Goal: Task Accomplishment & Management: Manage account settings

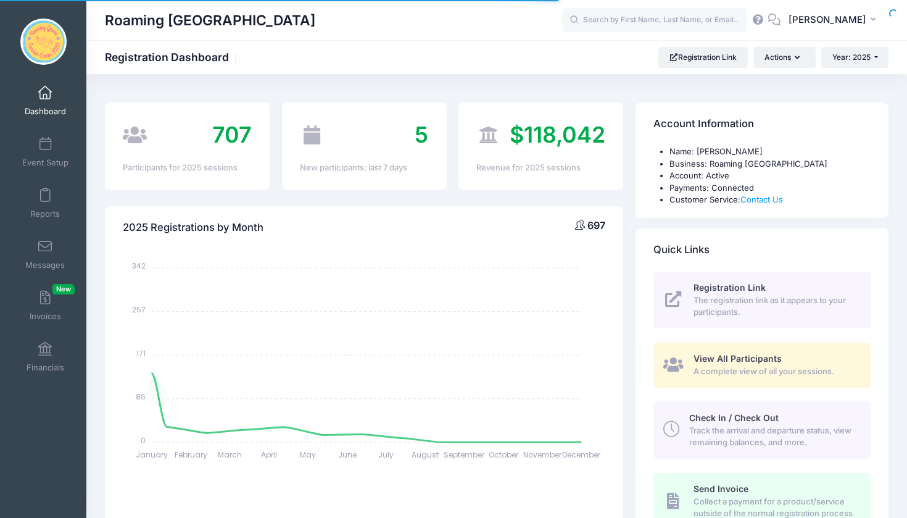
select select
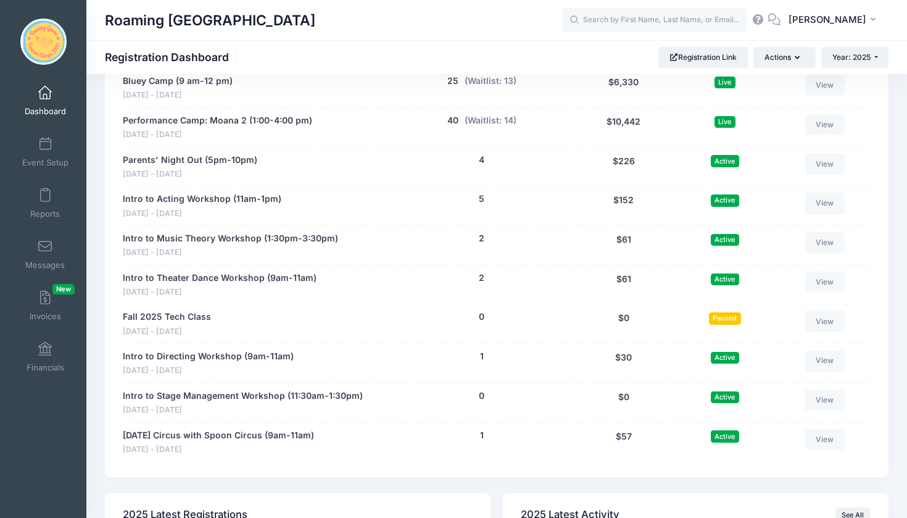
scroll to position [2278, 0]
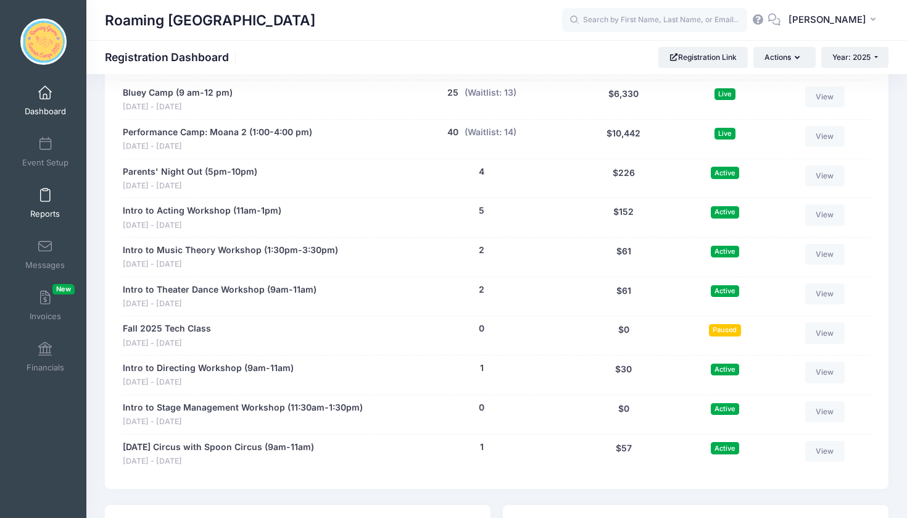
click at [45, 200] on span at bounding box center [45, 196] width 0 height 14
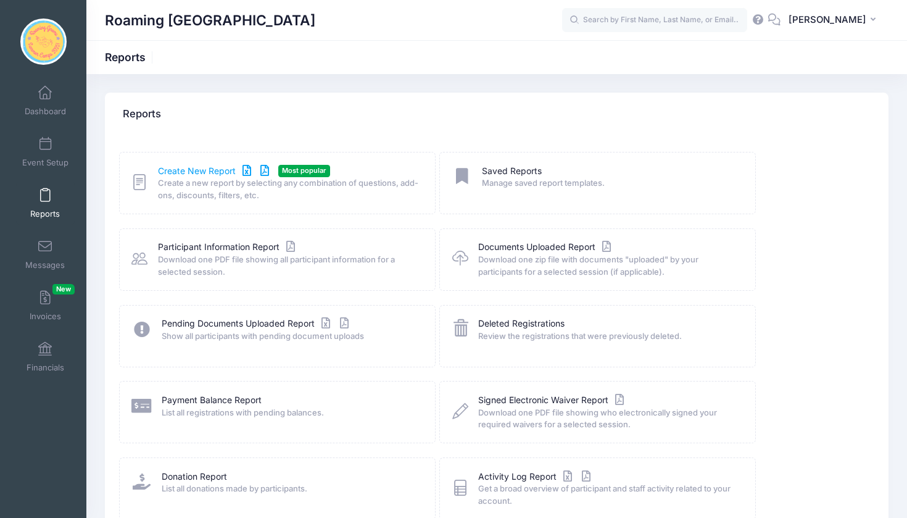
click at [190, 167] on link "Create New Report" at bounding box center [215, 171] width 115 height 13
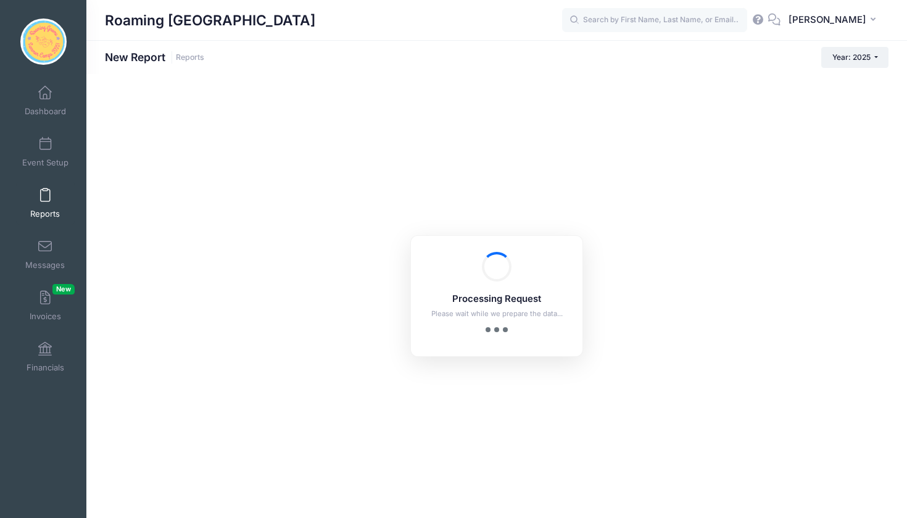
checkbox input "true"
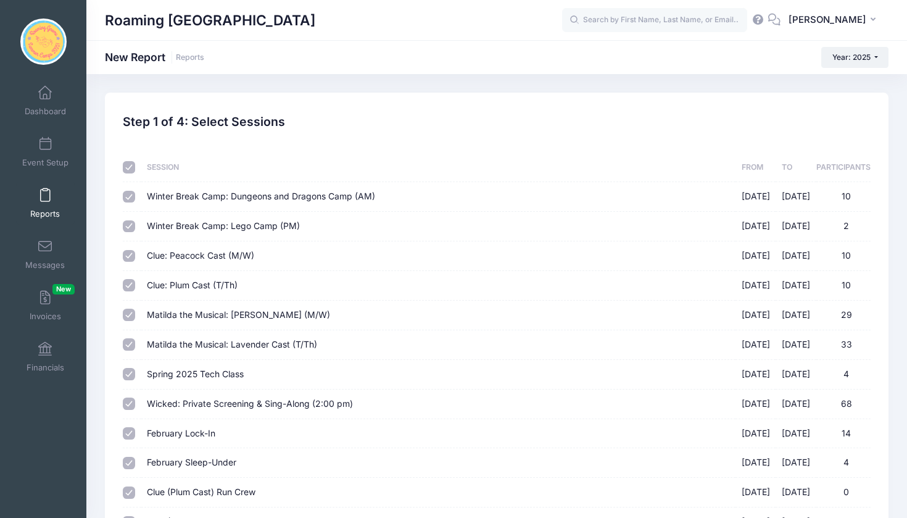
click at [130, 167] on input "checkbox" at bounding box center [129, 167] width 12 height 12
checkbox input "false"
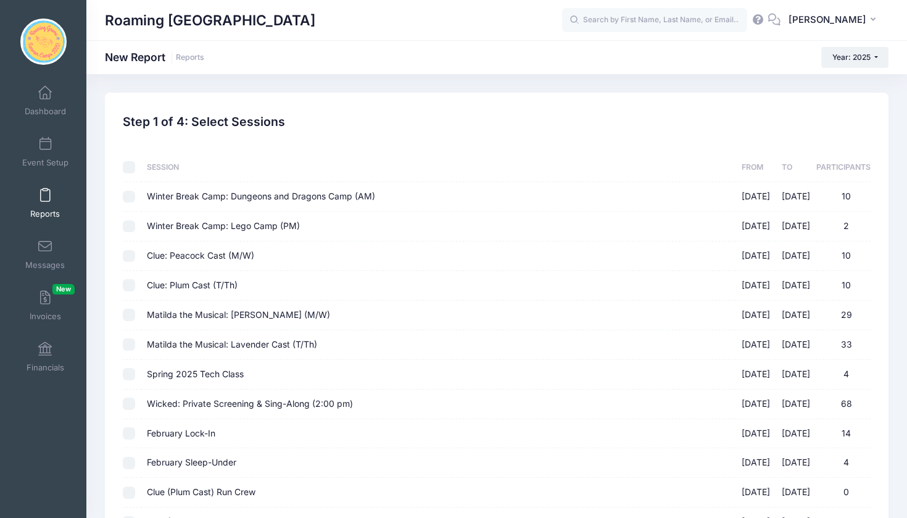
checkbox input "false"
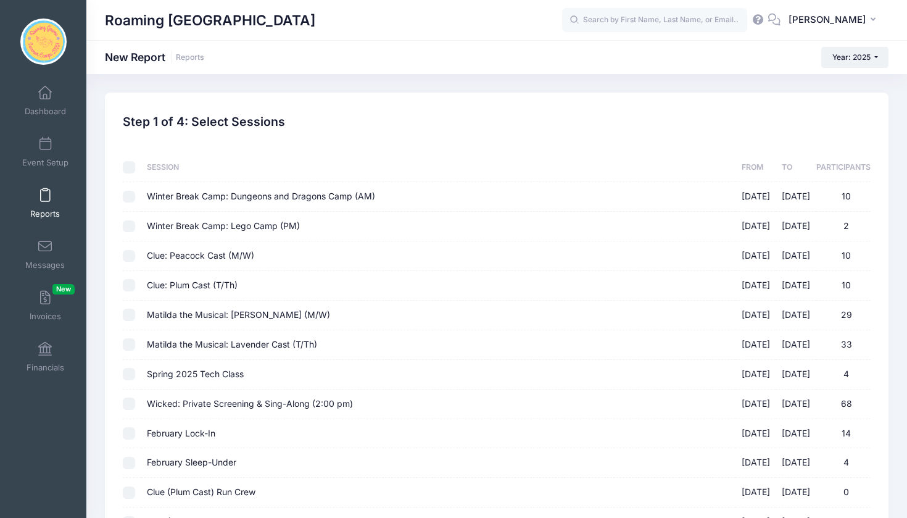
checkbox input "false"
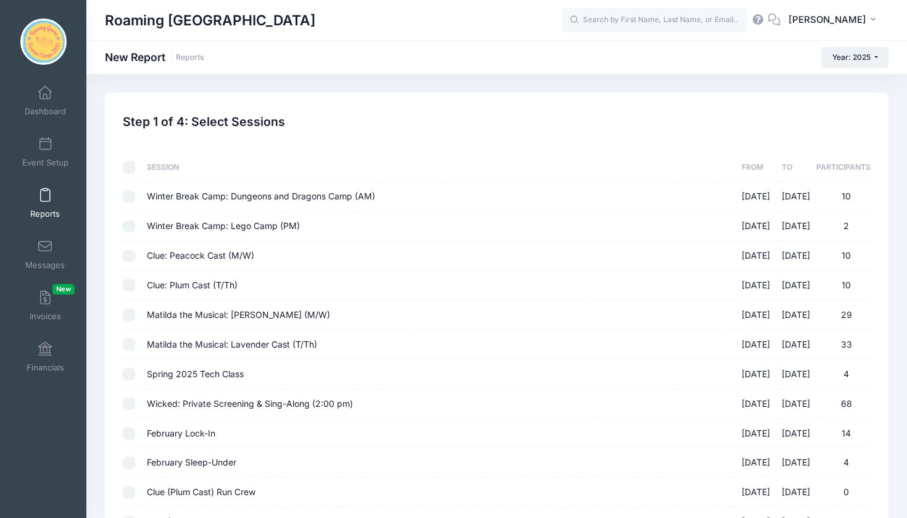
checkbox input "false"
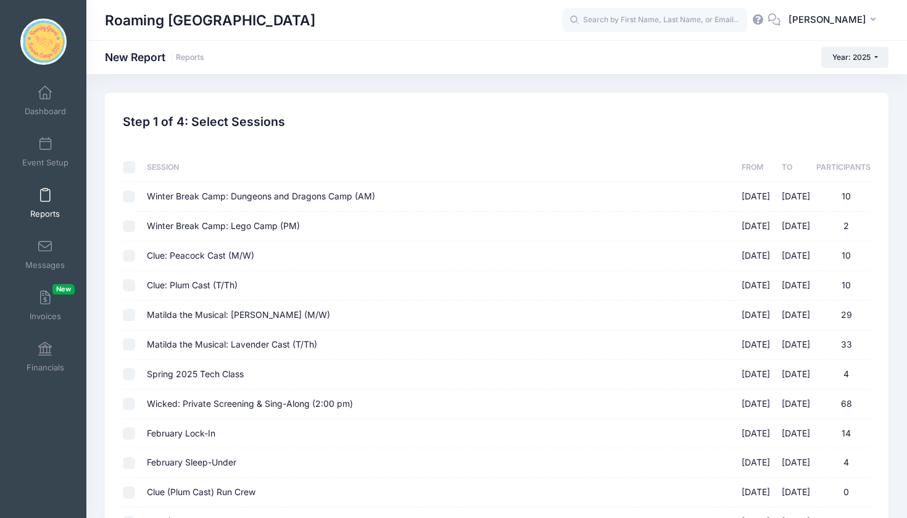
checkbox input "false"
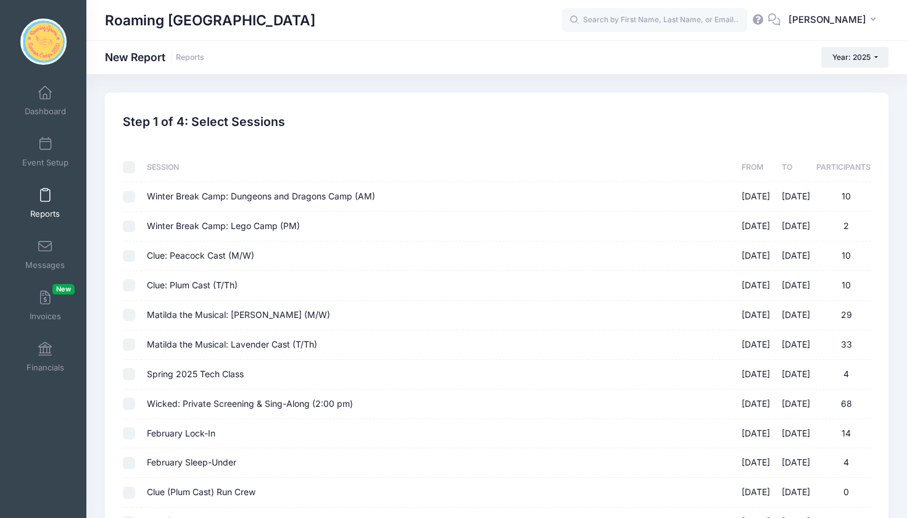
checkbox input "false"
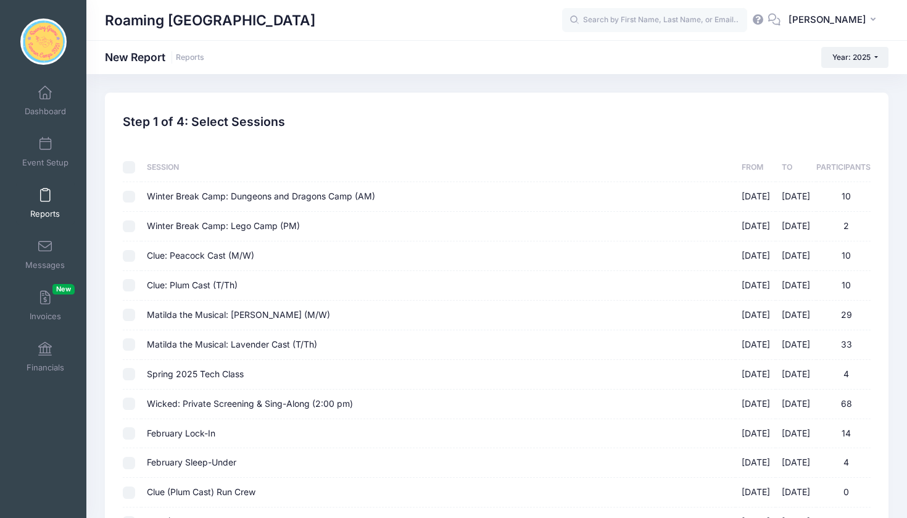
checkbox input "false"
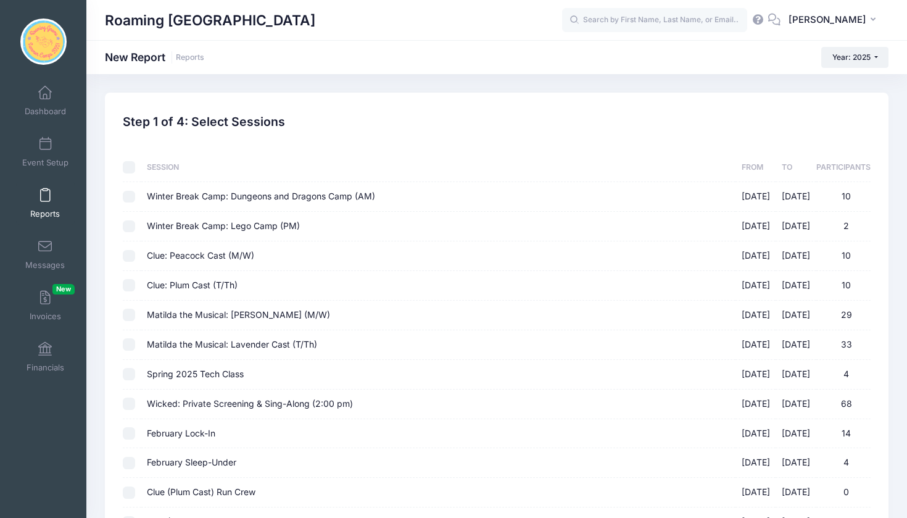
checkbox input "false"
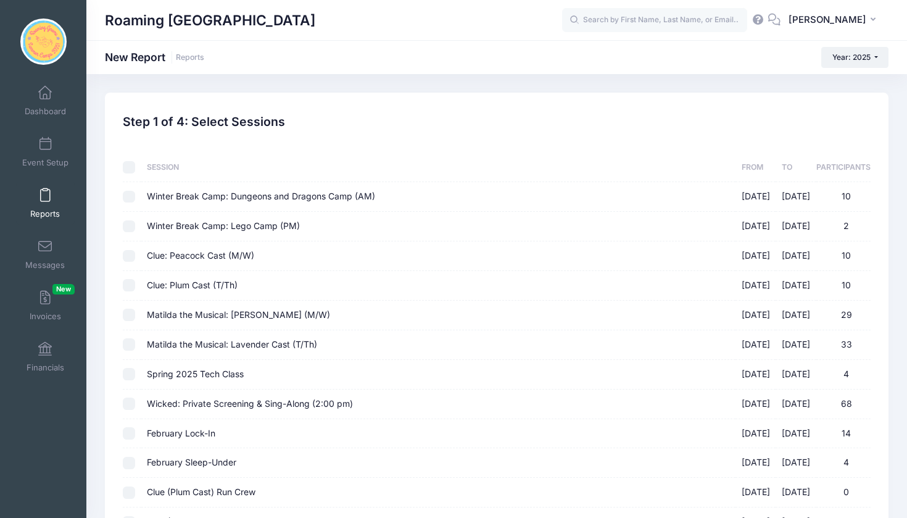
checkbox input "false"
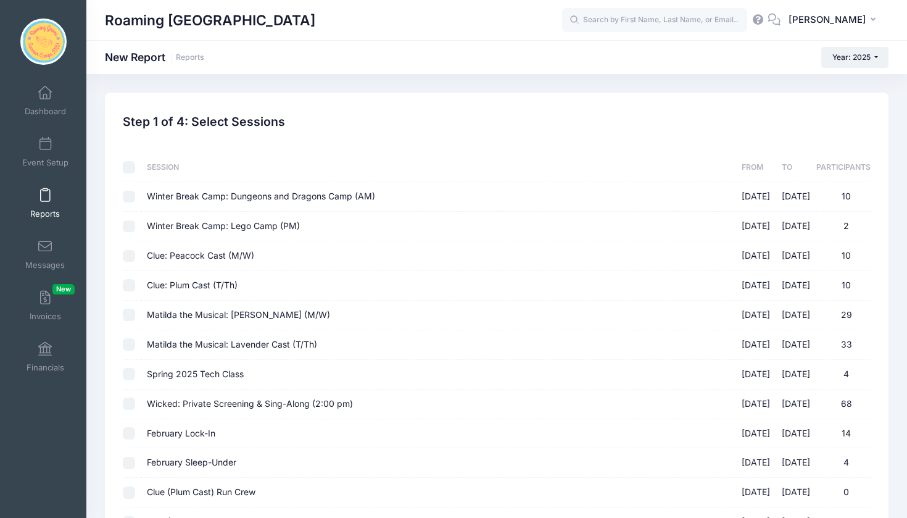
checkbox input "false"
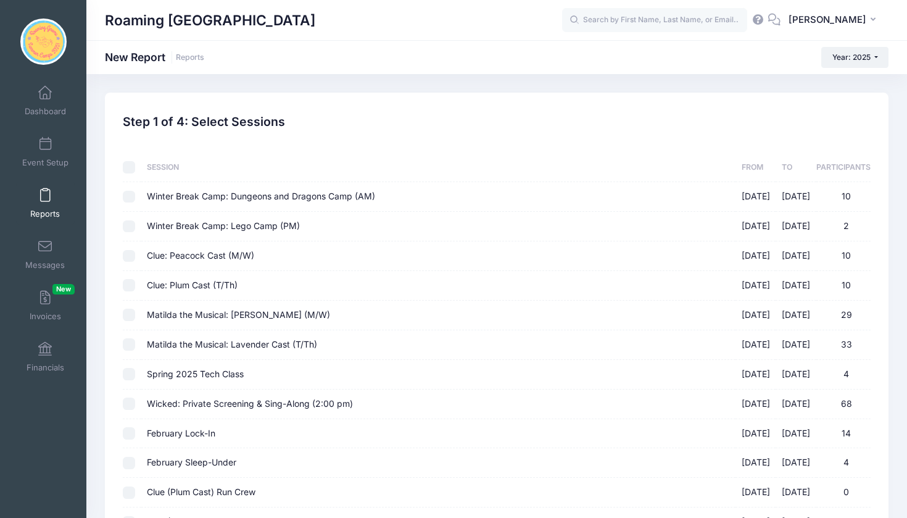
checkbox input "false"
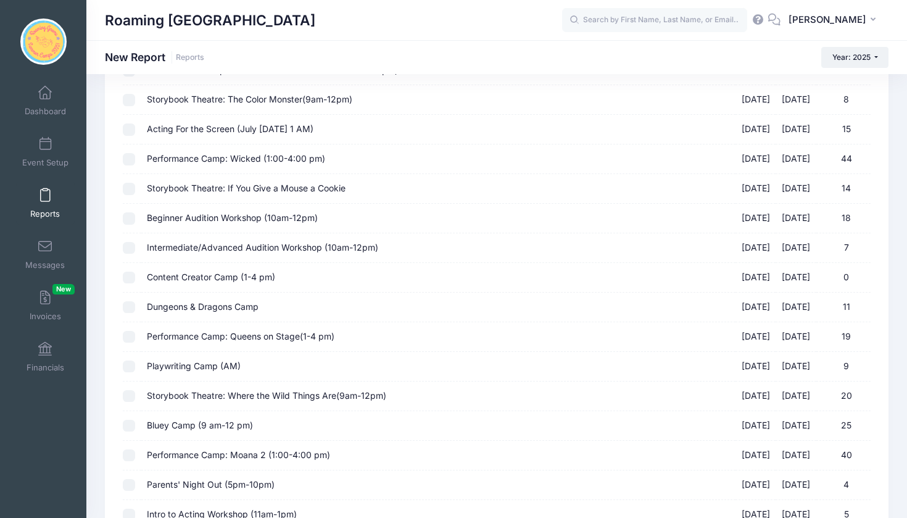
scroll to position [991, 0]
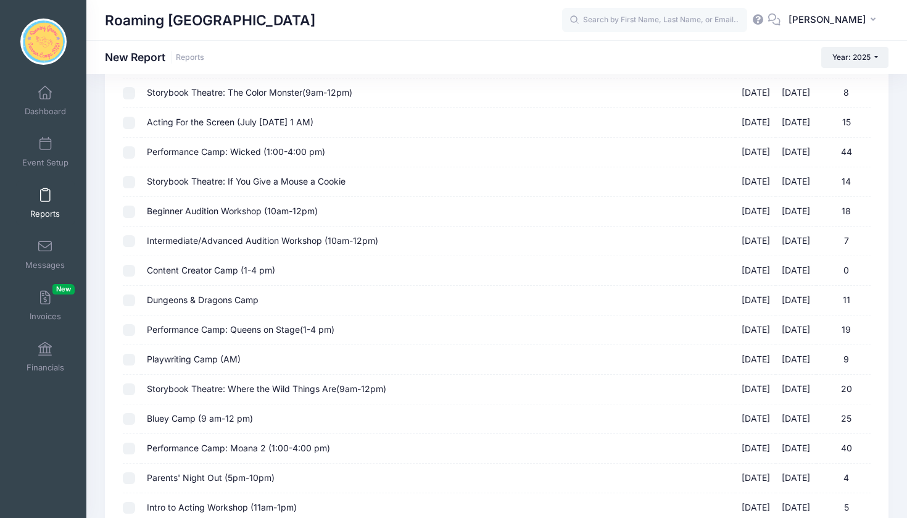
click at [128, 413] on input "Bluey Camp (9 am-12 pm) 08/11/2025 - 08/15/2025 25" at bounding box center [129, 419] width 12 height 12
checkbox input "true"
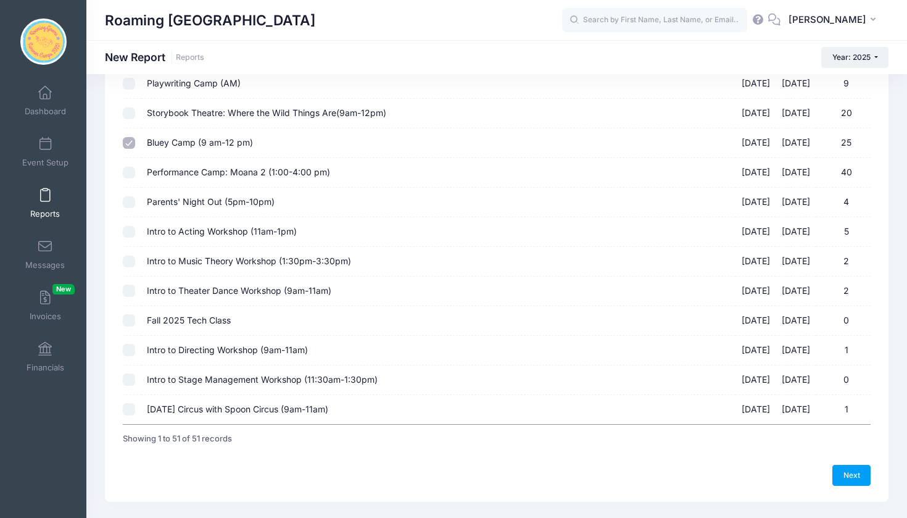
scroll to position [1266, 0]
click at [849, 465] on link "Next" at bounding box center [852, 475] width 38 height 21
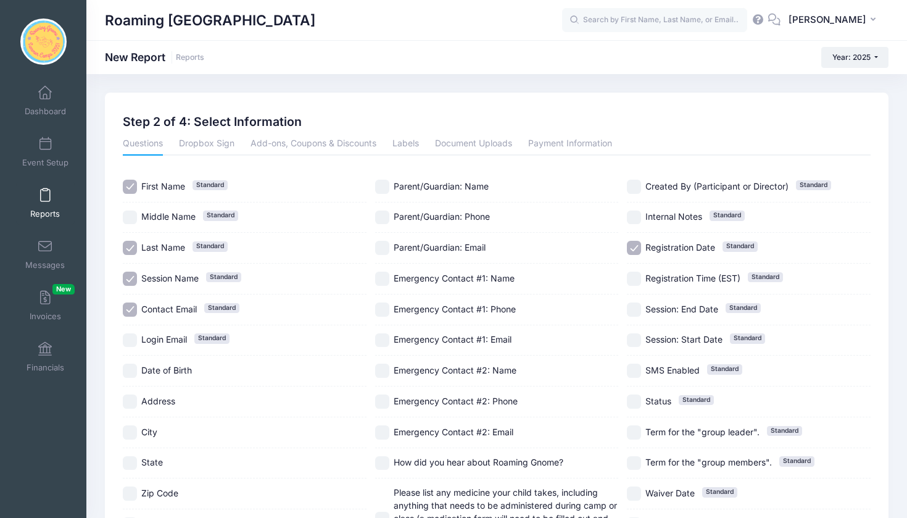
click at [130, 273] on input "Session Name Standard" at bounding box center [130, 279] width 14 height 14
checkbox input "false"
click at [128, 307] on input "Contact Email Standard" at bounding box center [130, 309] width 14 height 14
checkbox input "false"
click at [633, 251] on input "Registration Date Standard" at bounding box center [634, 248] width 14 height 14
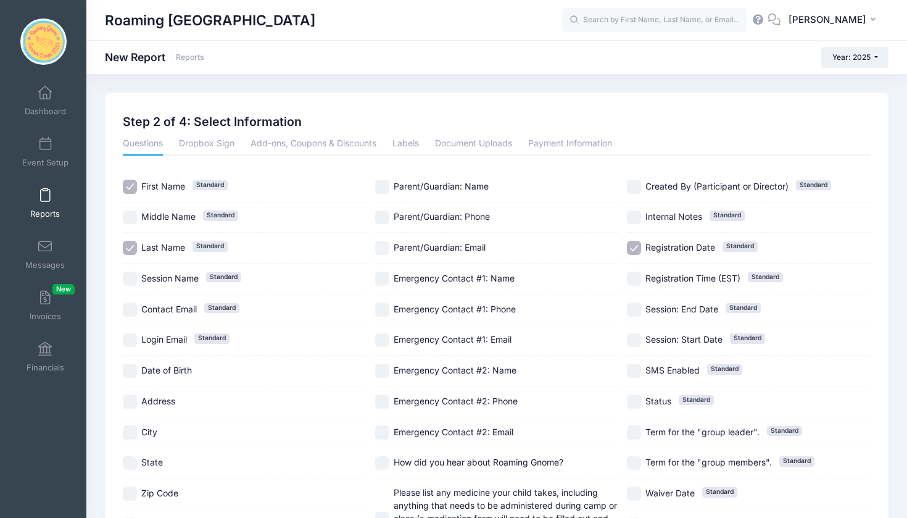
checkbox input "false"
click at [384, 180] on input "Parent/Guardian: Name" at bounding box center [382, 187] width 14 height 14
checkbox input "true"
click at [384, 210] on input "Parent/Guardian: Phone" at bounding box center [382, 217] width 14 height 14
checkbox input "true"
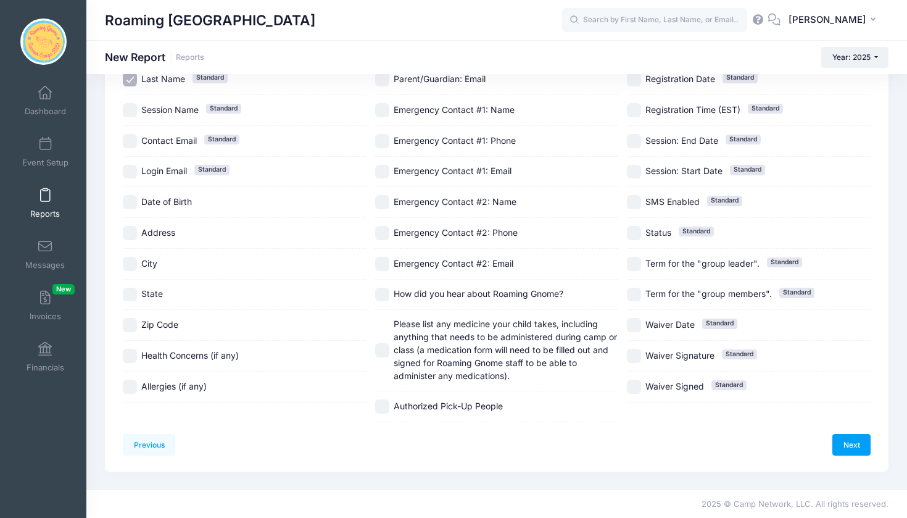
scroll to position [256, 0]
click at [845, 434] on link "Next" at bounding box center [852, 444] width 38 height 21
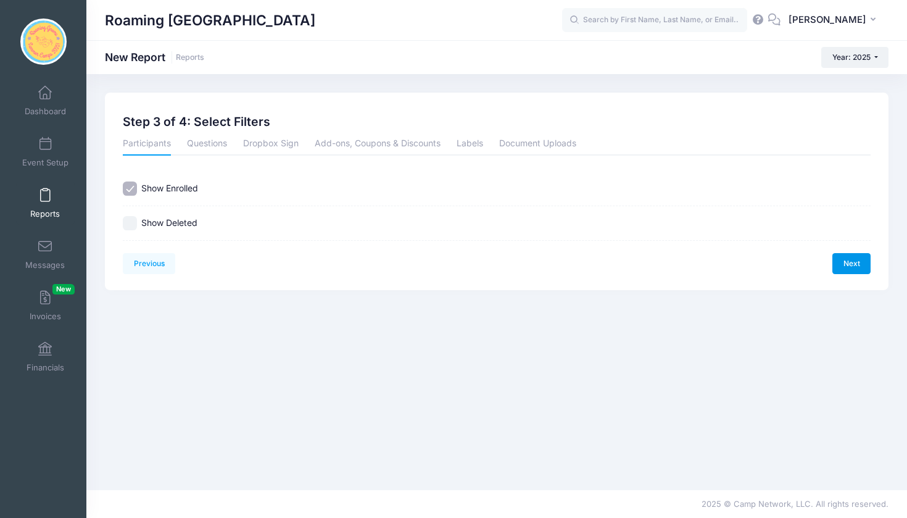
click at [852, 267] on link "Next" at bounding box center [852, 263] width 38 height 21
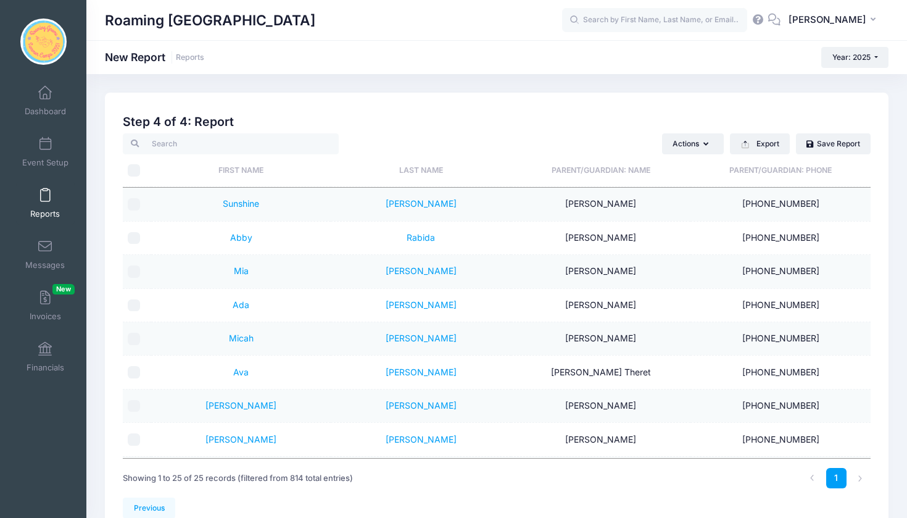
click at [137, 165] on input "\a \a" at bounding box center [134, 170] width 12 height 12
checkbox input "true"
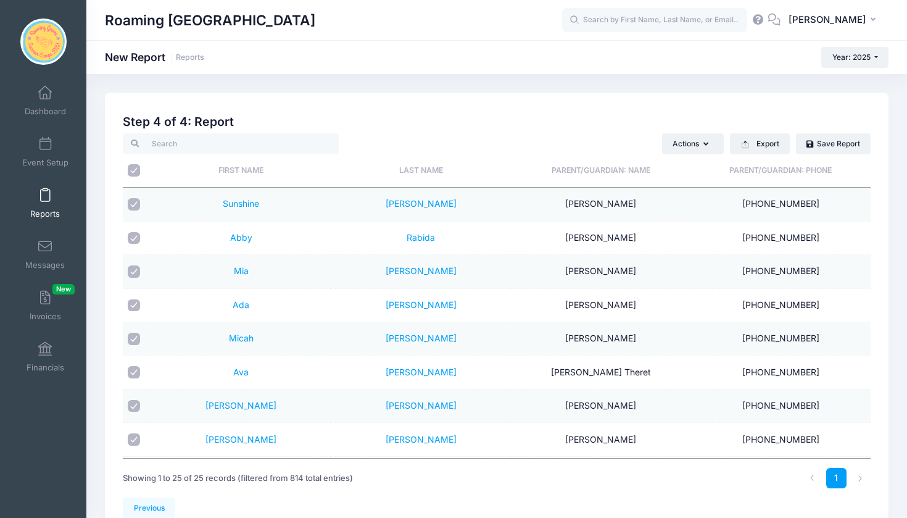
checkbox input "true"
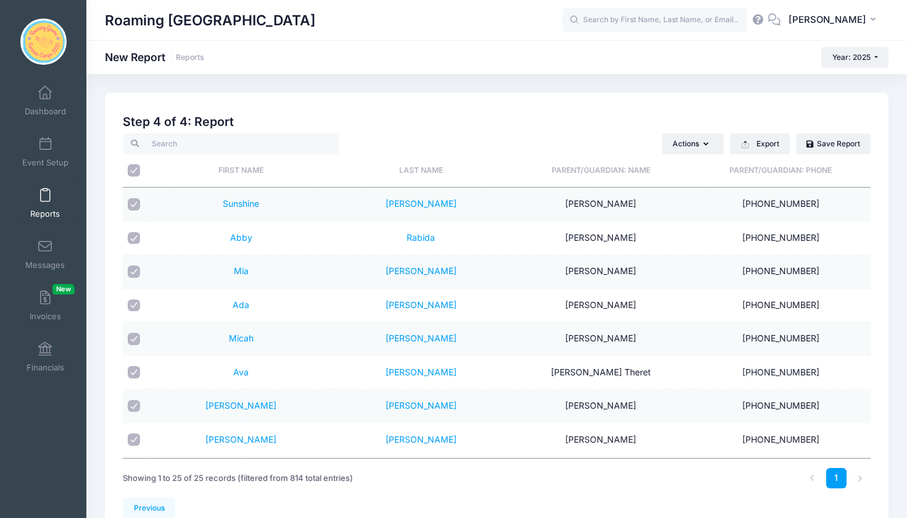
checkbox input "true"
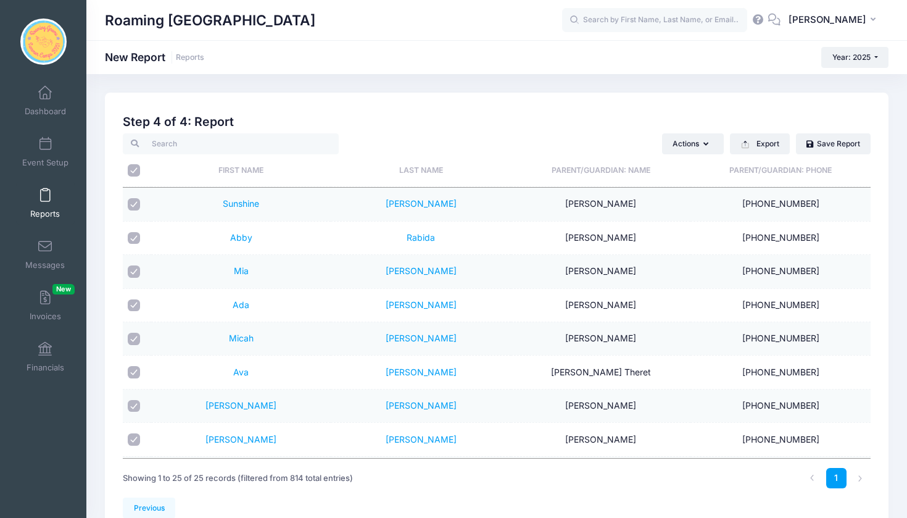
checkbox input "true"
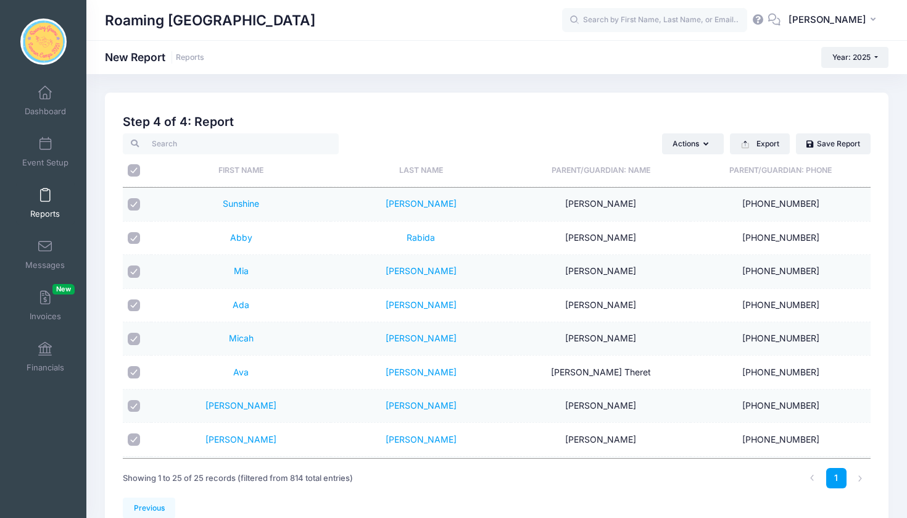
checkbox input "true"
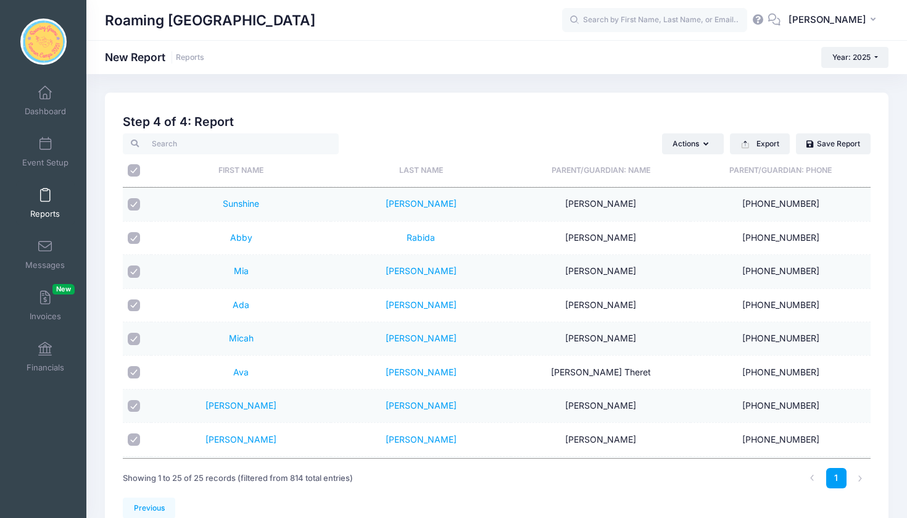
checkbox input "true"
click at [765, 146] on button "Export" at bounding box center [760, 143] width 60 height 21
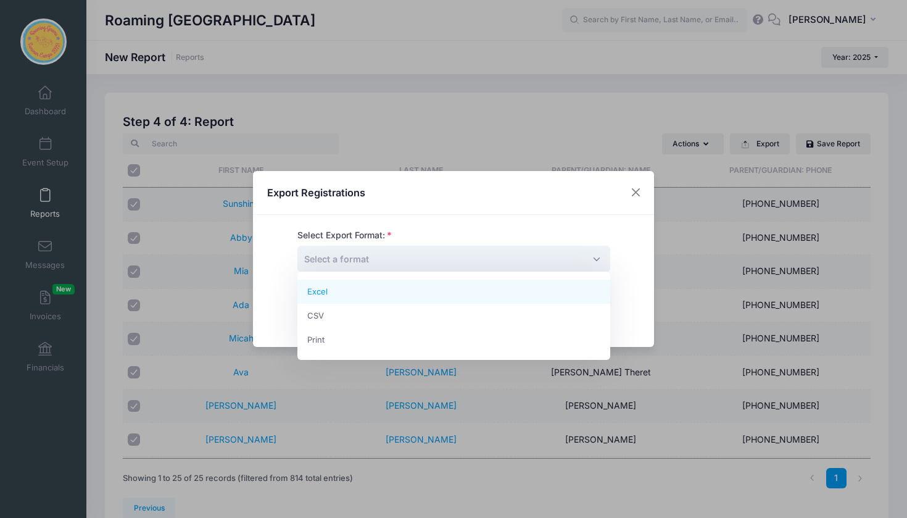
click at [599, 259] on span "Select a format" at bounding box center [453, 259] width 313 height 27
select select "excel"
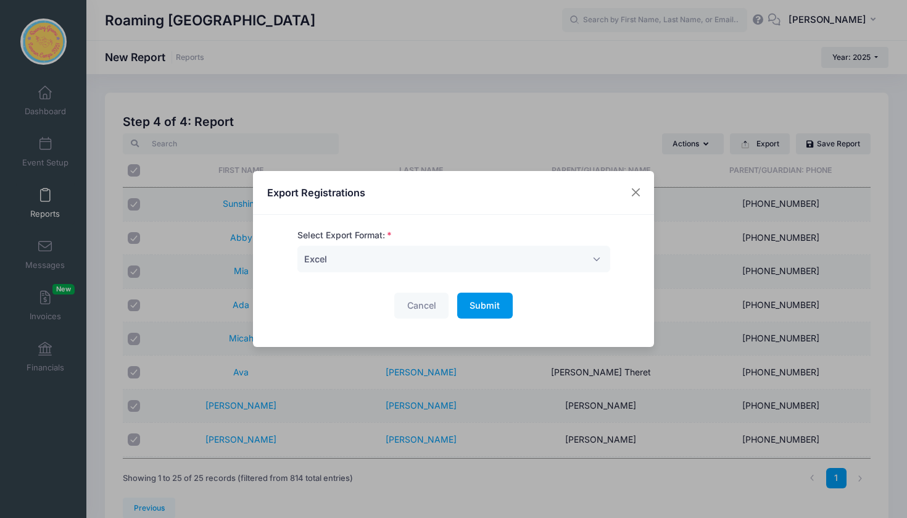
click at [496, 300] on span "Submit" at bounding box center [485, 305] width 30 height 10
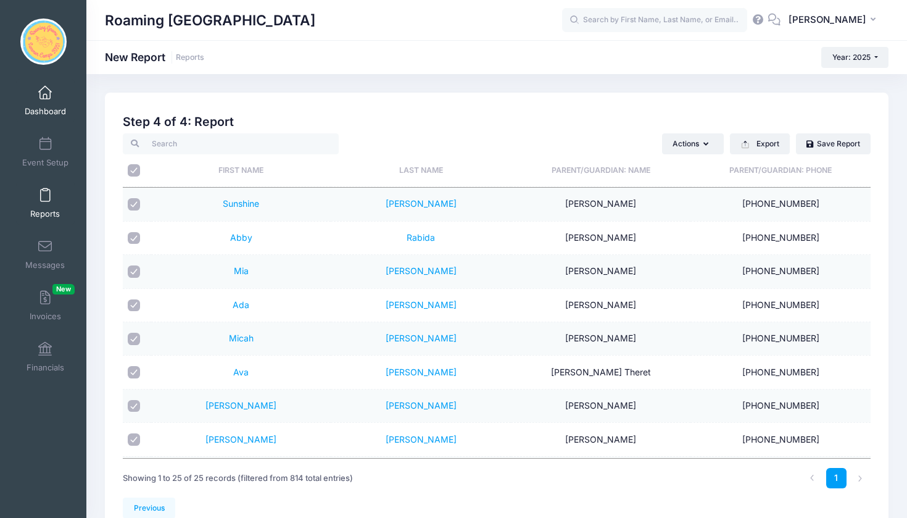
click at [45, 93] on span at bounding box center [45, 93] width 0 height 14
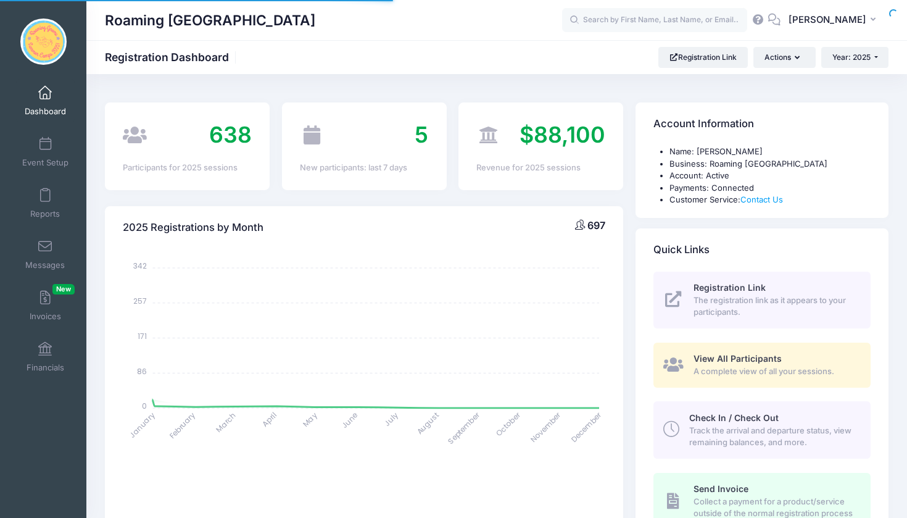
select select
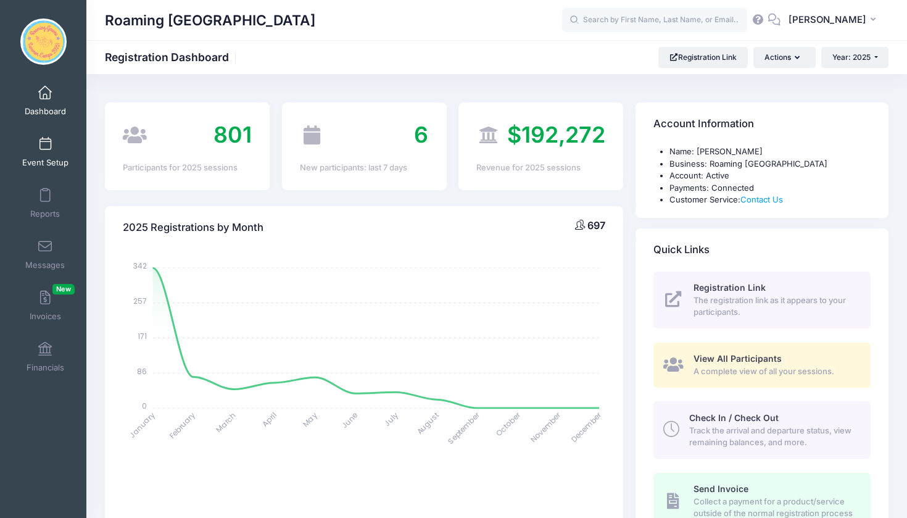
click at [45, 138] on span at bounding box center [45, 145] width 0 height 14
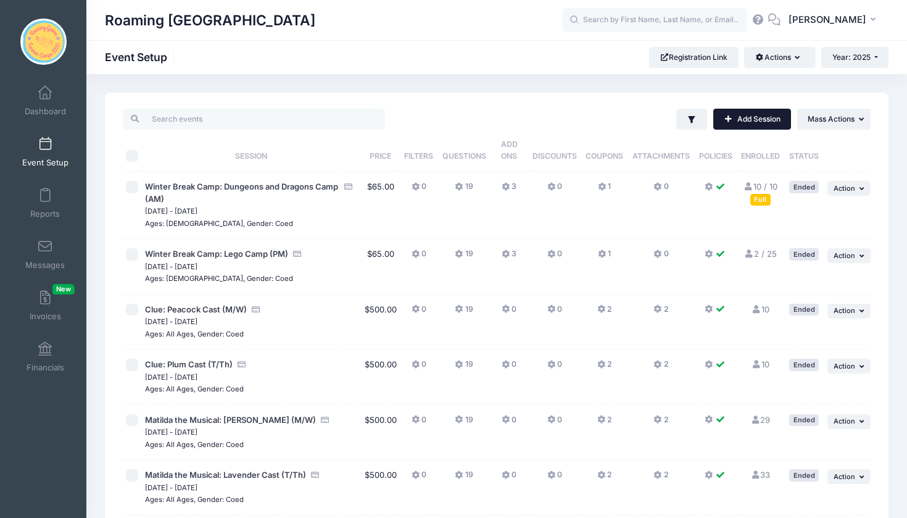
click at [761, 116] on link "Add Session" at bounding box center [752, 119] width 78 height 21
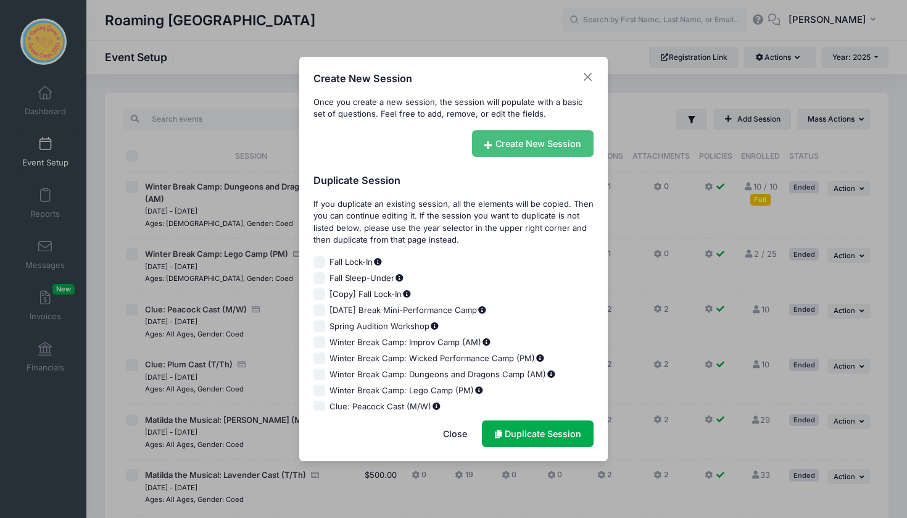
click at [535, 138] on link "Create New Session" at bounding box center [533, 143] width 122 height 27
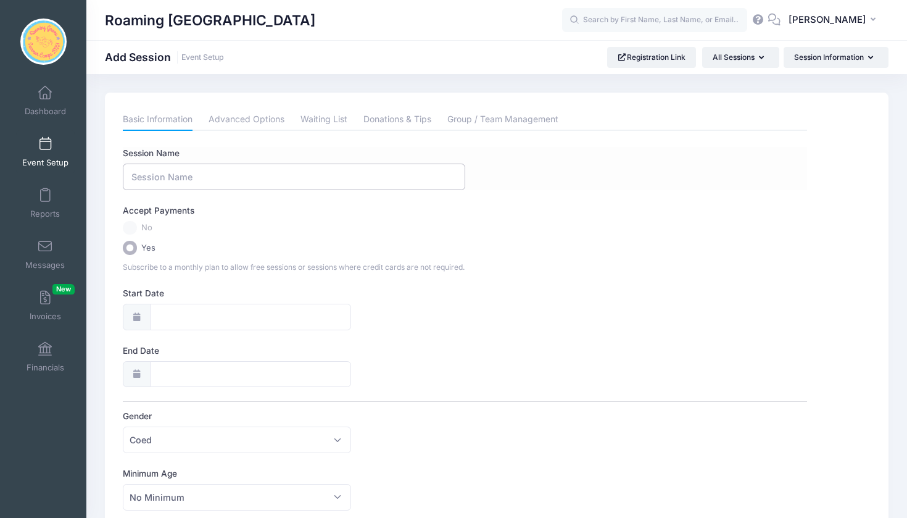
click at [402, 172] on input "Session Name" at bounding box center [294, 177] width 342 height 27
type input "K-Pop Demon Hunters School's Out Camp (9am-4pm)"
click at [137, 310] on div at bounding box center [136, 317] width 27 height 27
click at [155, 317] on input "Start Date" at bounding box center [250, 317] width 201 height 27
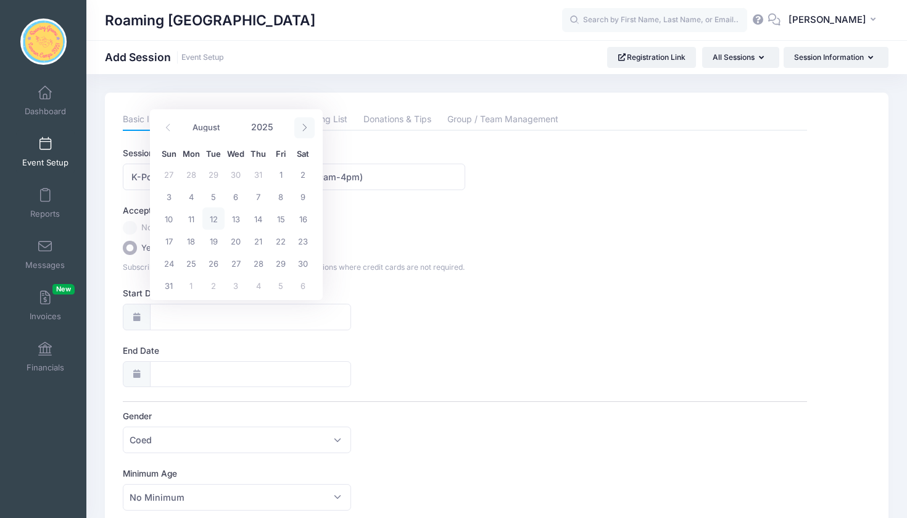
click at [308, 128] on icon at bounding box center [305, 127] width 8 height 8
select select "8"
click at [190, 243] on span "22" at bounding box center [191, 241] width 22 height 22
type input "09/22/2025"
type input "09/23/2025"
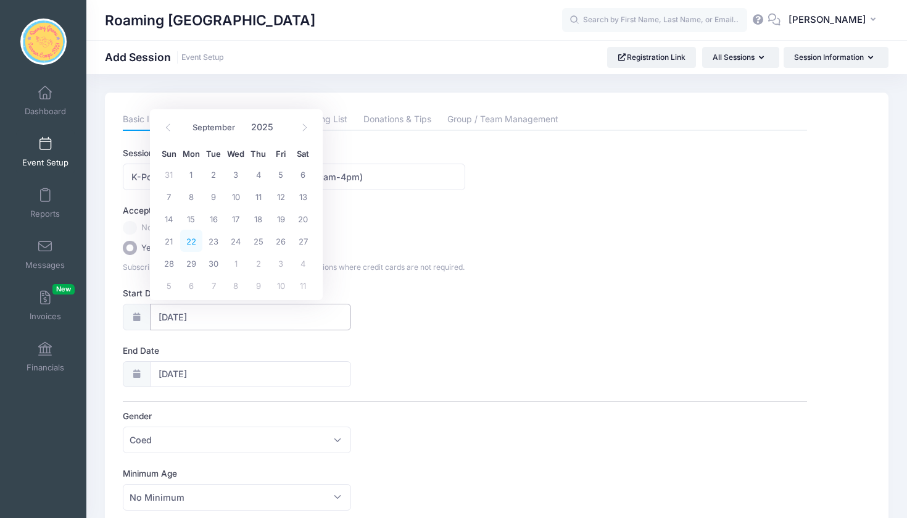
select select "8"
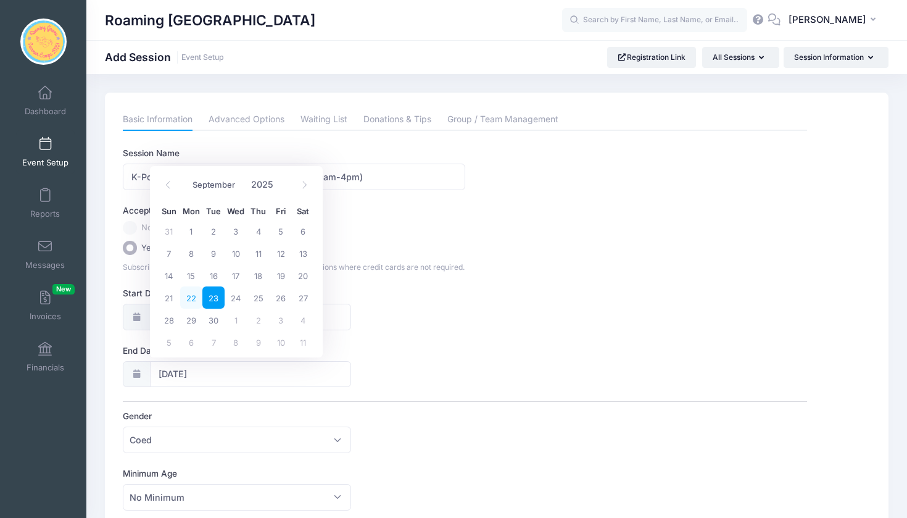
click at [193, 297] on span "22" at bounding box center [191, 297] width 22 height 22
type input "09/22/2025"
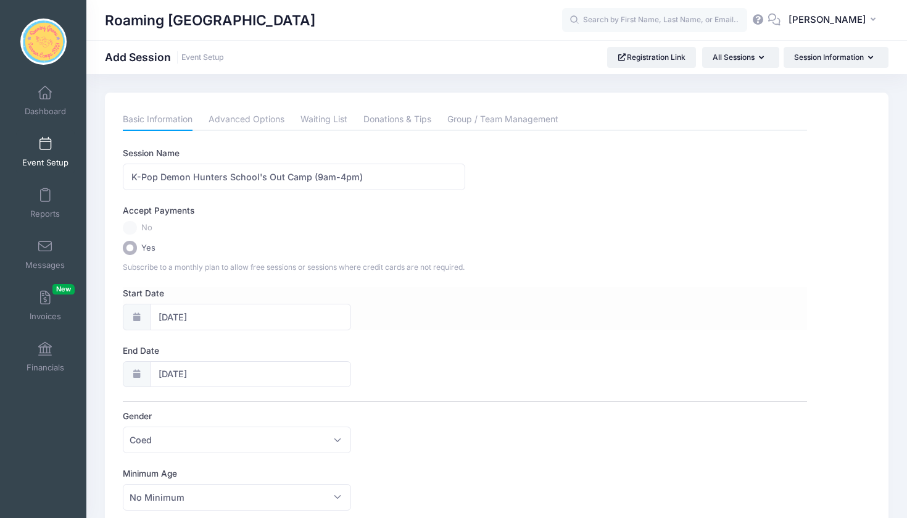
click at [405, 321] on div "Start Date 09/22/2025" at bounding box center [465, 308] width 684 height 43
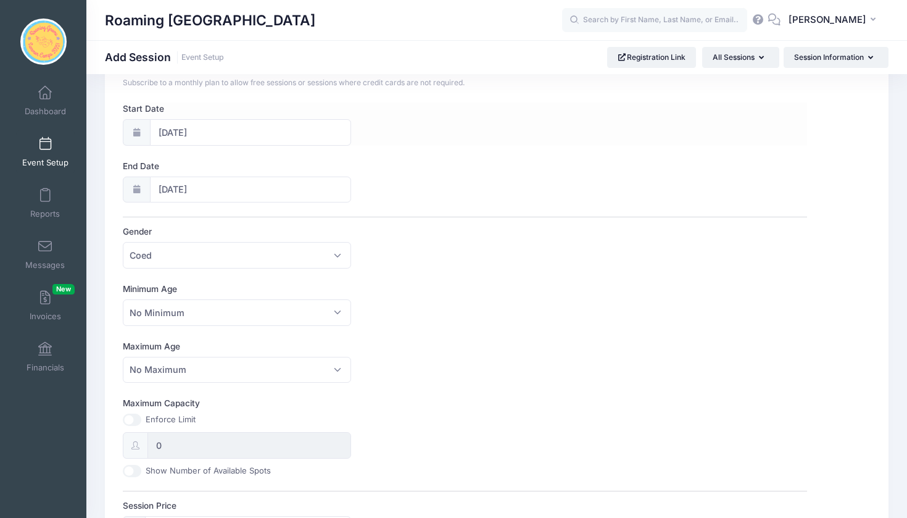
scroll to position [201, 0]
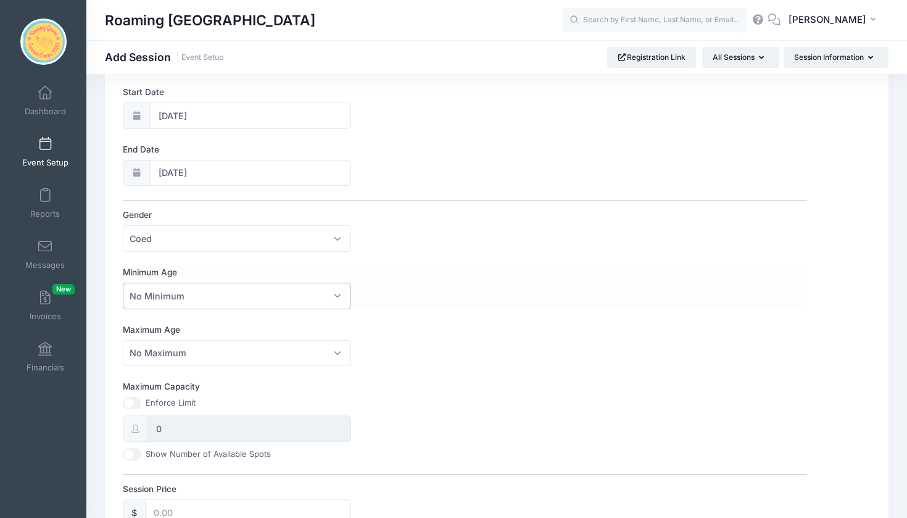
click at [334, 291] on span "No Minimum" at bounding box center [237, 296] width 228 height 27
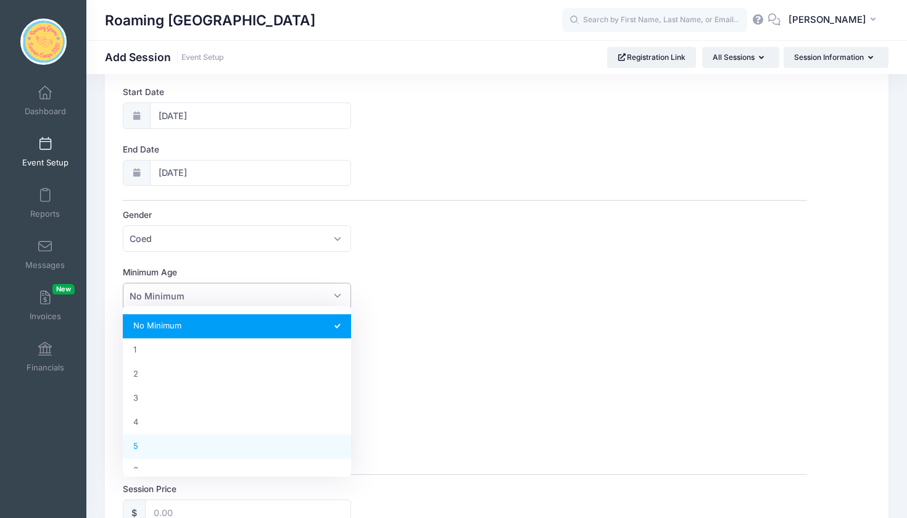
select select "5"
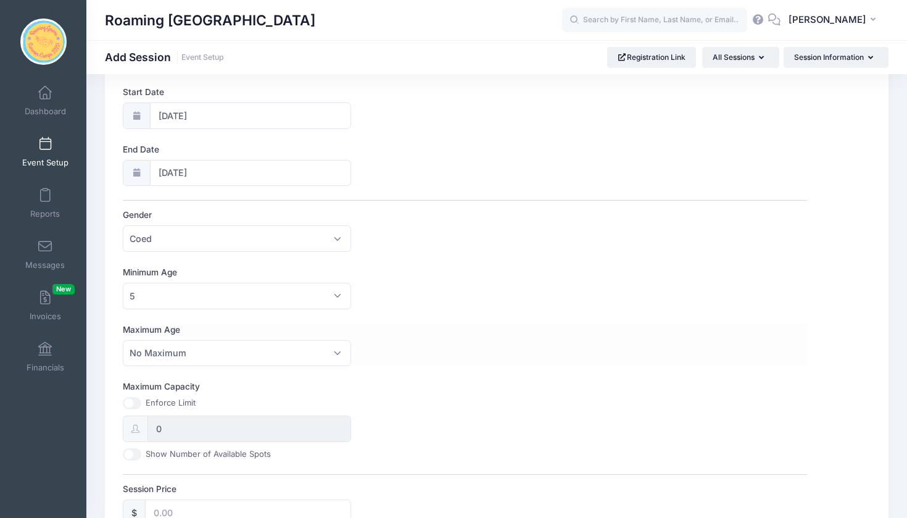
click at [438, 343] on div "Maximum Age No Maximum 1 2 3 4 5 6 7 8 9 10 11 12 13 14 15 16 17 18 19 20 21 22…" at bounding box center [465, 344] width 684 height 43
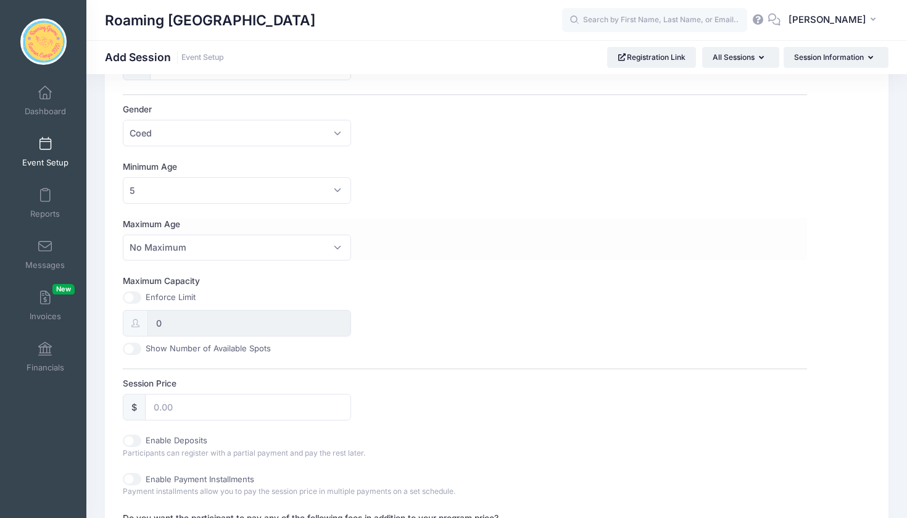
scroll to position [320, 0]
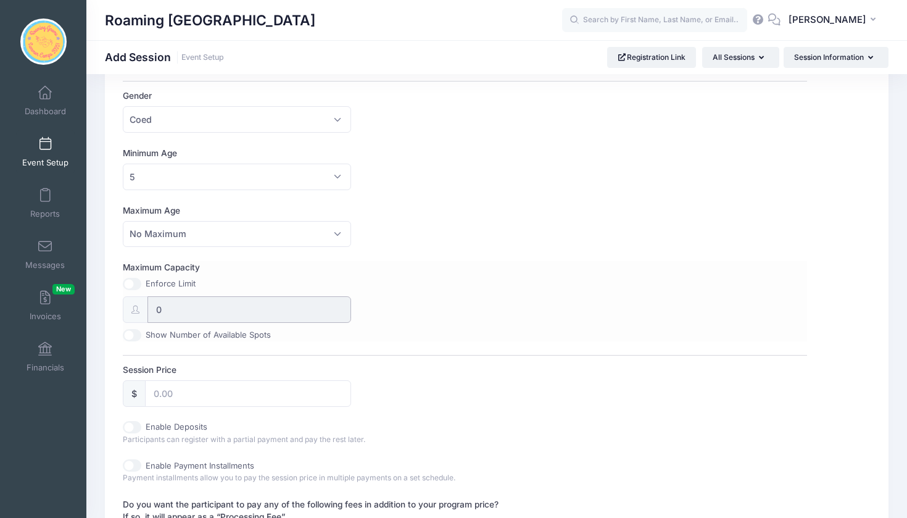
click at [247, 307] on input "0" at bounding box center [249, 309] width 204 height 27
click at [164, 302] on input "0" at bounding box center [249, 309] width 204 height 27
click at [130, 282] on input "Maximum Capacity" at bounding box center [132, 284] width 19 height 12
checkbox input "true"
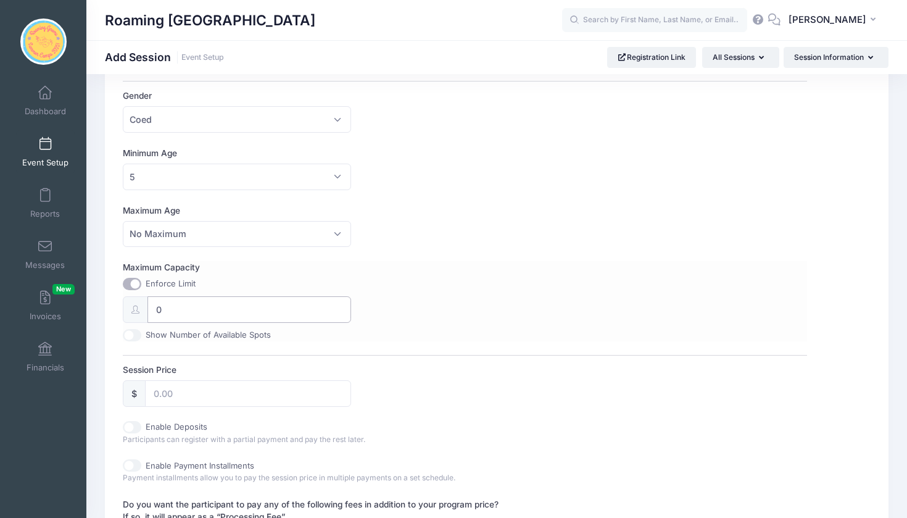
click at [168, 312] on input "0" at bounding box center [249, 309] width 204 height 27
click at [168, 304] on input "0" at bounding box center [249, 309] width 204 height 27
type input "0"
type input "35"
click at [422, 323] on div "Maximum Capacity Enforce Limit 35 Show Number of Available Spots" at bounding box center [465, 301] width 684 height 80
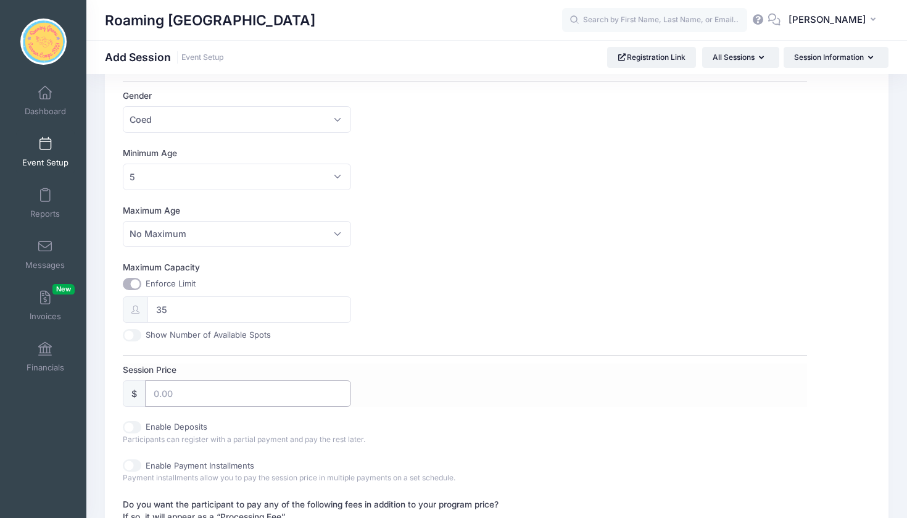
click at [205, 385] on input "Session Price" at bounding box center [248, 393] width 206 height 27
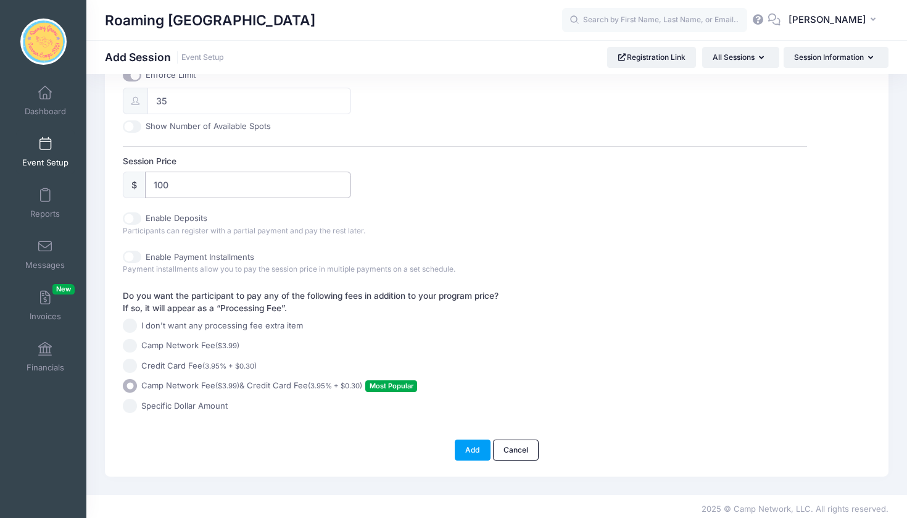
scroll to position [528, 0]
type input "100"
click at [473, 448] on button "Add" at bounding box center [473, 450] width 36 height 21
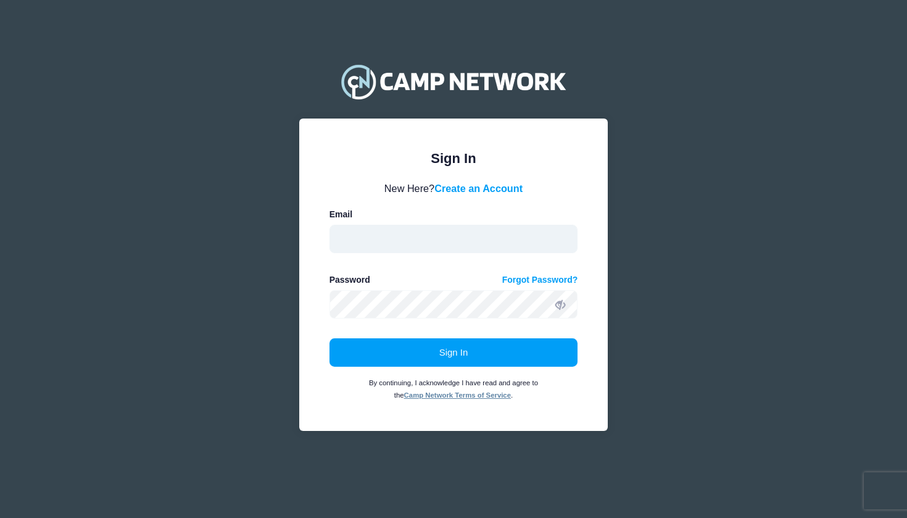
type input "info@roaminggnometheatre.com"
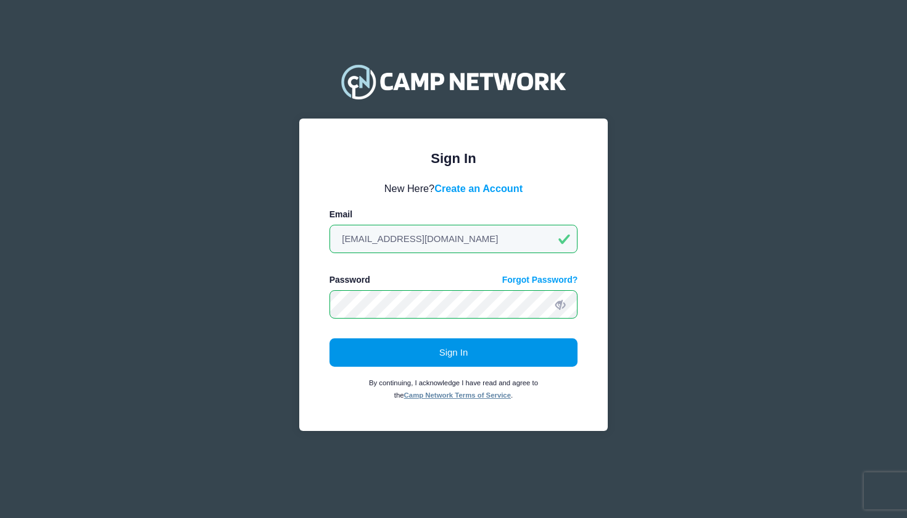
click at [446, 358] on button "Sign In" at bounding box center [454, 352] width 249 height 28
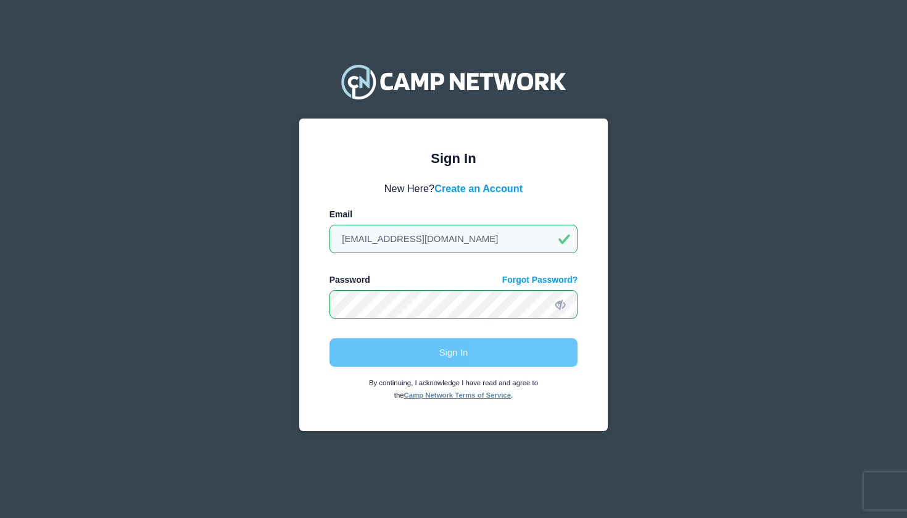
drag, startPoint x: 462, startPoint y: 372, endPoint x: 462, endPoint y: 363, distance: 8.6
click at [462, 372] on div "Sign In By continuing, I acknowledge I have read and agree to the Camp Network …" at bounding box center [454, 369] width 249 height 62
click at [462, 359] on div "Sign In By continuing, I acknowledge I have read and agree to the Camp Network …" at bounding box center [454, 369] width 249 height 62
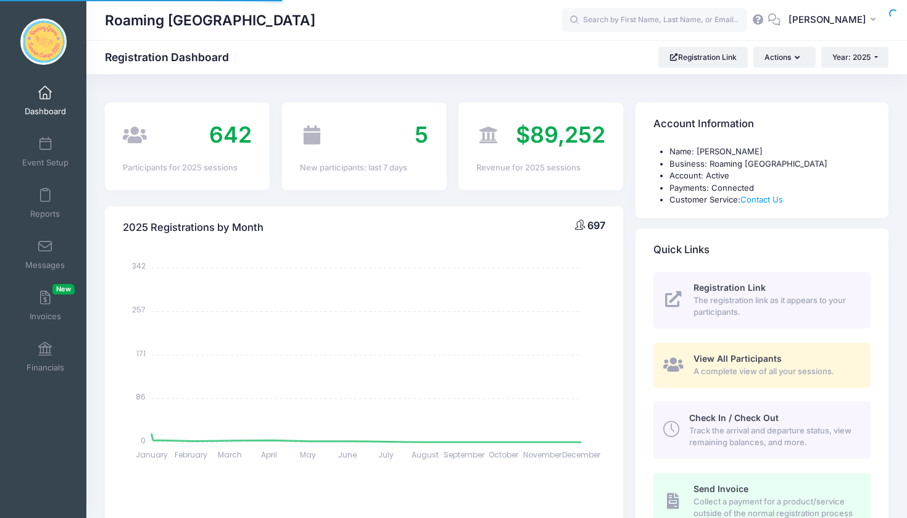
select select
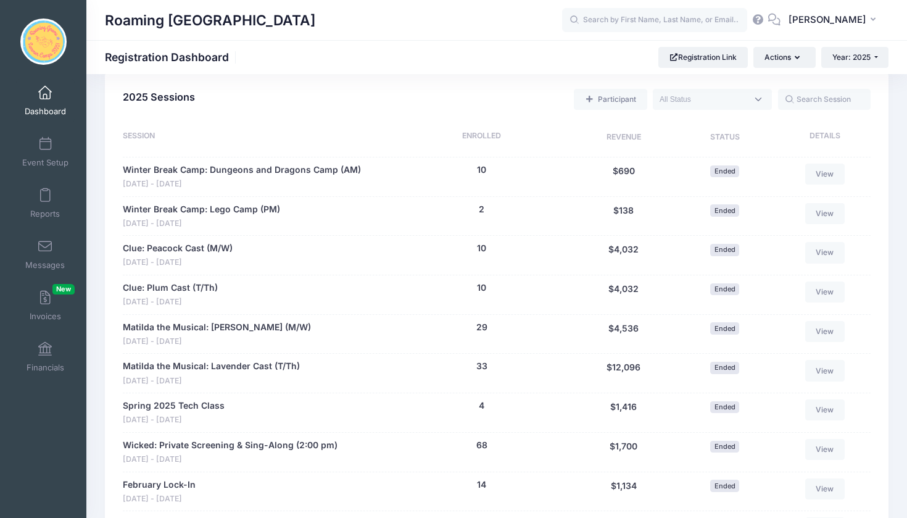
scroll to position [546, 0]
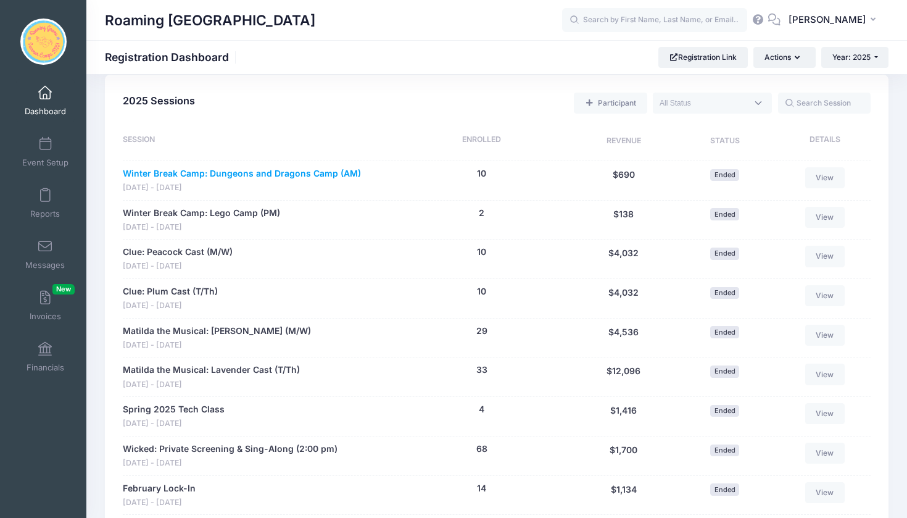
click at [294, 167] on link "Winter Break Camp: Dungeons and Dragons Camp (AM)" at bounding box center [242, 173] width 238 height 13
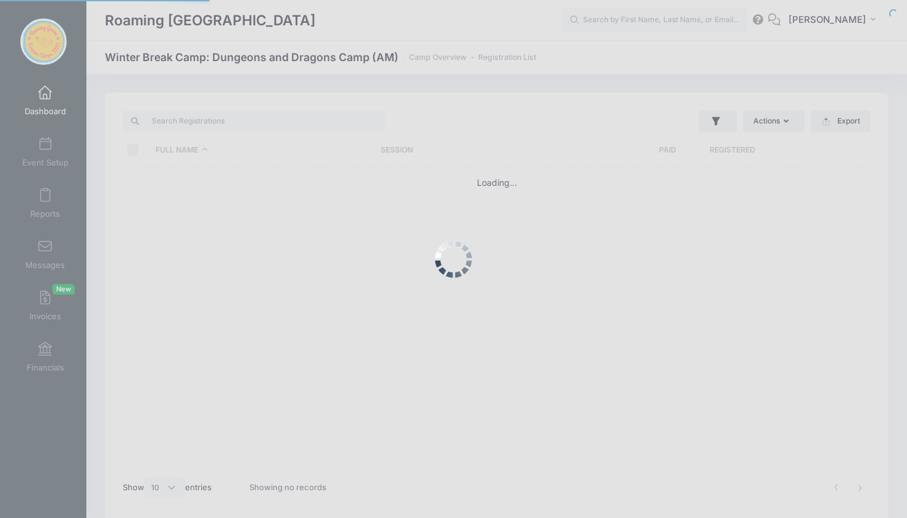
select select "10"
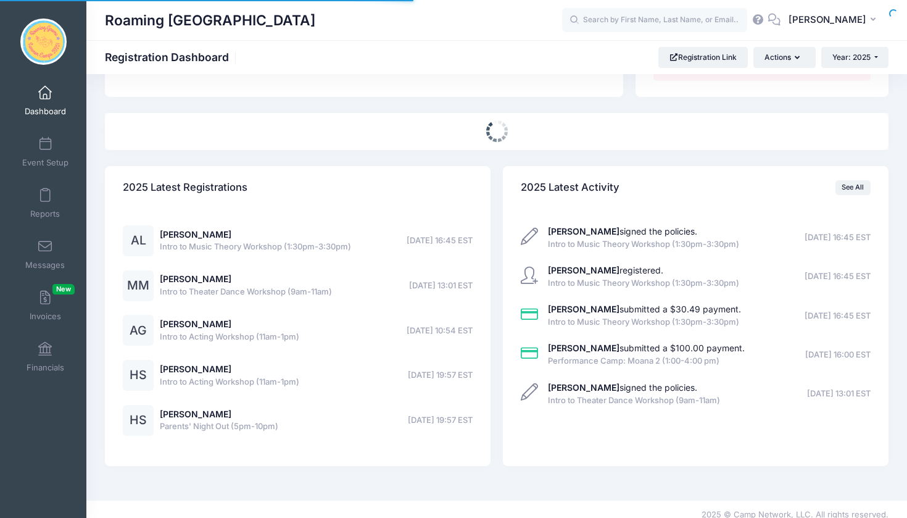
select select
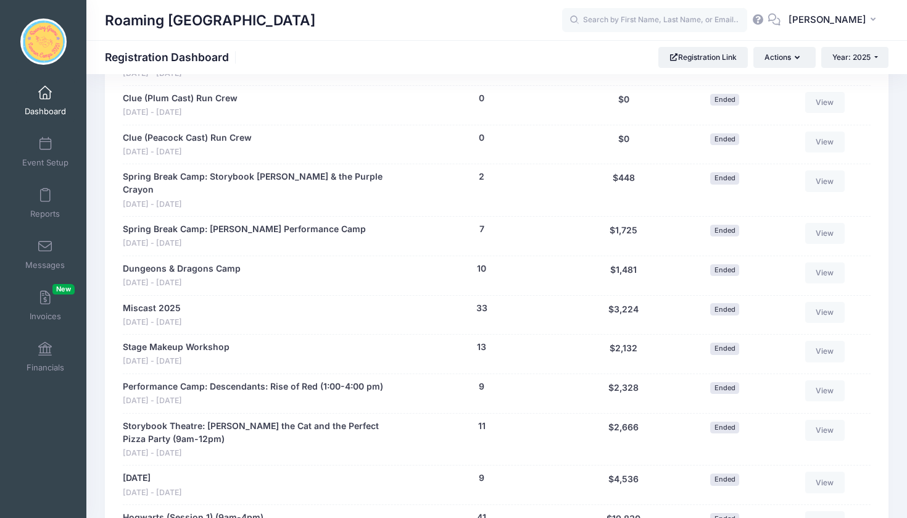
scroll to position [1015, 0]
click at [224, 262] on link "Dungeons & Dragons Camp" at bounding box center [182, 268] width 118 height 13
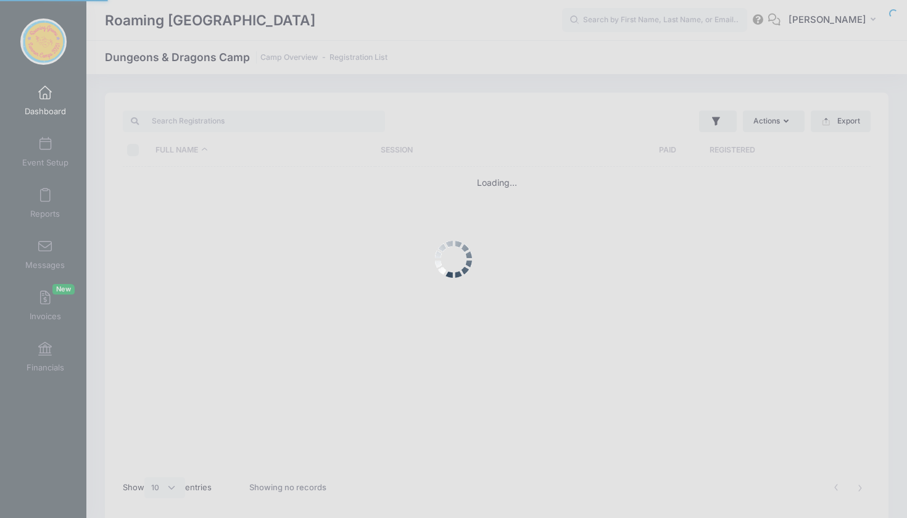
select select "10"
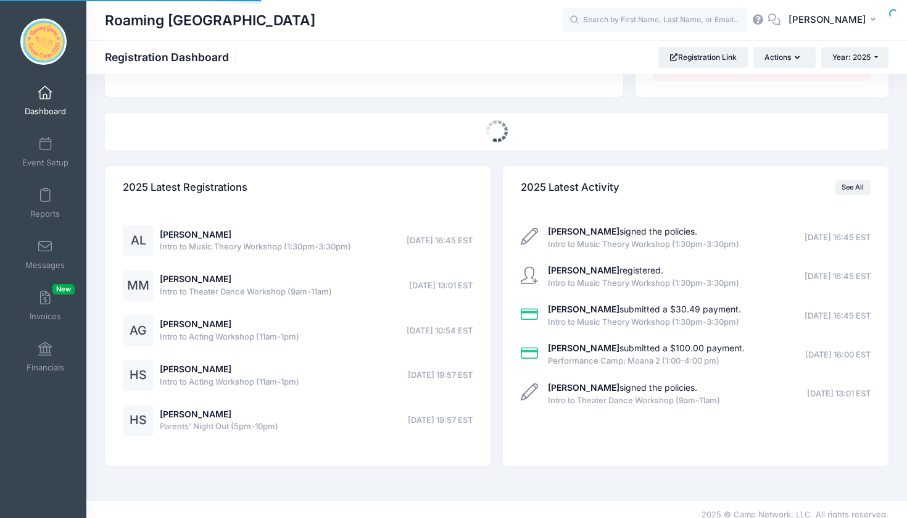
select select
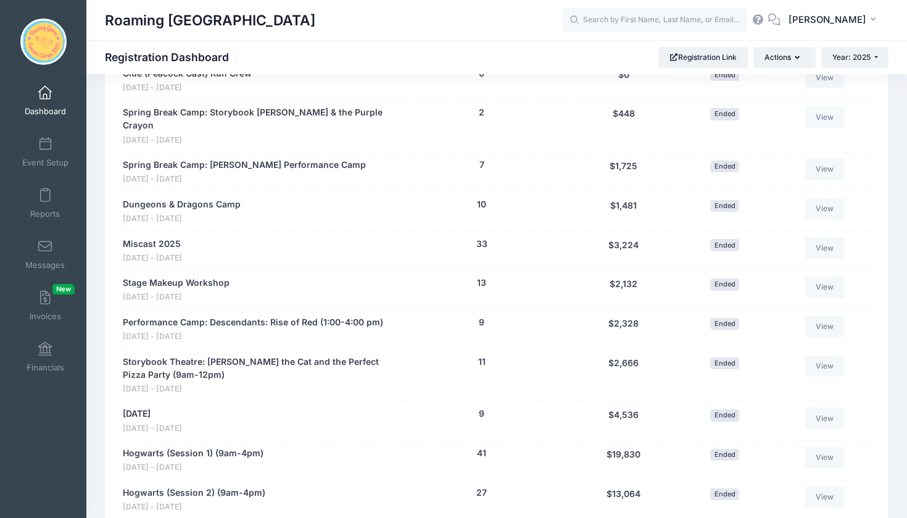
scroll to position [1080, 0]
click at [212, 275] on link "Stage Makeup Workshop" at bounding box center [176, 281] width 107 height 13
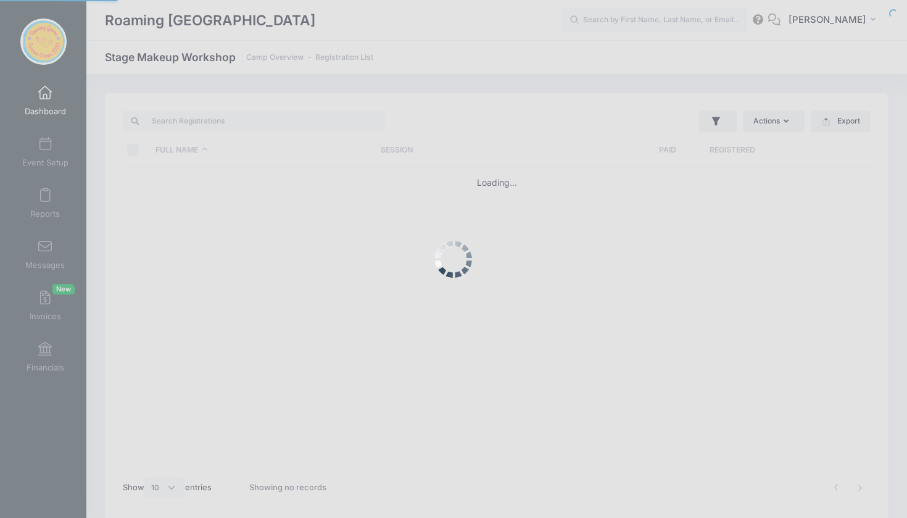
select select "10"
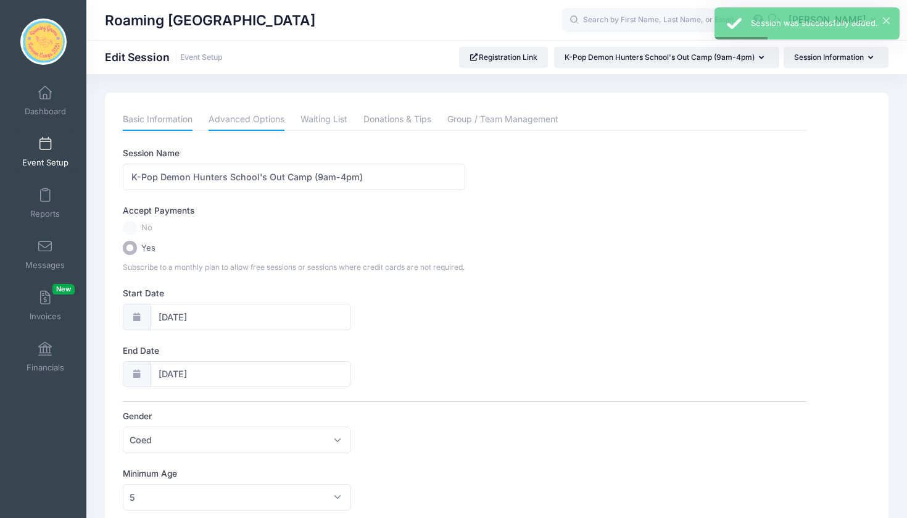
click at [267, 115] on link "Advanced Options" at bounding box center [247, 120] width 76 height 22
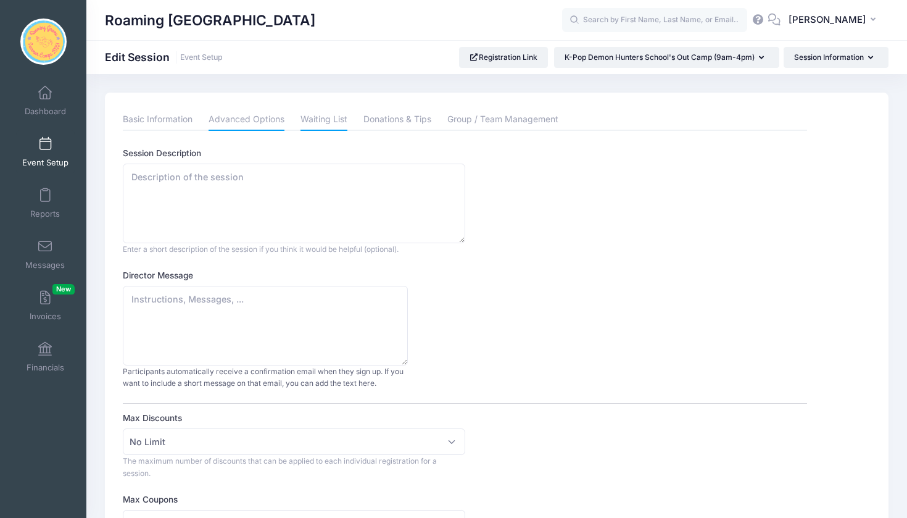
click at [327, 114] on link "Waiting List" at bounding box center [324, 120] width 47 height 22
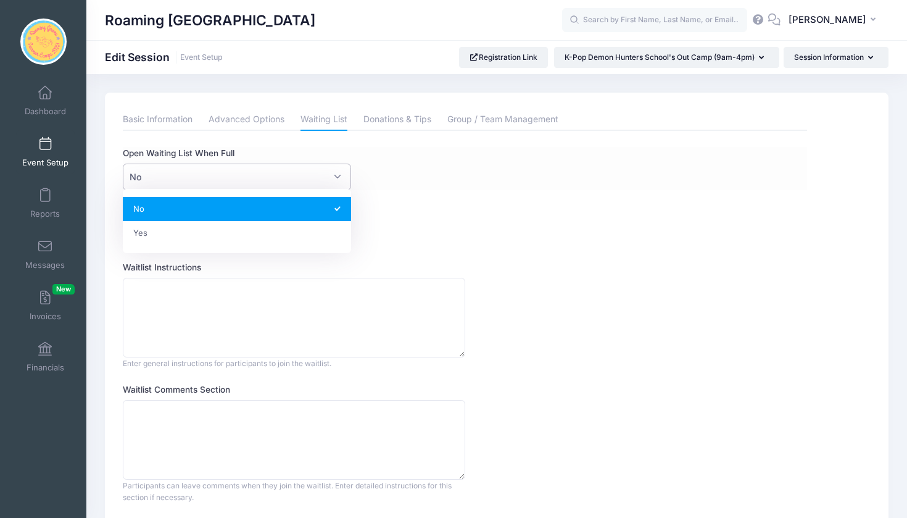
click at [335, 173] on span "No" at bounding box center [237, 177] width 228 height 27
select select "1"
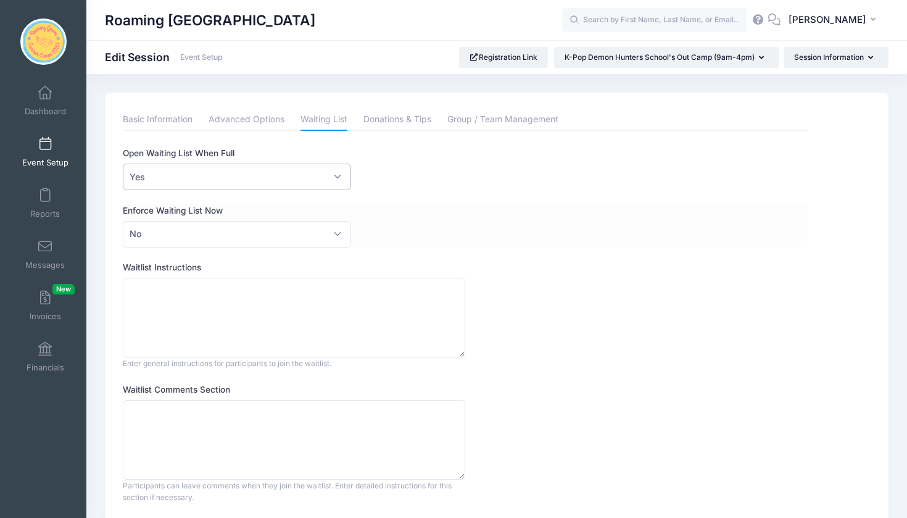
click at [452, 215] on div "Enforce Waiting List Now Please Select No Yes No" at bounding box center [465, 225] width 684 height 43
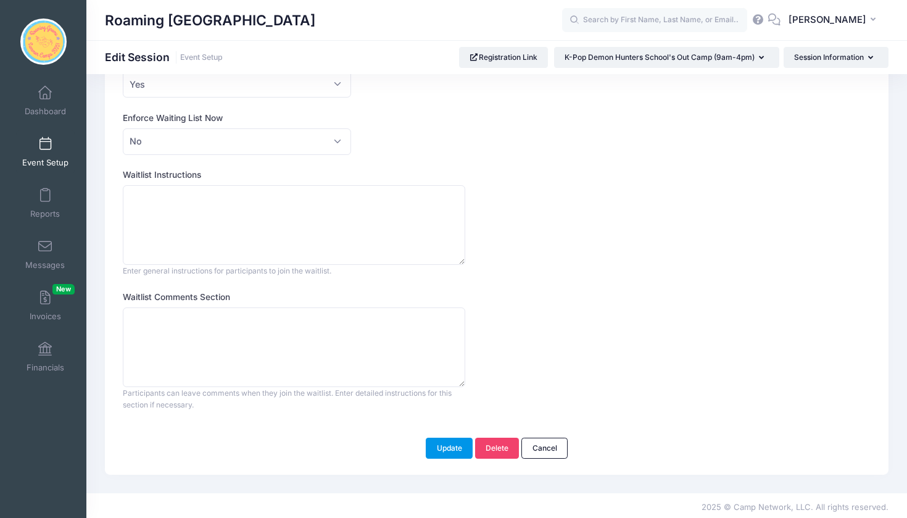
click at [447, 444] on button "Update" at bounding box center [449, 448] width 47 height 21
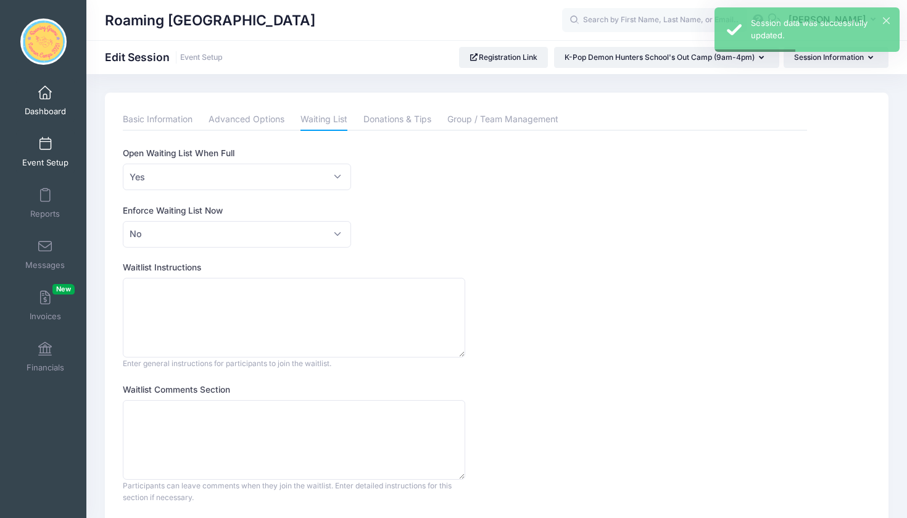
click at [45, 94] on span at bounding box center [45, 93] width 0 height 14
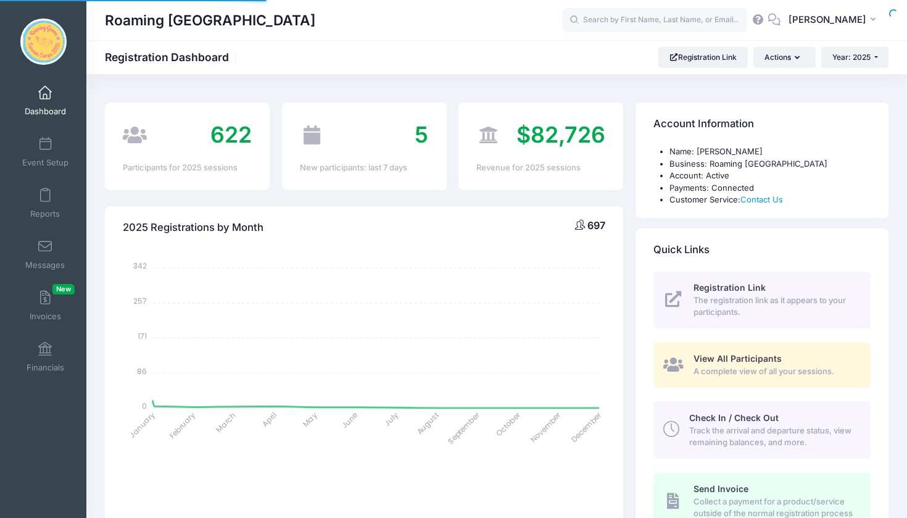
select select
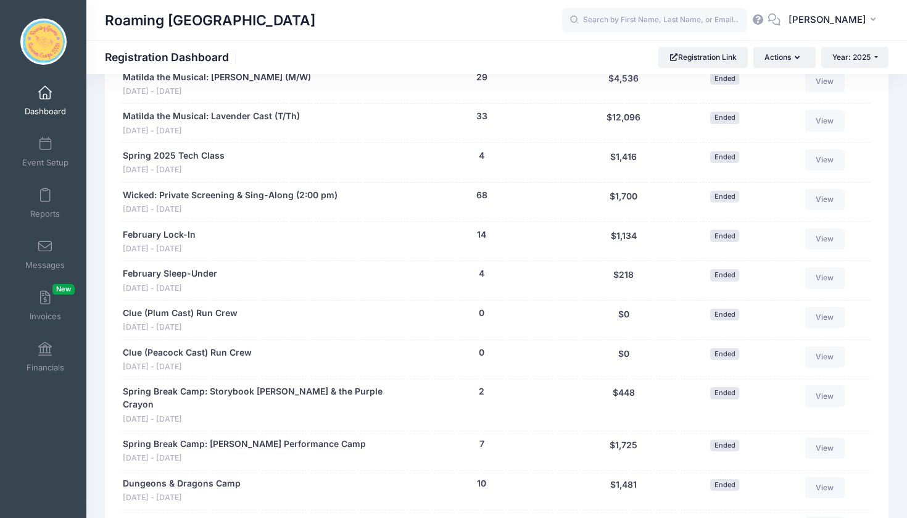
scroll to position [807, 0]
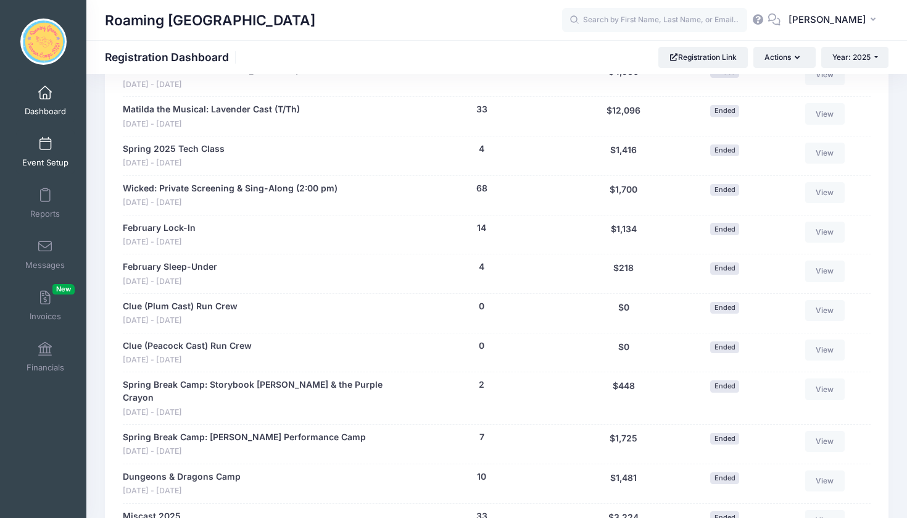
click at [45, 144] on span at bounding box center [45, 145] width 0 height 14
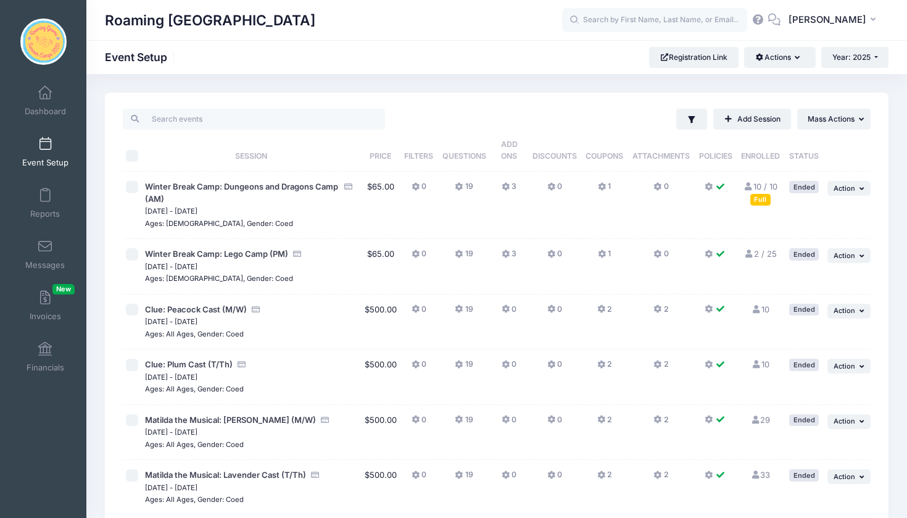
click at [713, 187] on icon at bounding box center [710, 187] width 10 height 0
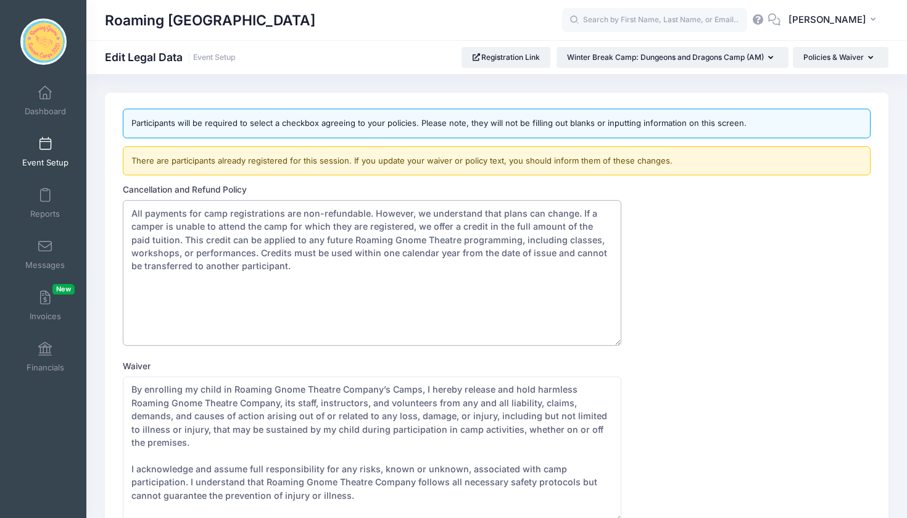
drag, startPoint x: 311, startPoint y: 271, endPoint x: 112, endPoint y: 199, distance: 212.0
click at [112, 199] on div "Participants will be required to select a checkbox agreeing to your policies. P…" at bounding box center [497, 342] width 784 height 498
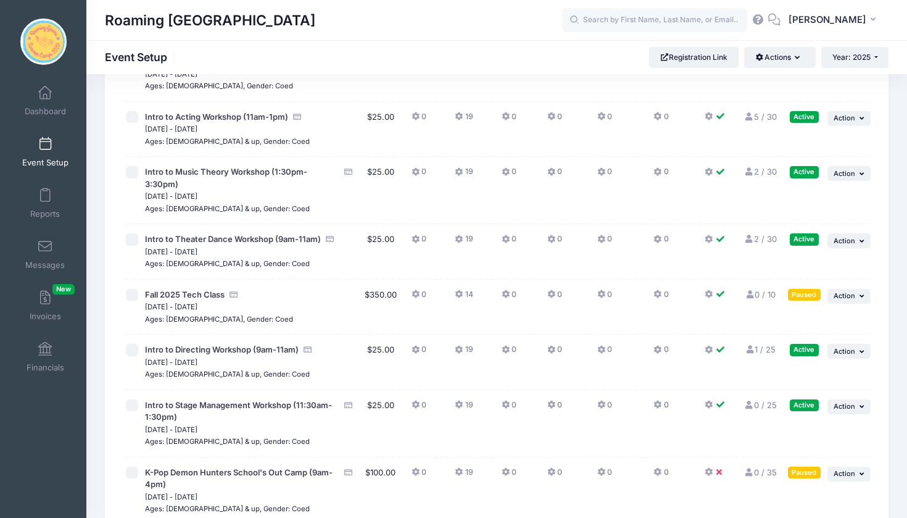
scroll to position [2652, 0]
click at [715, 465] on button at bounding box center [716, 474] width 22 height 18
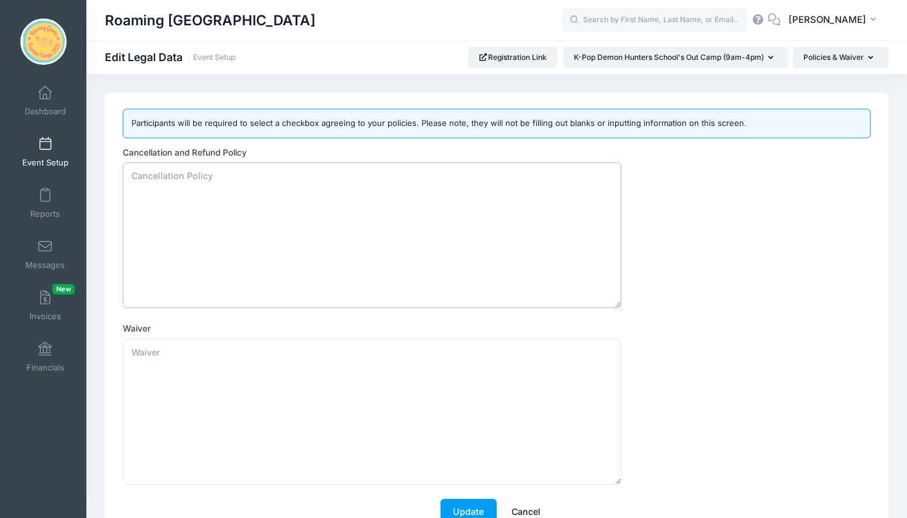
paste textarea "All payments for camp registrations are non-refundable. However, we understand …"
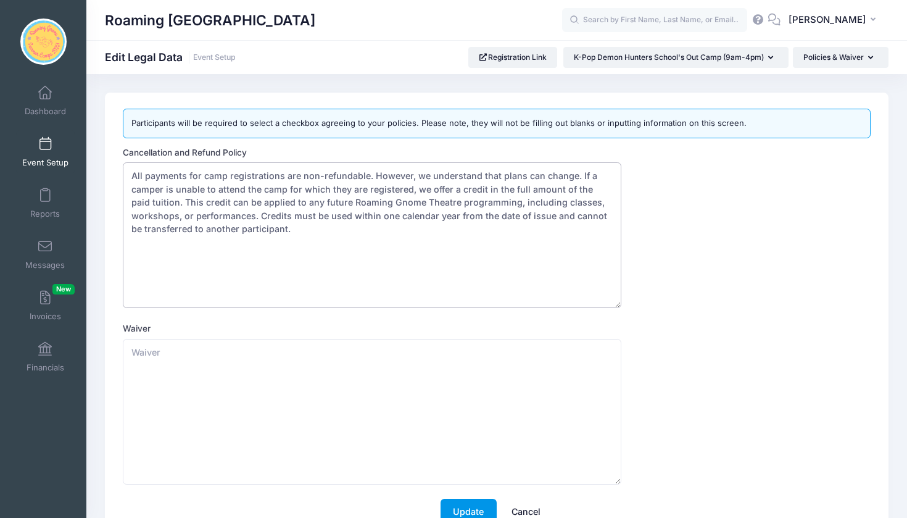
type textarea "All payments for camp registrations are non-refundable. However, we understand …"
click at [464, 505] on button "Update" at bounding box center [469, 512] width 56 height 27
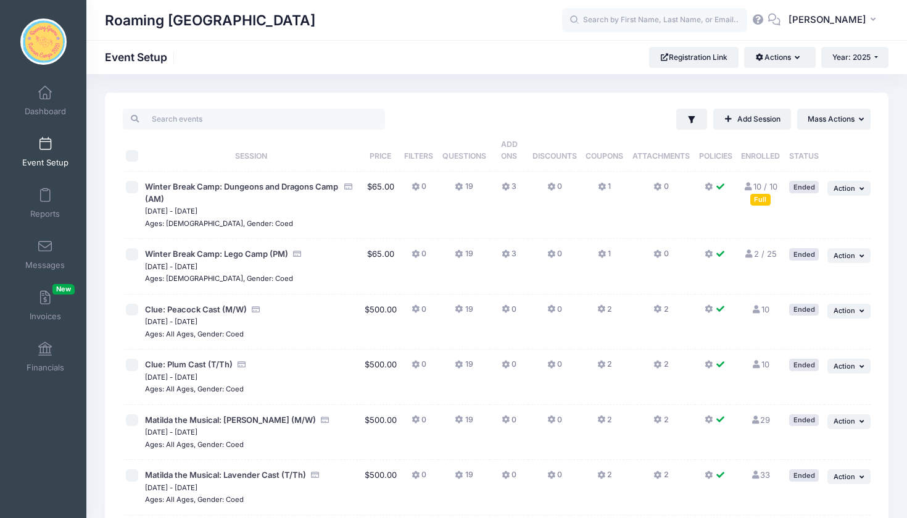
click at [715, 185] on button at bounding box center [716, 190] width 22 height 18
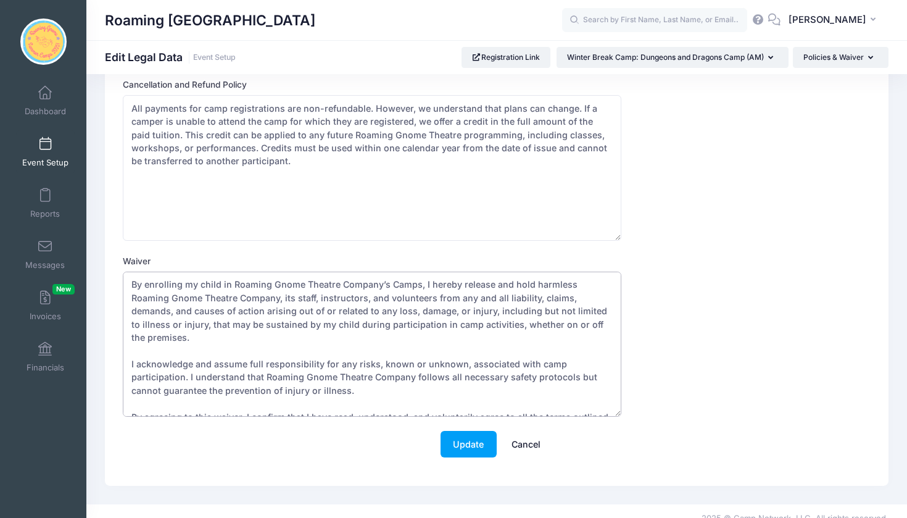
scroll to position [10, 0]
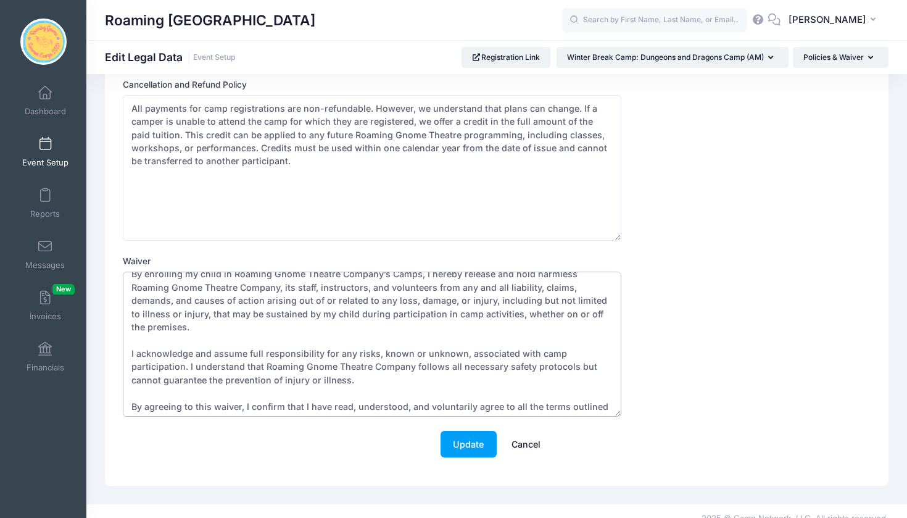
drag, startPoint x: 130, startPoint y: 283, endPoint x: 222, endPoint y: 446, distance: 186.2
click at [222, 446] on form "Cancellation and Refund Policy All payments for camp registrations are non-refu…" at bounding box center [497, 273] width 748 height 391
click at [45, 145] on span at bounding box center [45, 145] width 0 height 14
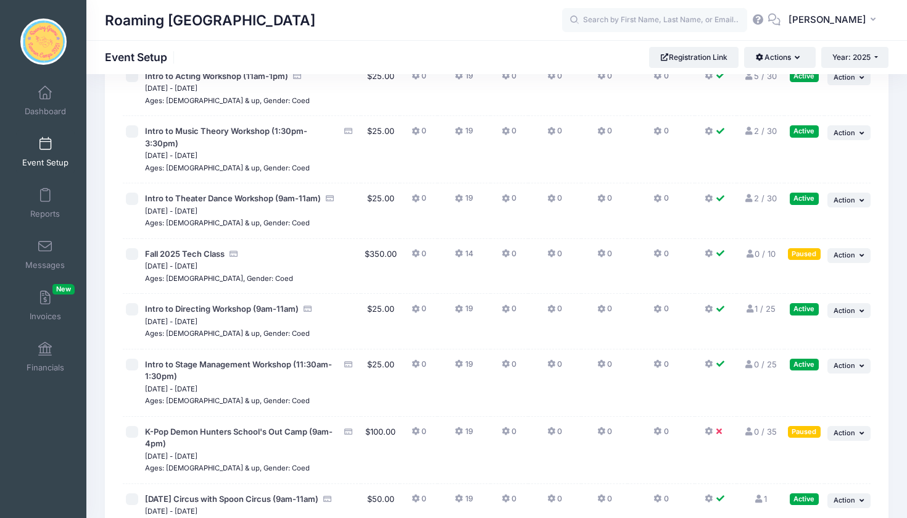
scroll to position [2694, 0]
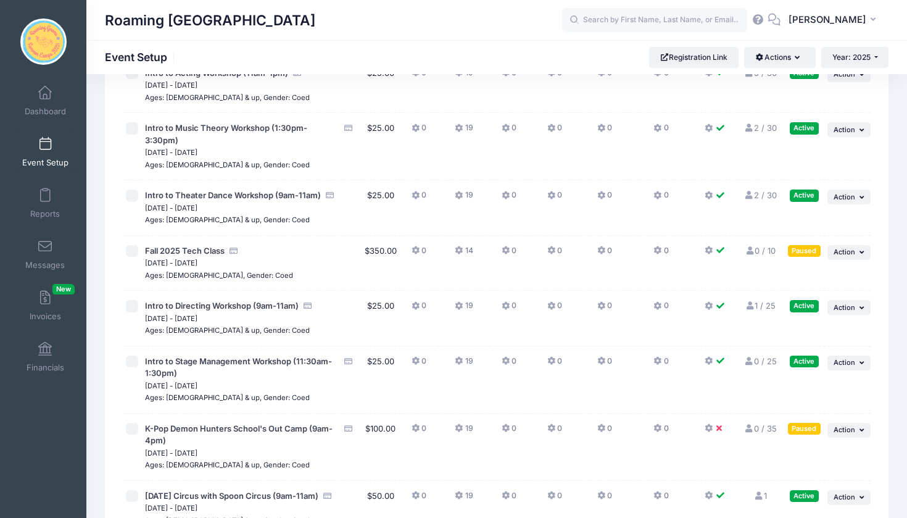
click at [715, 423] on button at bounding box center [716, 432] width 22 height 18
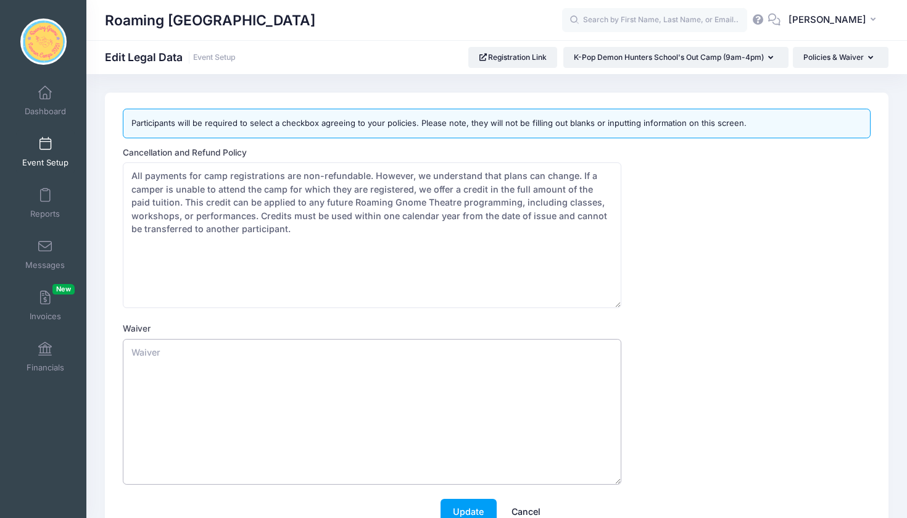
click at [452, 374] on textarea "Waiver" at bounding box center [372, 412] width 499 height 146
paste textarea "By enrolling my child in Roaming Gnome Theatre Company’s Camps, I hereby releas…"
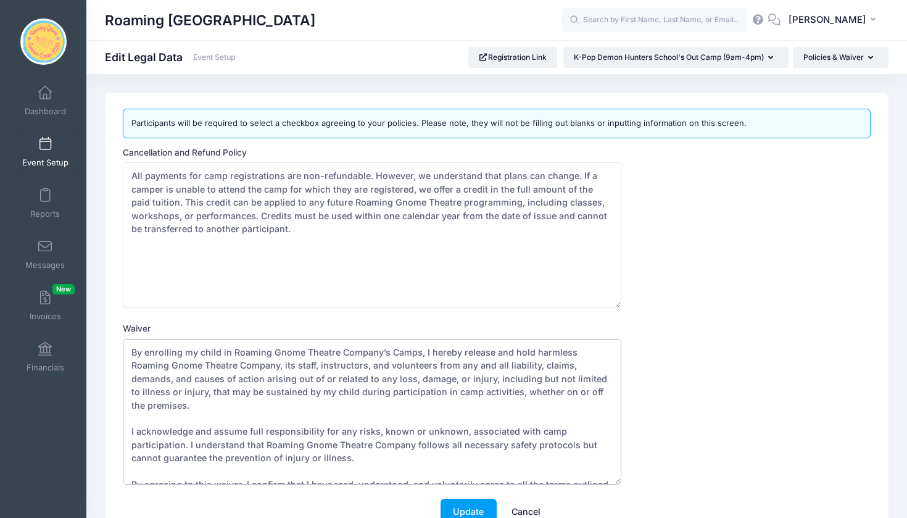
scroll to position [4, 0]
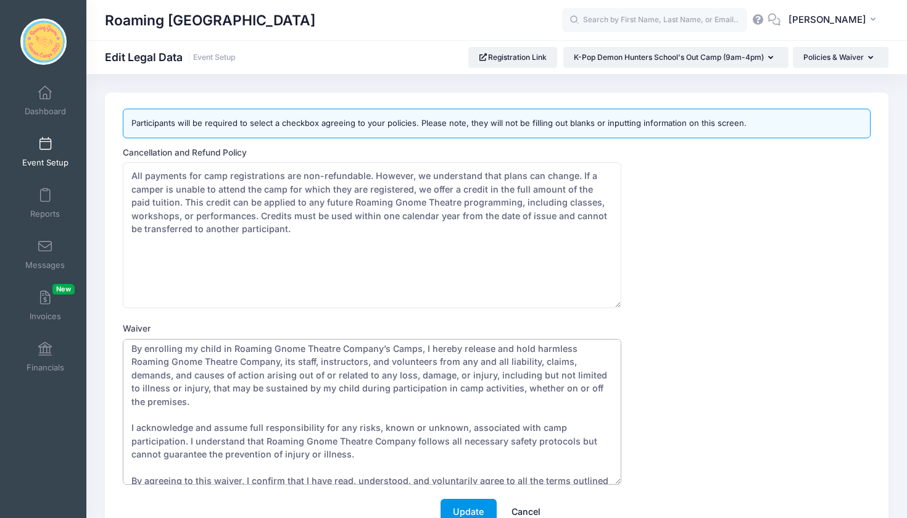
type textarea "By enrolling my child in Roaming Gnome Theatre Company’s Camps, I hereby releas…"
click at [466, 502] on button "Update" at bounding box center [469, 512] width 56 height 27
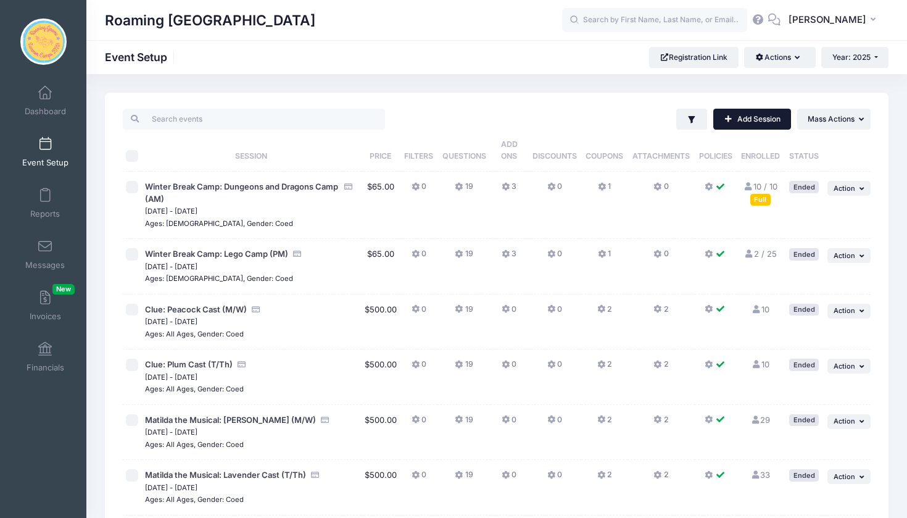
click at [761, 120] on link "Add Session" at bounding box center [752, 119] width 78 height 21
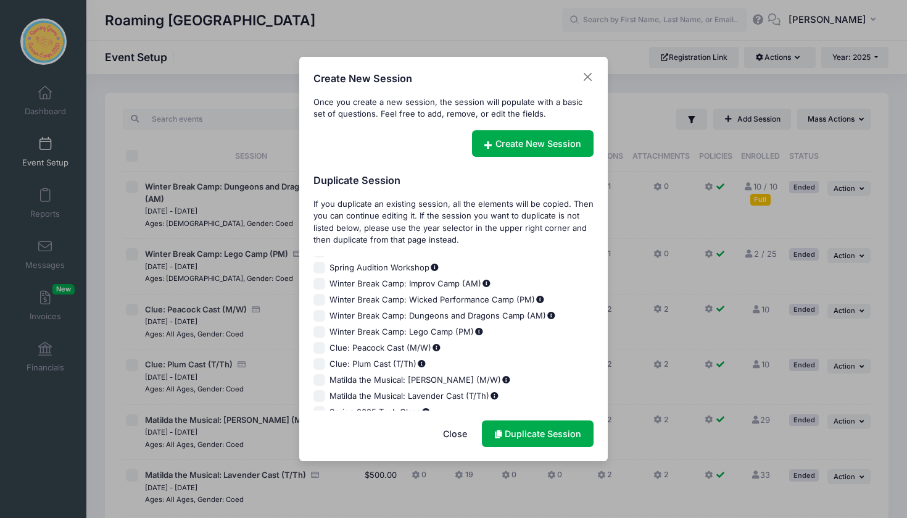
scroll to position [72, 0]
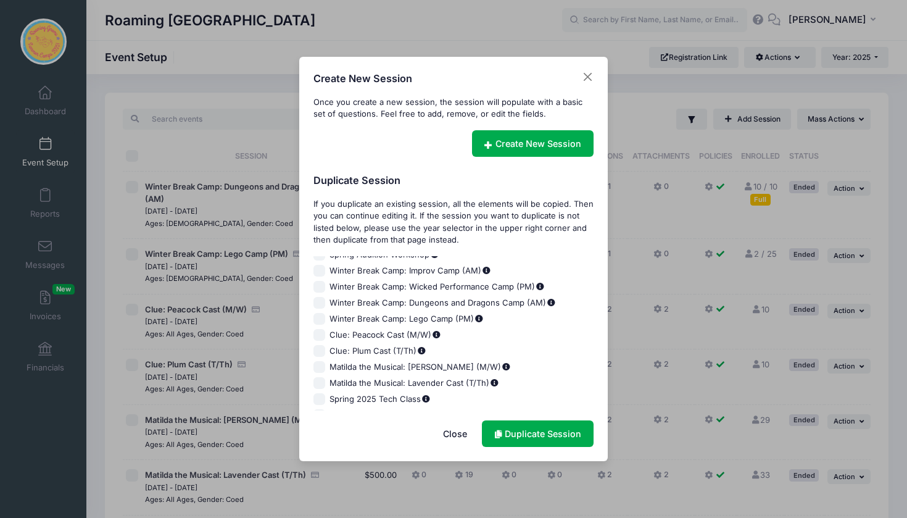
click at [322, 331] on input "Clue: Peacock Cast (M/W)" at bounding box center [320, 335] width 12 height 12
checkbox input "true"
click at [512, 431] on link "Duplicate Session" at bounding box center [538, 433] width 112 height 27
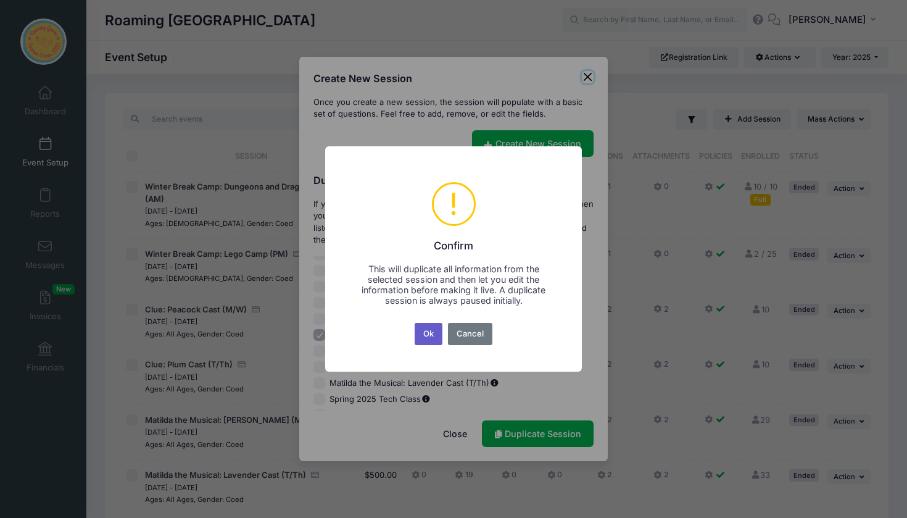
click at [431, 336] on button "Ok" at bounding box center [429, 334] width 28 height 22
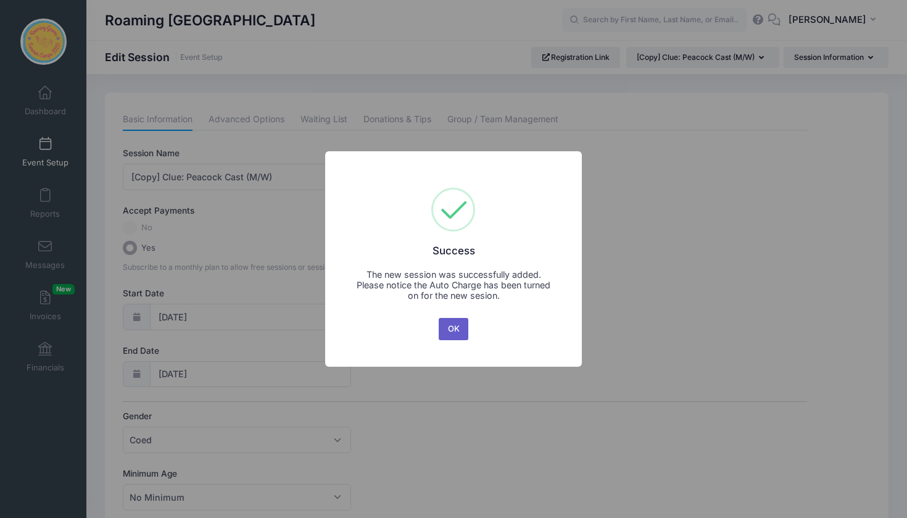
click at [455, 328] on button "OK" at bounding box center [454, 329] width 30 height 22
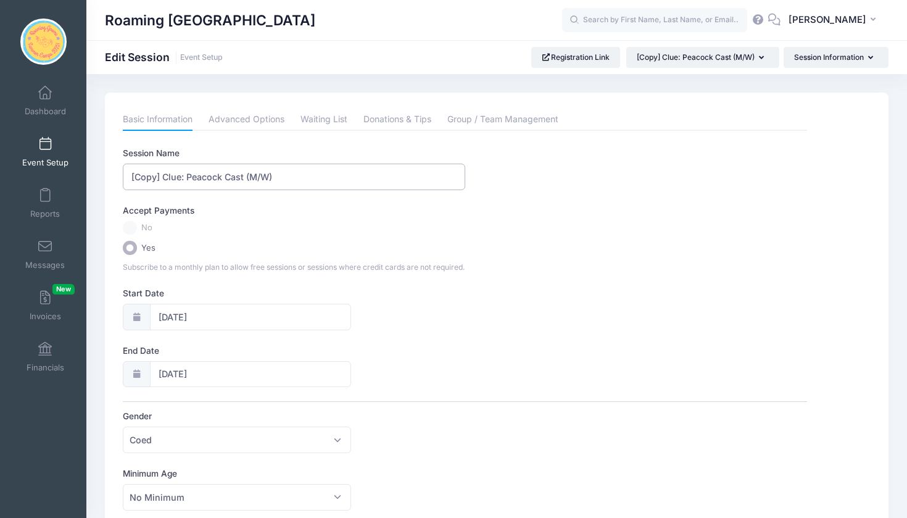
drag, startPoint x: 293, startPoint y: 177, endPoint x: 104, endPoint y: 159, distance: 189.7
type input "Radium Girls Cast"
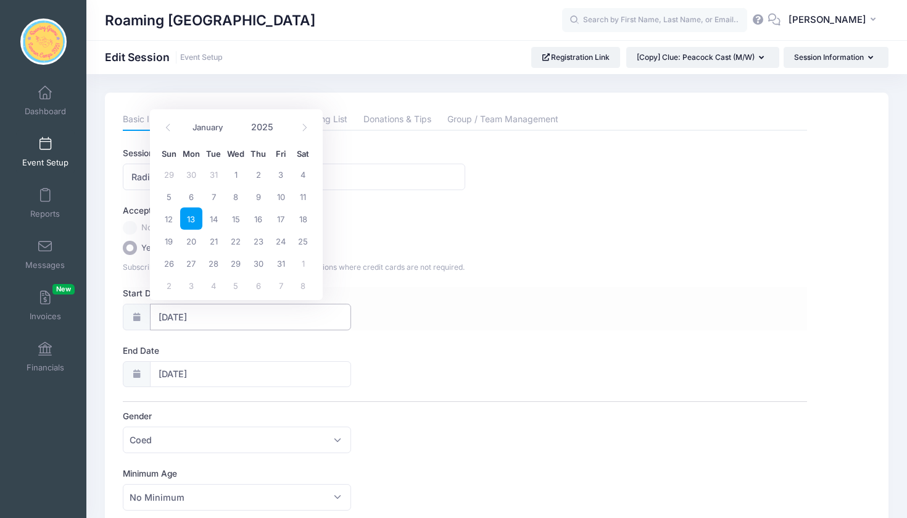
click at [192, 310] on input "01/13/2025" at bounding box center [250, 317] width 201 height 27
click at [307, 128] on icon at bounding box center [305, 127] width 8 height 8
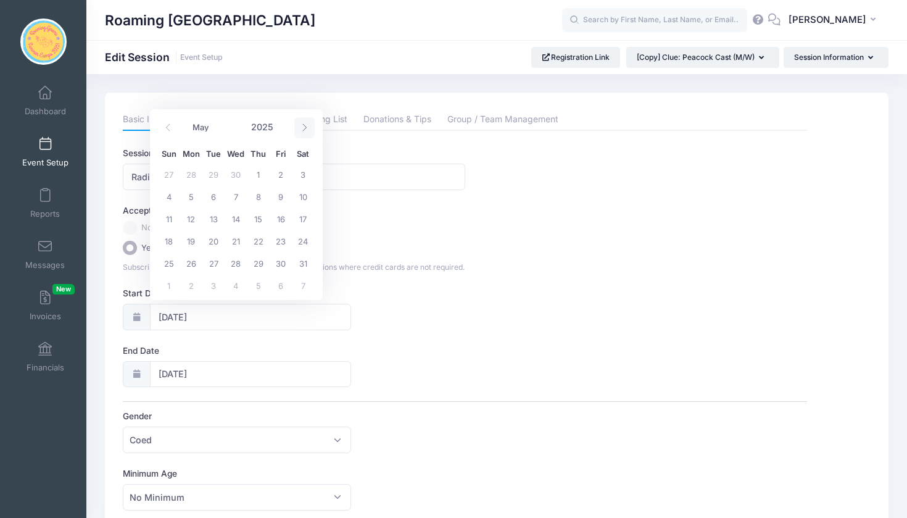
click at [307, 128] on icon at bounding box center [305, 127] width 8 height 8
select select "7"
click at [190, 242] on span "18" at bounding box center [191, 241] width 22 height 22
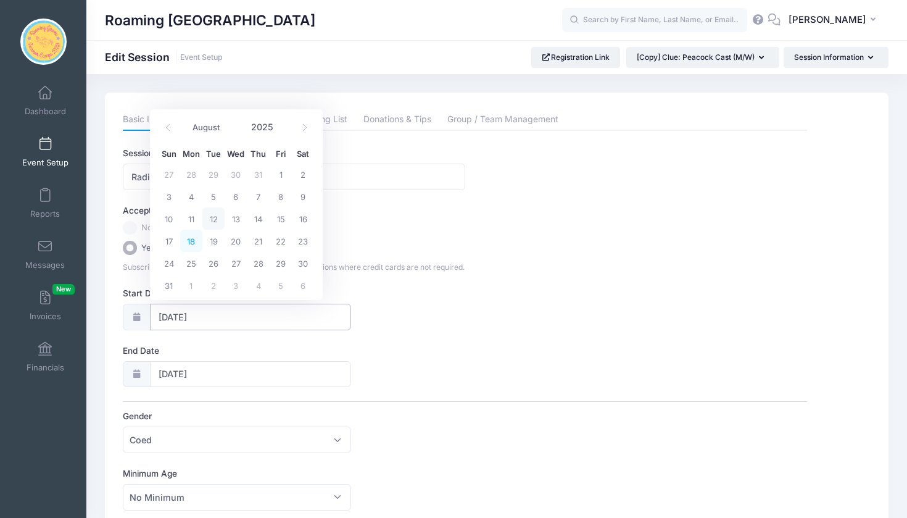
type input "08/18/2025"
type input "08/19/2025"
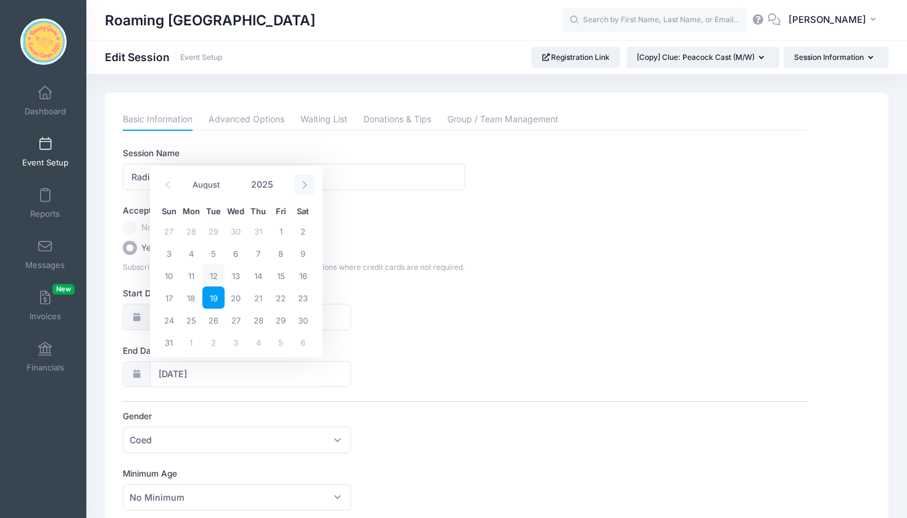
click at [301, 181] on icon at bounding box center [305, 185] width 8 height 8
click at [164, 183] on icon at bounding box center [168, 185] width 8 height 8
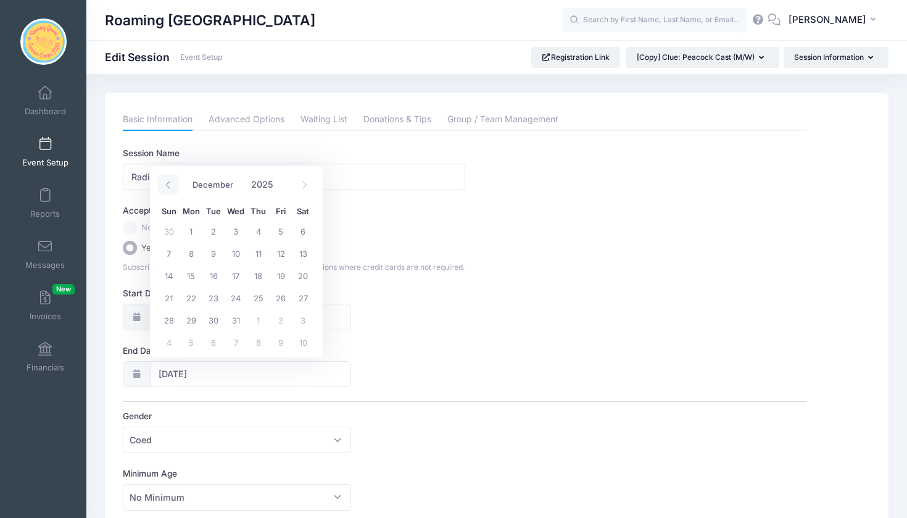
select select "10"
click at [193, 303] on span "17" at bounding box center [191, 297] width 22 height 22
type input "11/17/2025"
click at [398, 323] on div "Start Date 08/18/2025" at bounding box center [465, 308] width 684 height 43
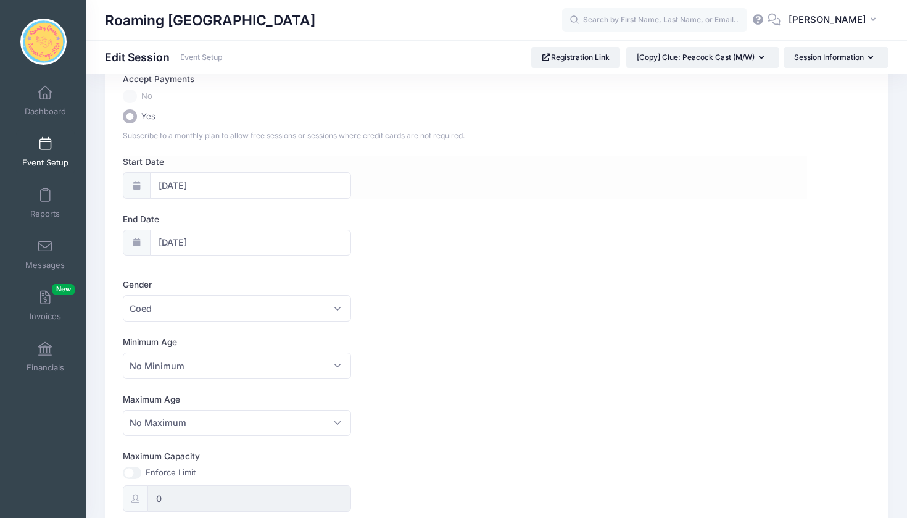
scroll to position [137, 0]
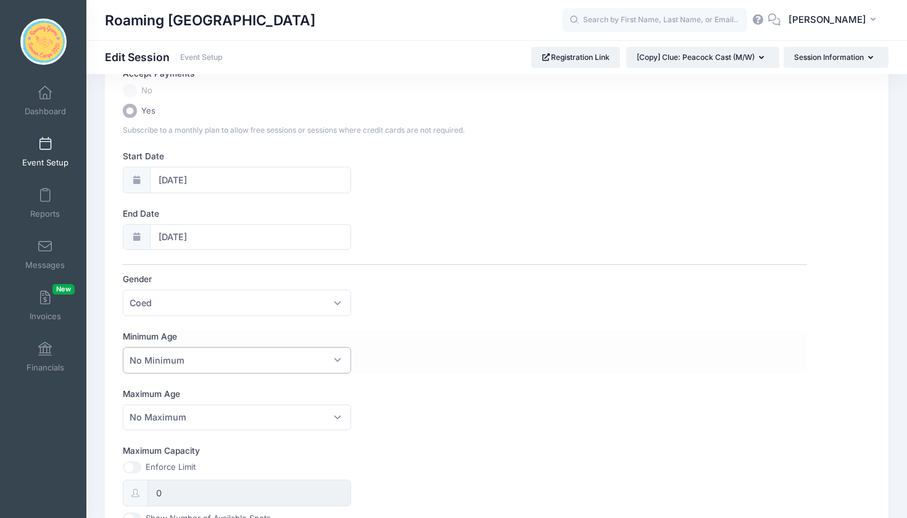
click at [336, 356] on span "No Minimum" at bounding box center [237, 360] width 228 height 27
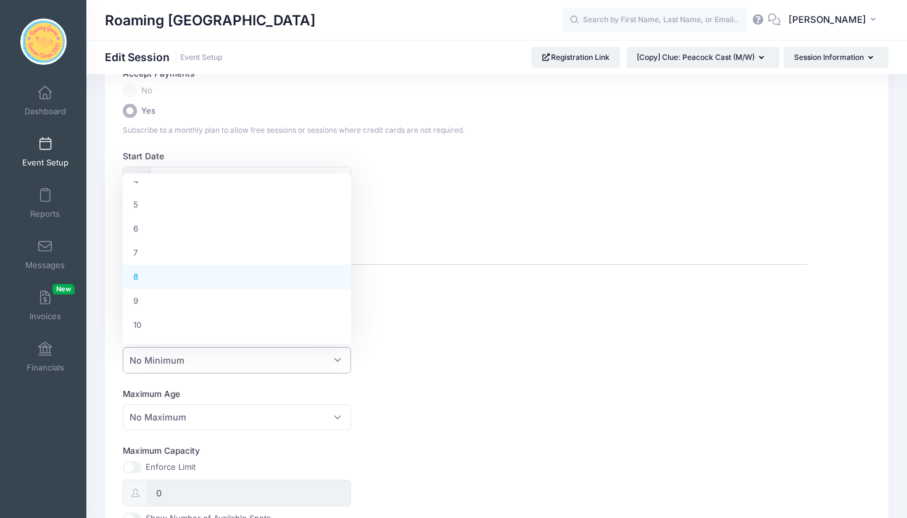
scroll to position [125, 0]
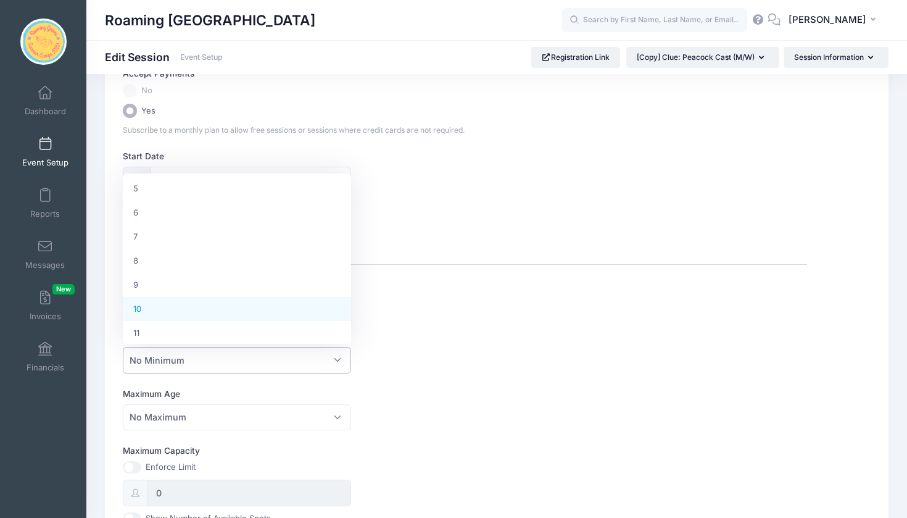
select select "10"
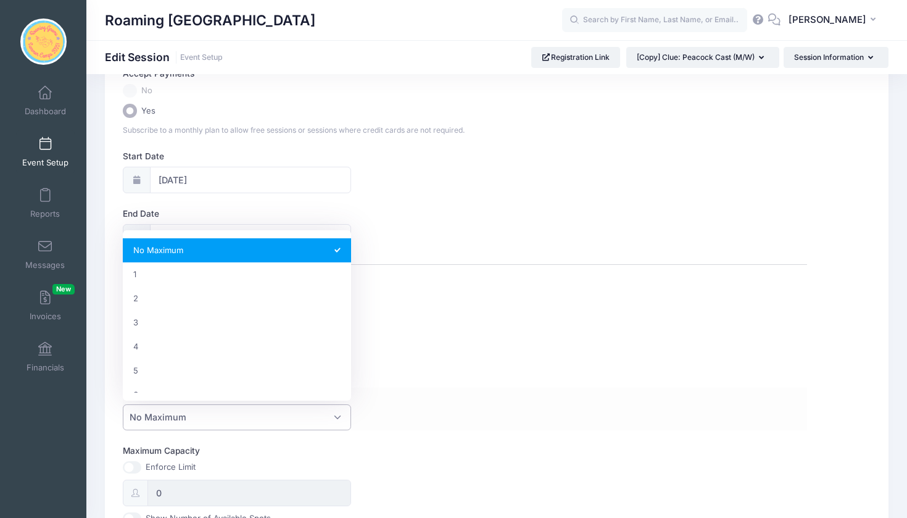
click at [340, 412] on span "No Maximum" at bounding box center [237, 417] width 228 height 27
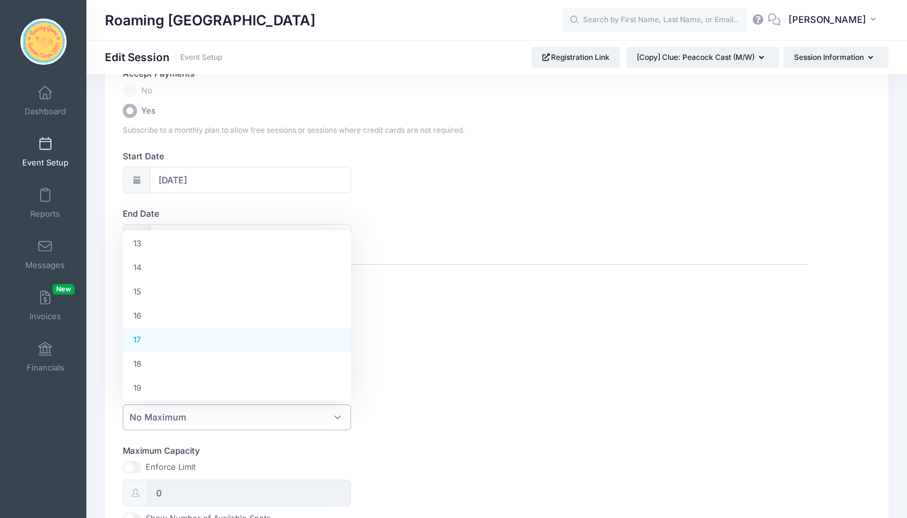
scroll to position [325, 0]
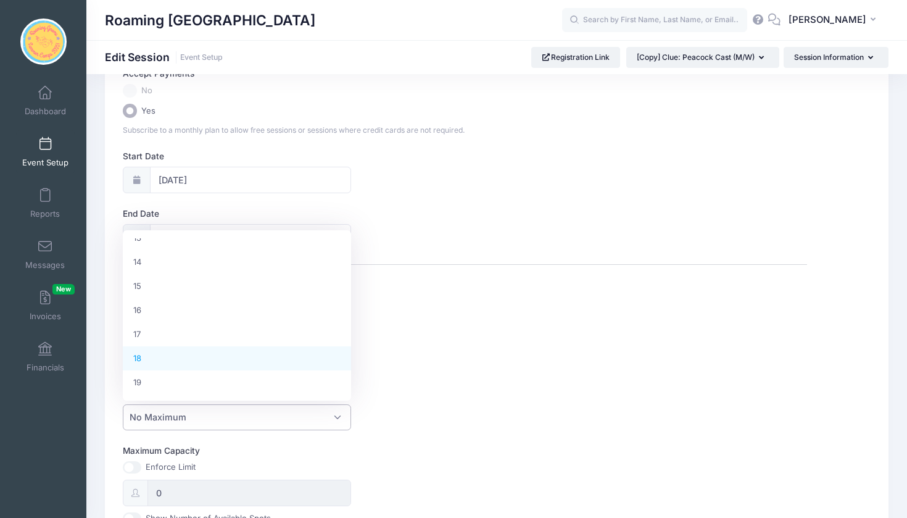
select select "18"
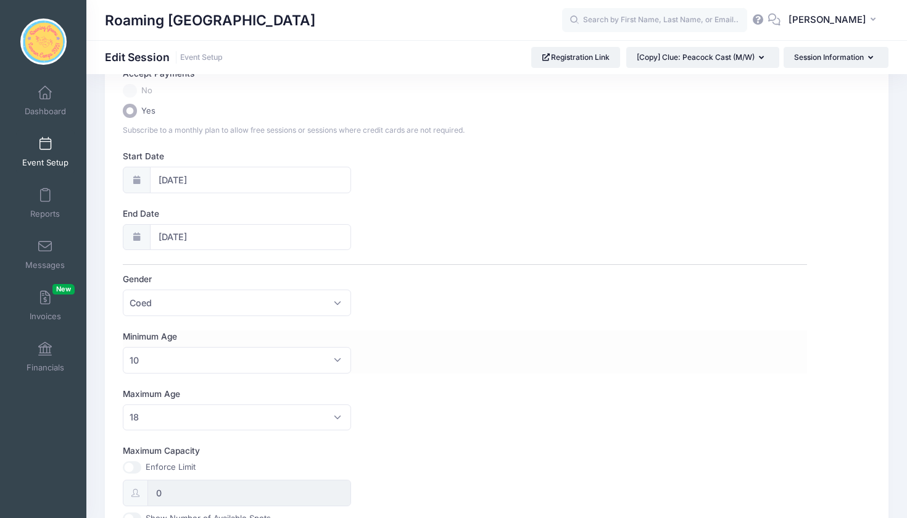
click at [454, 364] on div "Minimum Age No Minimum 1 2 3 4 5 6 7 8 9 10 11 12 13 14 15 16 17 18 19 20 21 22…" at bounding box center [465, 351] width 684 height 43
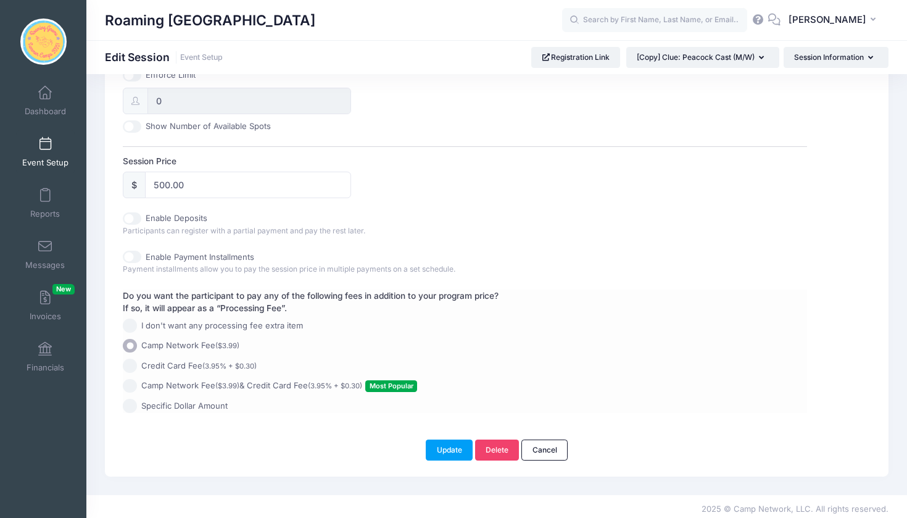
scroll to position [528, 0]
click at [453, 446] on button "Update" at bounding box center [449, 450] width 47 height 21
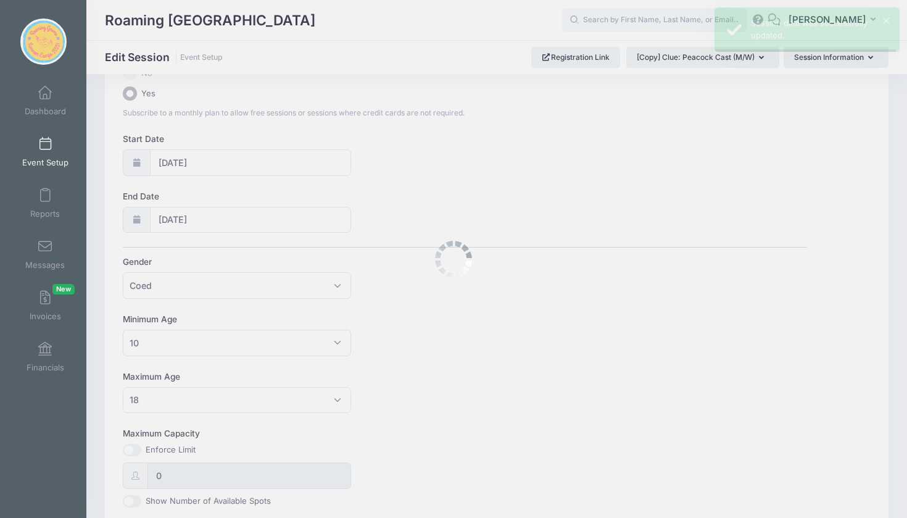
scroll to position [0, 0]
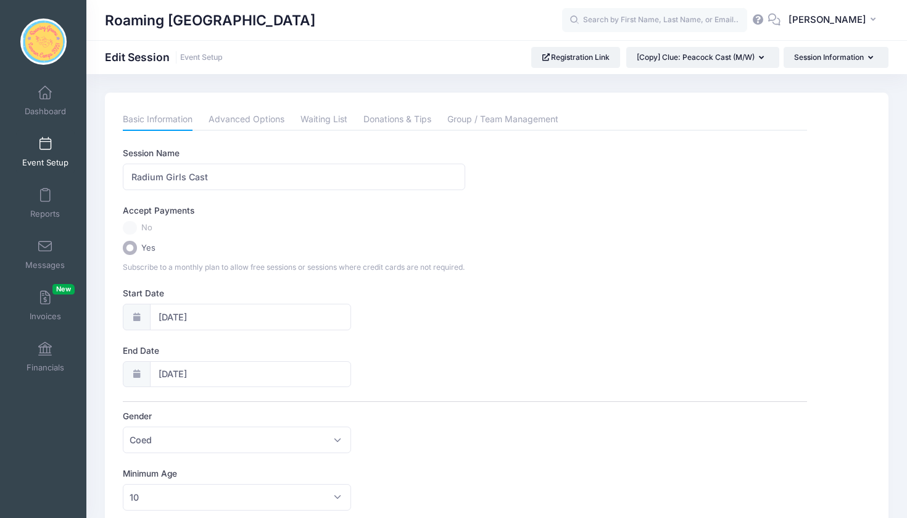
click at [45, 149] on span at bounding box center [45, 145] width 0 height 14
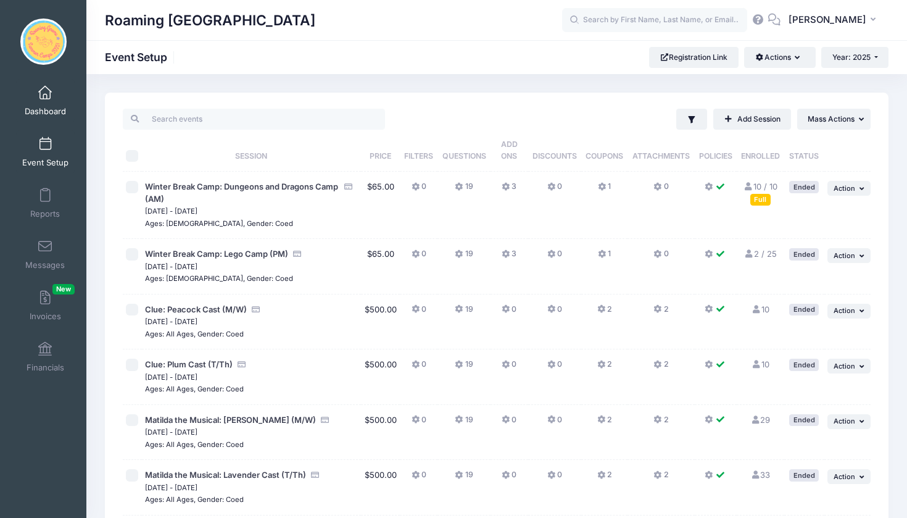
click at [48, 102] on link "Dashboard" at bounding box center [45, 100] width 59 height 43
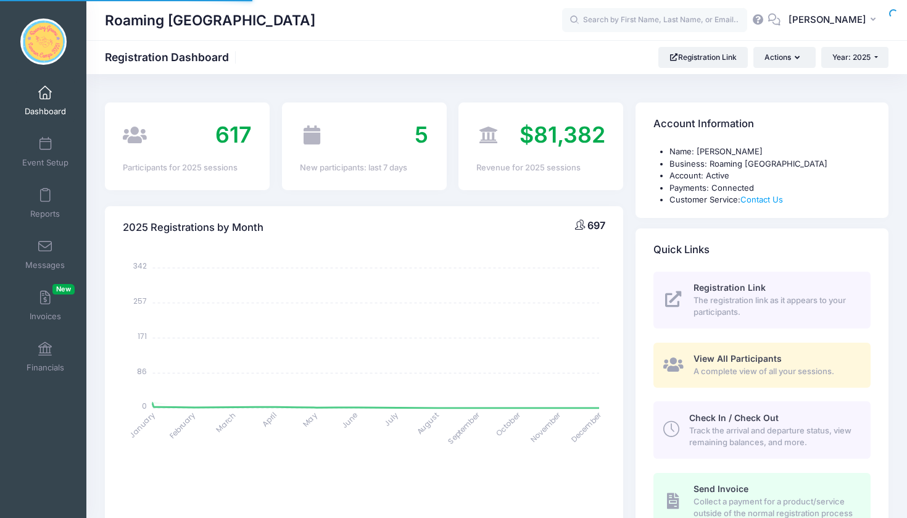
select select
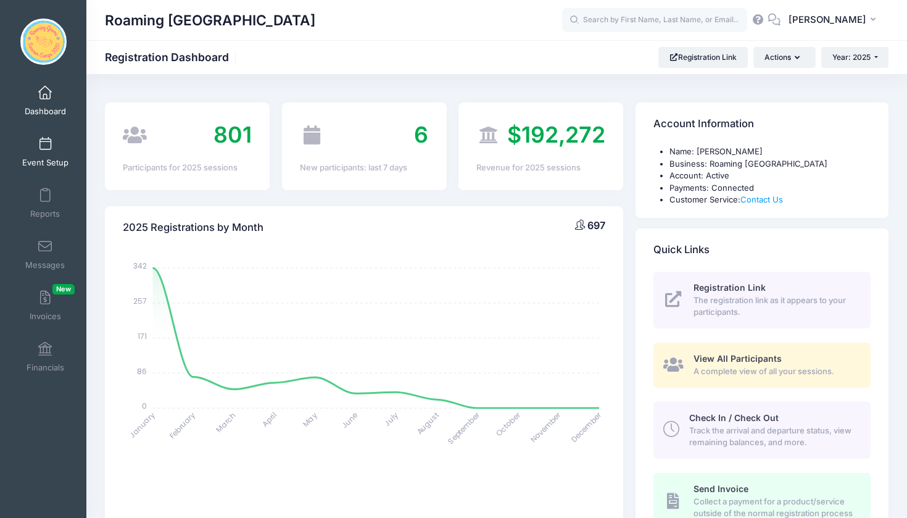
click at [53, 138] on link "Event Setup" at bounding box center [45, 151] width 59 height 43
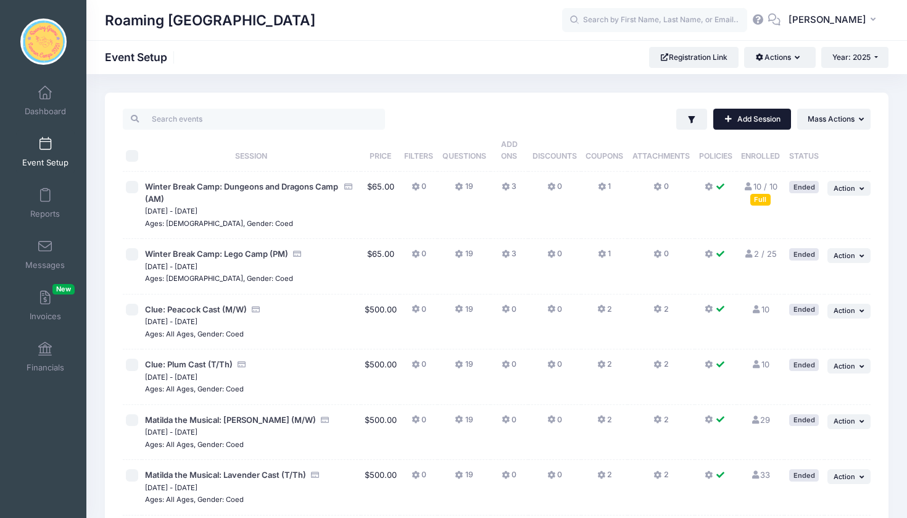
click at [736, 118] on link "Add Session" at bounding box center [752, 119] width 78 height 21
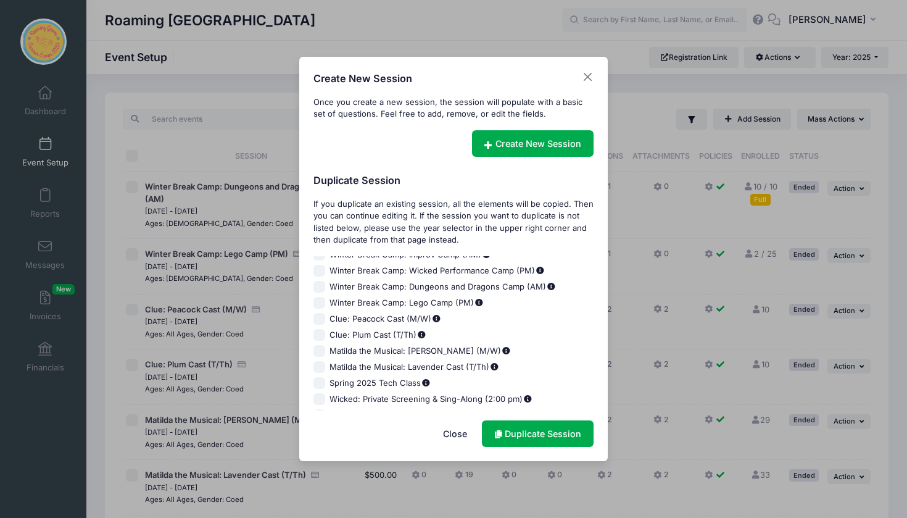
scroll to position [91, 0]
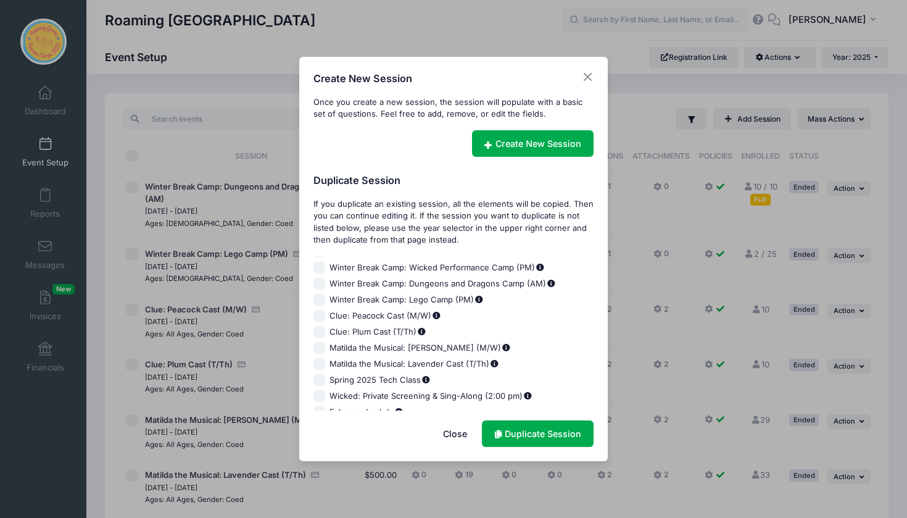
click at [320, 346] on input "Matilda the Musical: [PERSON_NAME] (M/W)" at bounding box center [320, 348] width 12 height 12
checkbox input "true"
click at [514, 428] on link "Duplicate Session" at bounding box center [538, 433] width 112 height 27
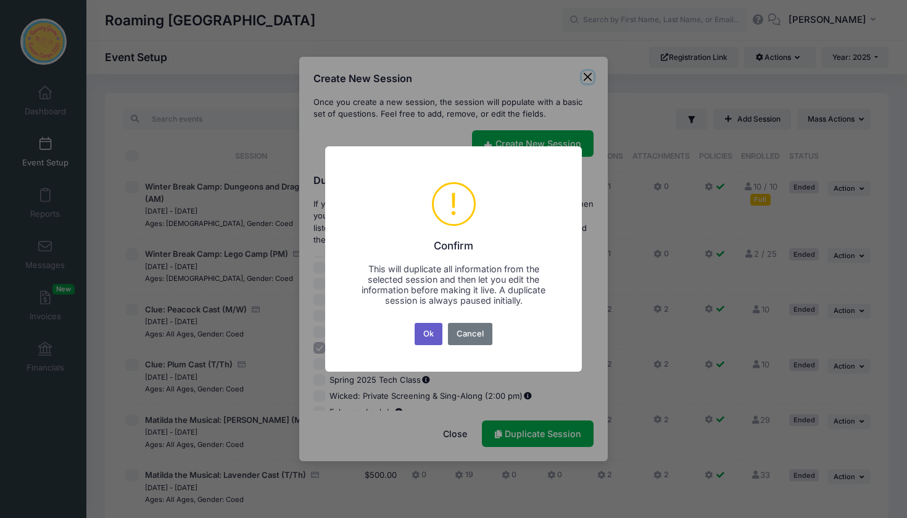
click at [431, 336] on button "Ok" at bounding box center [429, 334] width 28 height 22
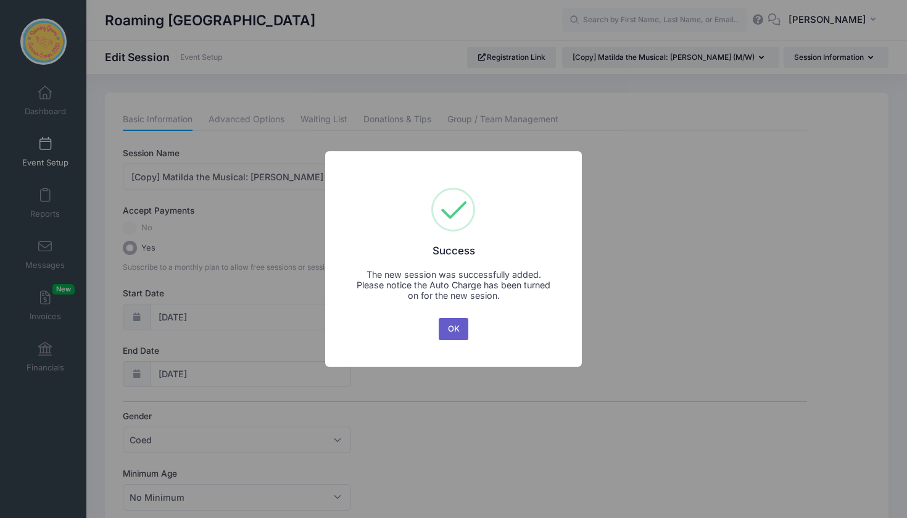
click at [457, 329] on button "OK" at bounding box center [454, 329] width 30 height 22
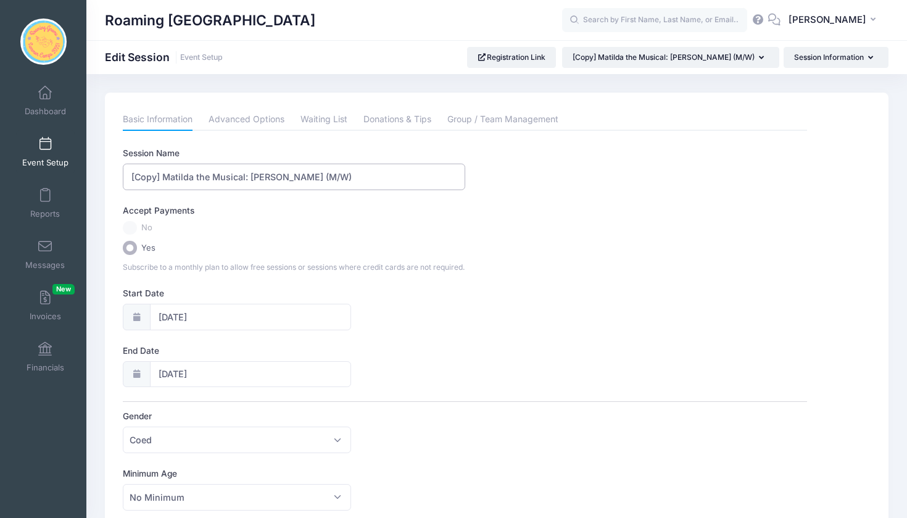
drag, startPoint x: 340, startPoint y: 174, endPoint x: 104, endPoint y: 159, distance: 236.8
type input "Wizard of Oz: Emerald Cast (MW)"
click at [176, 321] on input "[DATE]" at bounding box center [250, 317] width 201 height 27
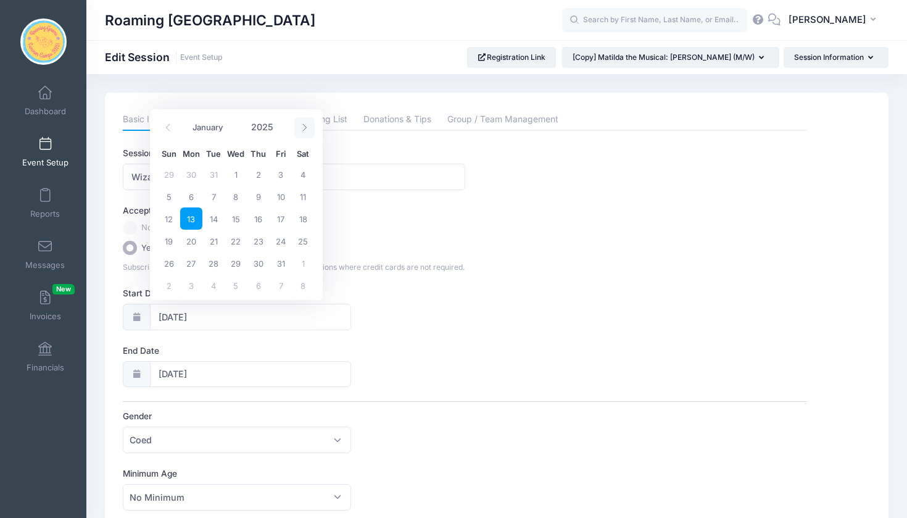
click at [307, 129] on icon at bounding box center [305, 127] width 8 height 8
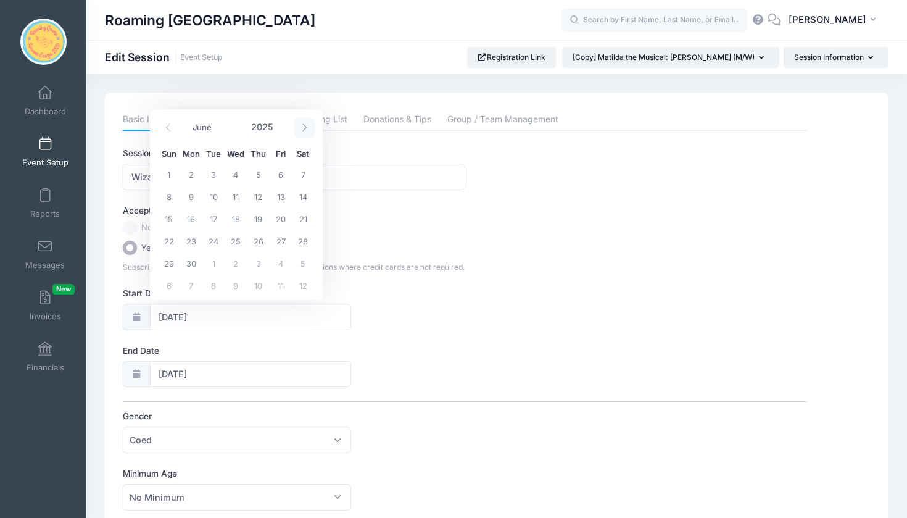
click at [307, 129] on icon at bounding box center [305, 127] width 8 height 8
select select "7"
click at [189, 240] on span "18" at bounding box center [191, 241] width 22 height 22
type input "08/18/2025"
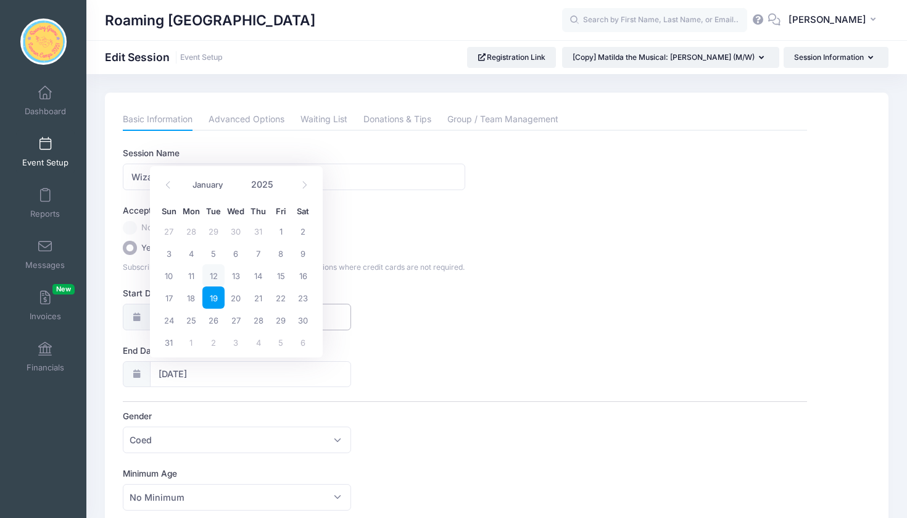
type input "08/19/2025"
click at [302, 184] on icon at bounding box center [305, 185] width 8 height 8
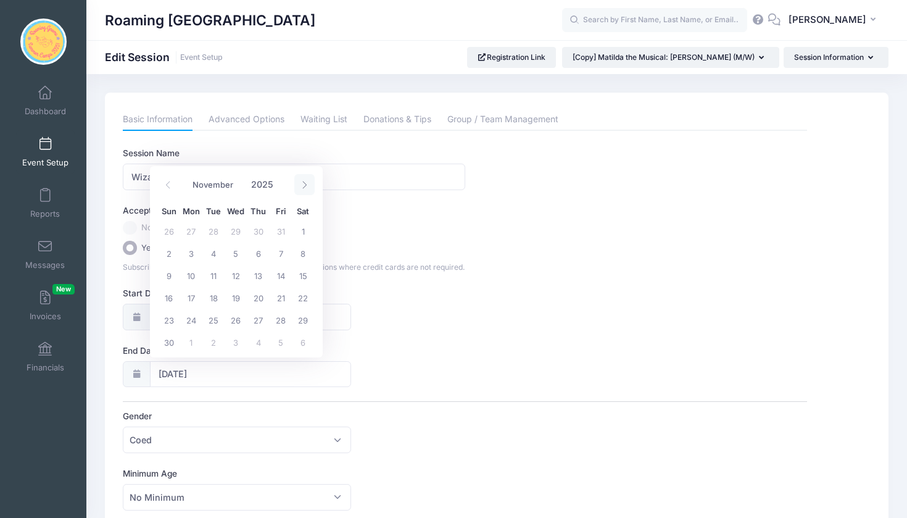
select select "11"
click at [193, 276] on span "15" at bounding box center [191, 275] width 22 height 22
type input "12/15/2025"
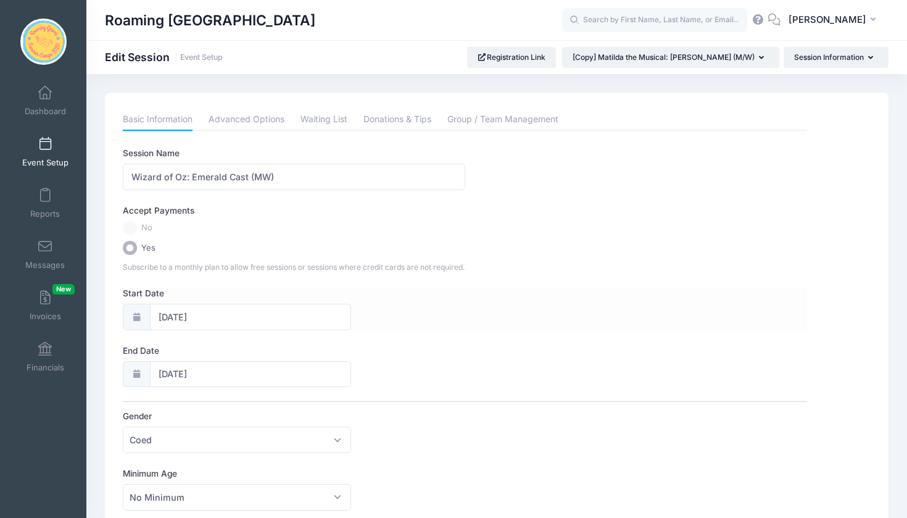
click at [412, 322] on div "Start Date 08/18/2025" at bounding box center [465, 308] width 684 height 43
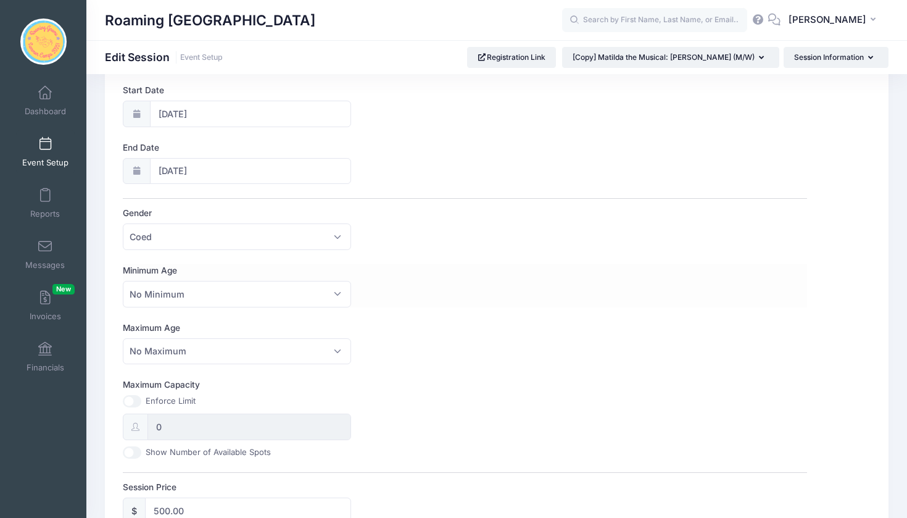
scroll to position [216, 0]
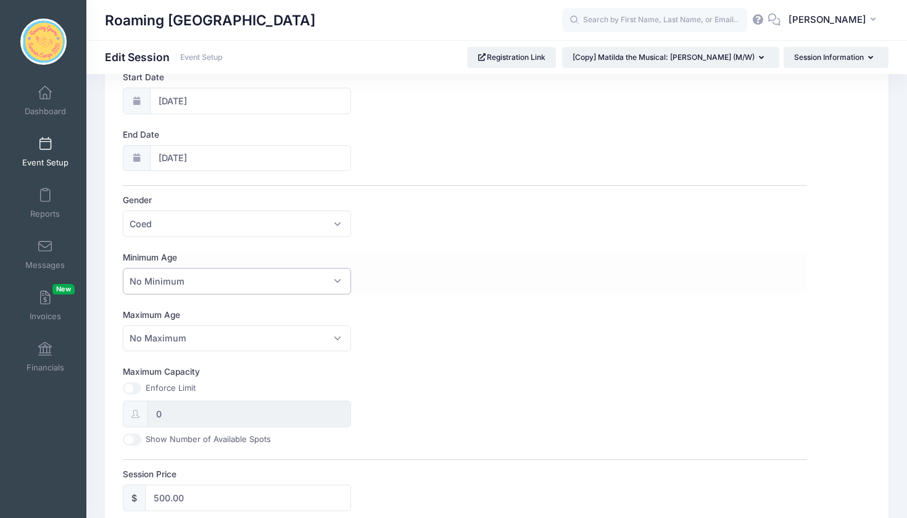
click at [338, 285] on span "No Minimum" at bounding box center [237, 281] width 228 height 27
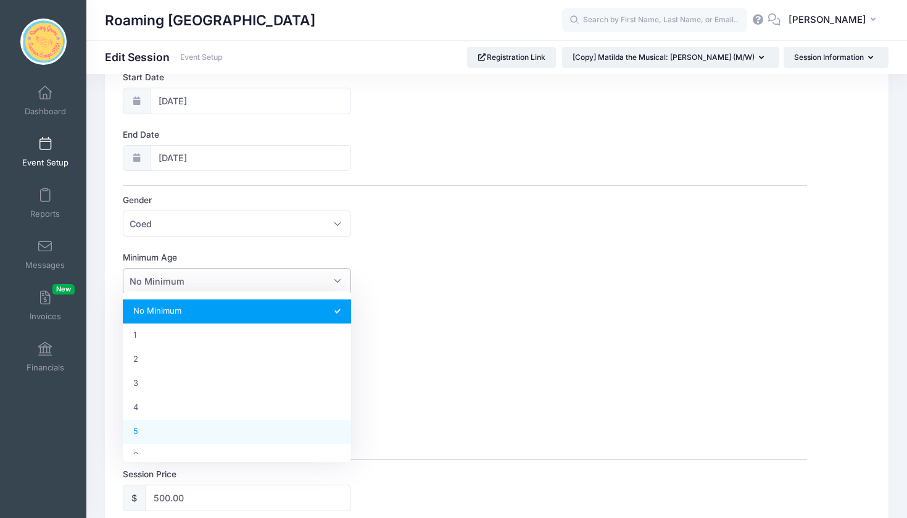
select select "5"
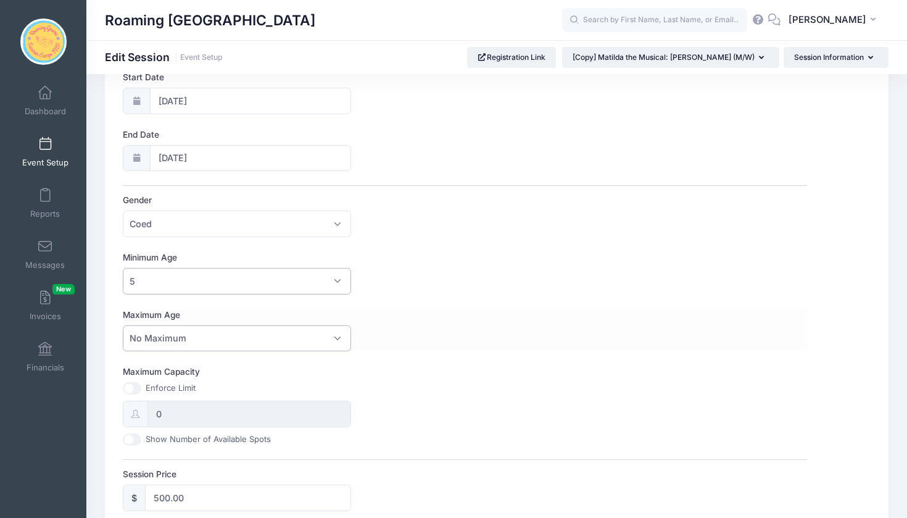
click at [338, 338] on span "No Maximum" at bounding box center [237, 338] width 228 height 27
select select "18"
click at [439, 309] on label "Maximum Age" at bounding box center [294, 315] width 342 height 12
click at [123, 325] on select "No Maximum 1 2 3 4 5 6 7 8 9 10 11 12 13 14 15 16 17 18 19 20 21 22 23 24 25 26…" at bounding box center [123, 325] width 1 height 1
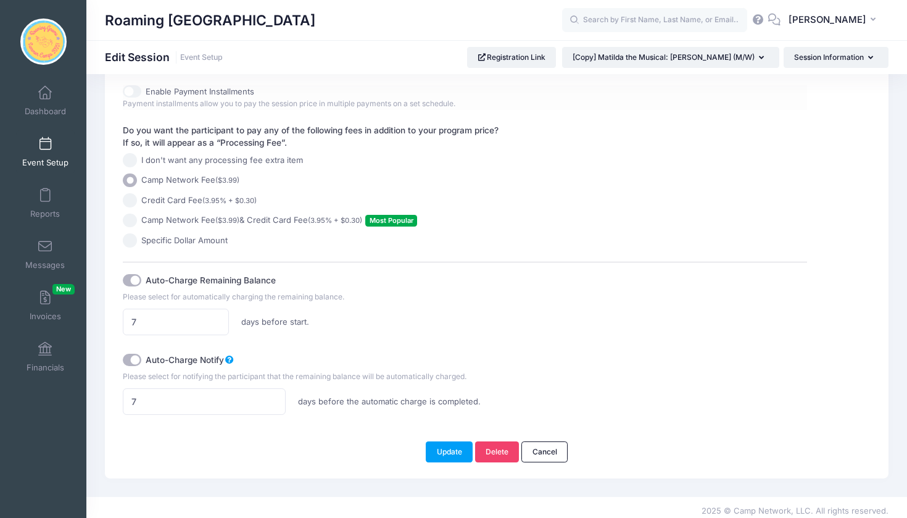
scroll to position [763, 0]
click at [453, 444] on button "Update" at bounding box center [449, 452] width 47 height 21
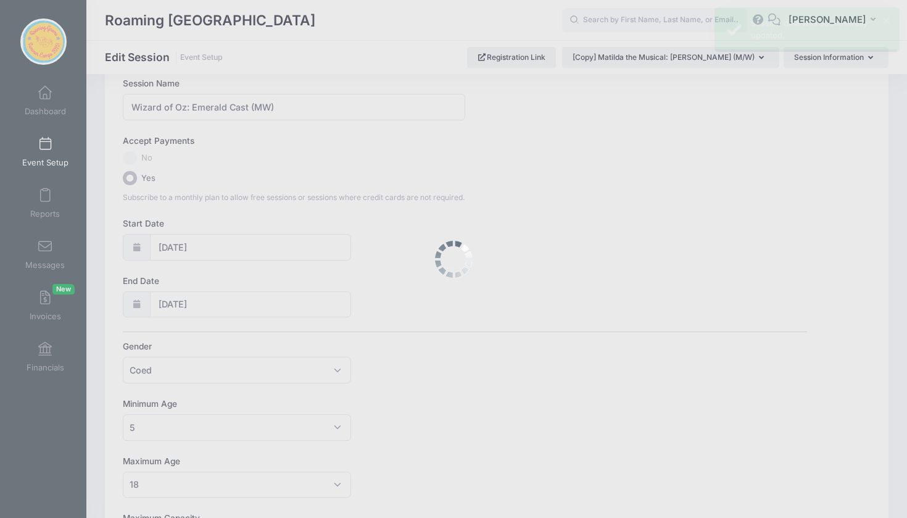
scroll to position [0, 0]
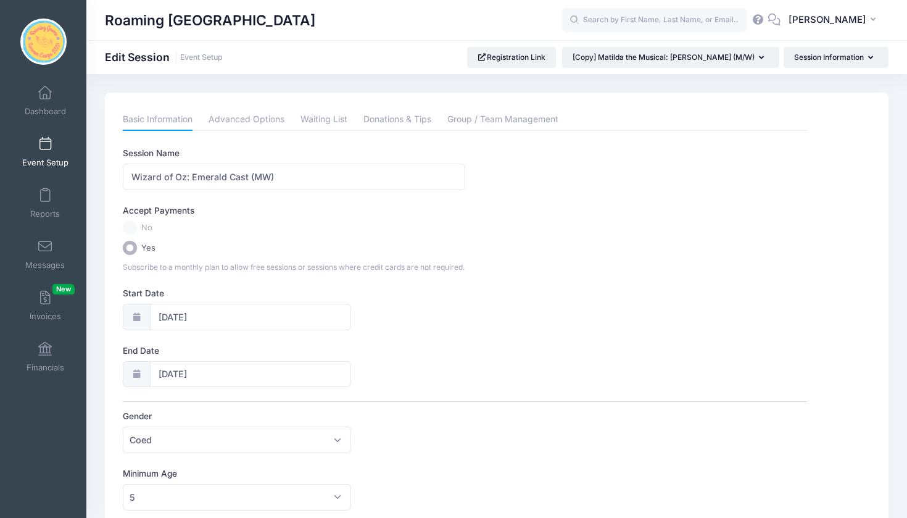
click at [51, 146] on link "Event Setup" at bounding box center [45, 151] width 59 height 43
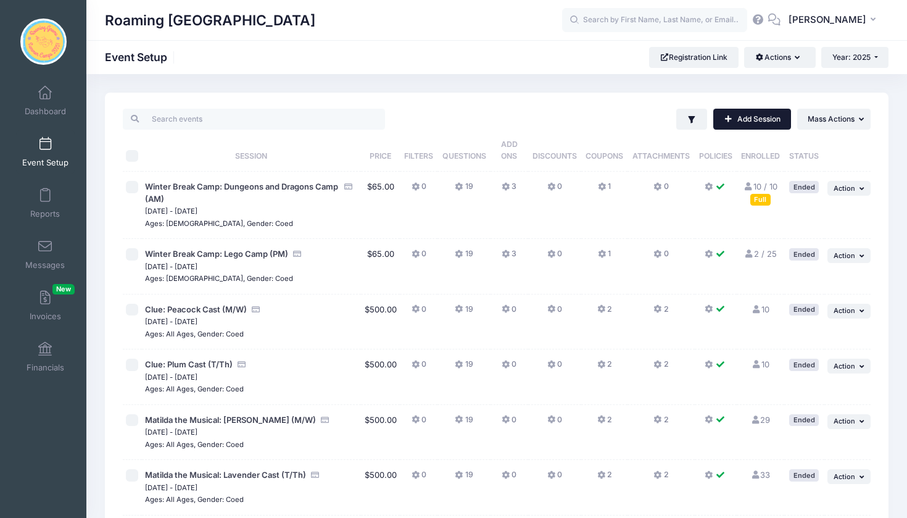
click at [742, 117] on link "Add Session" at bounding box center [752, 119] width 78 height 21
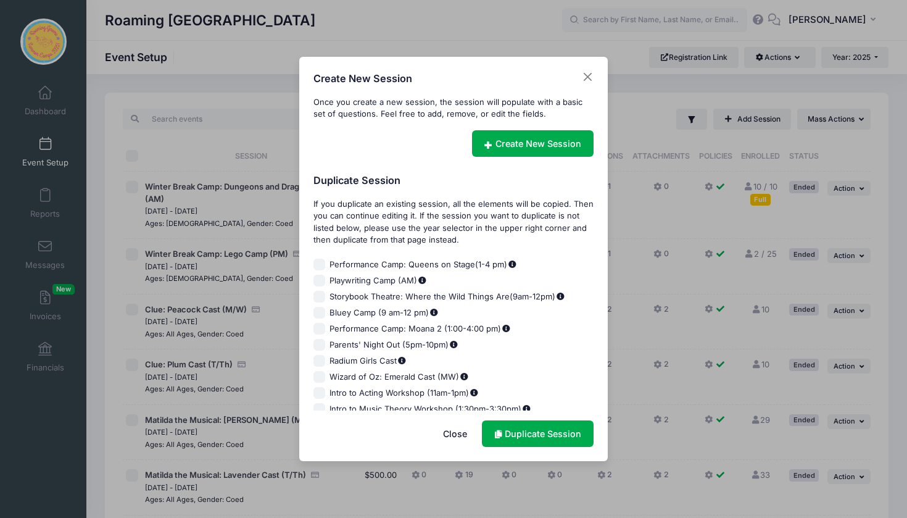
scroll to position [765, 0]
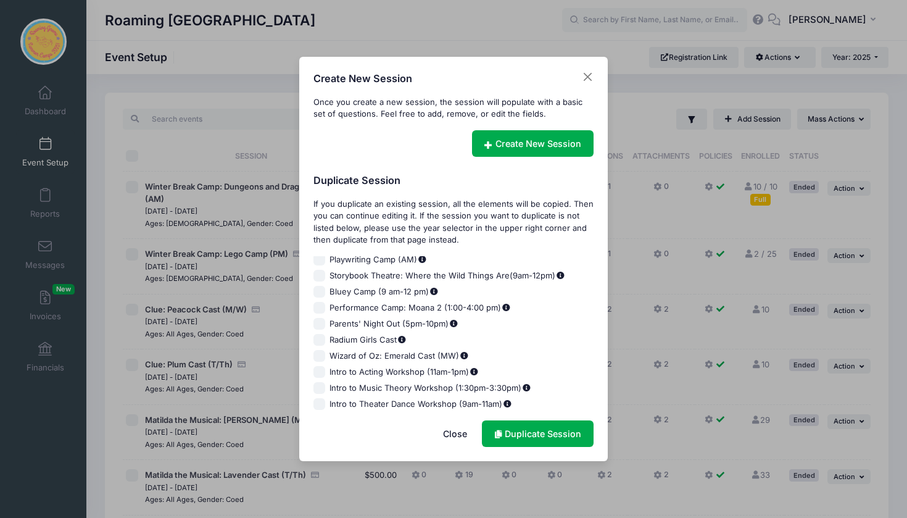
click at [322, 350] on input "Wizard of Oz: Emerald Cast (MW)" at bounding box center [320, 356] width 12 height 12
checkbox input "true"
click at [540, 432] on link "Duplicate Session" at bounding box center [538, 433] width 112 height 27
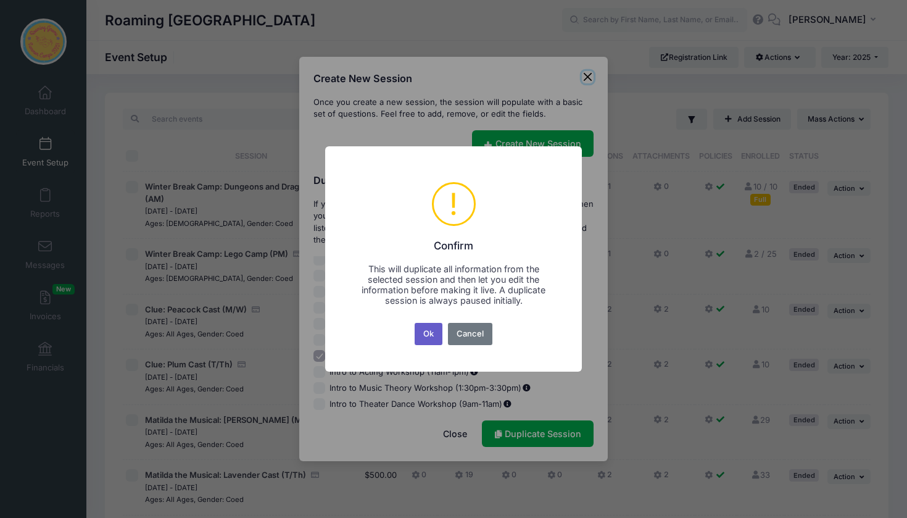
click at [429, 336] on button "Ok" at bounding box center [429, 334] width 28 height 22
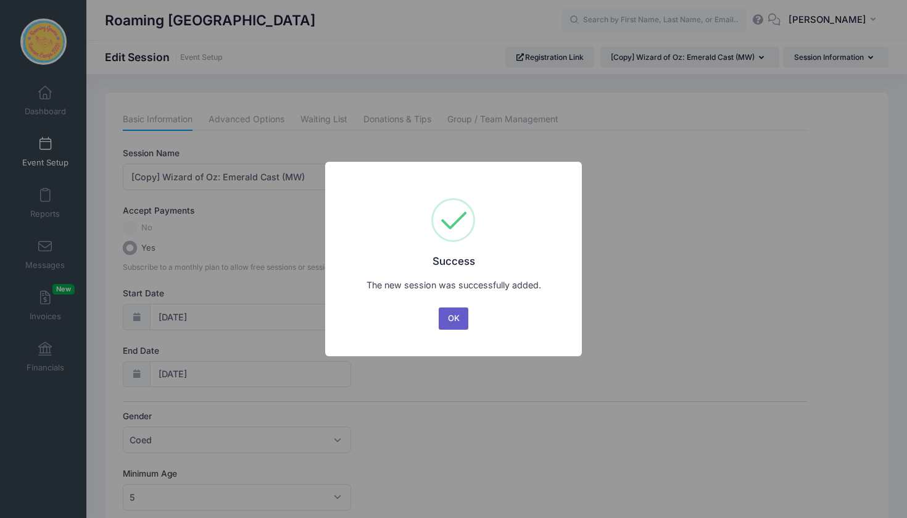
click at [457, 315] on button "OK" at bounding box center [454, 318] width 30 height 22
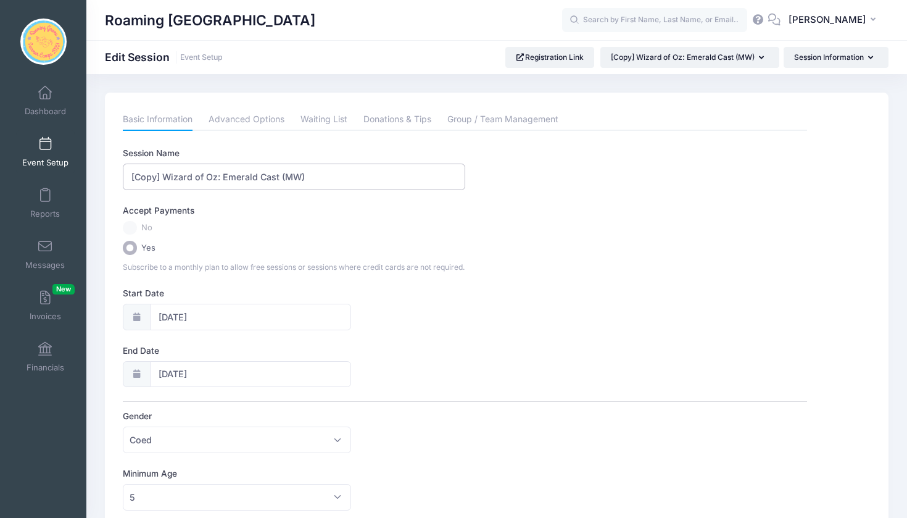
drag, startPoint x: 164, startPoint y: 176, endPoint x: 110, endPoint y: 180, distance: 54.4
drag, startPoint x: 226, startPoint y: 178, endPoint x: 192, endPoint y: 178, distance: 33.9
click at [192, 178] on input "Wizard of Oz: Emerald Cast (MW)" at bounding box center [294, 177] width 342 height 27
click at [247, 176] on input "Wizard of Oz: Oz Cast (MW)" at bounding box center [294, 177] width 342 height 27
type input "Wizard of Oz: Oz Cast (TTh)"
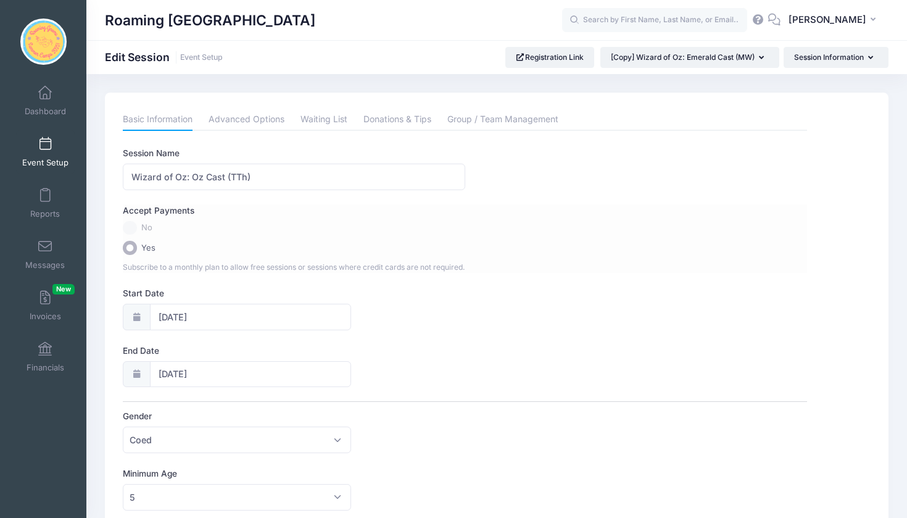
click at [542, 246] on label "Yes" at bounding box center [465, 248] width 684 height 14
click at [137, 246] on input "Yes" at bounding box center [130, 248] width 14 height 14
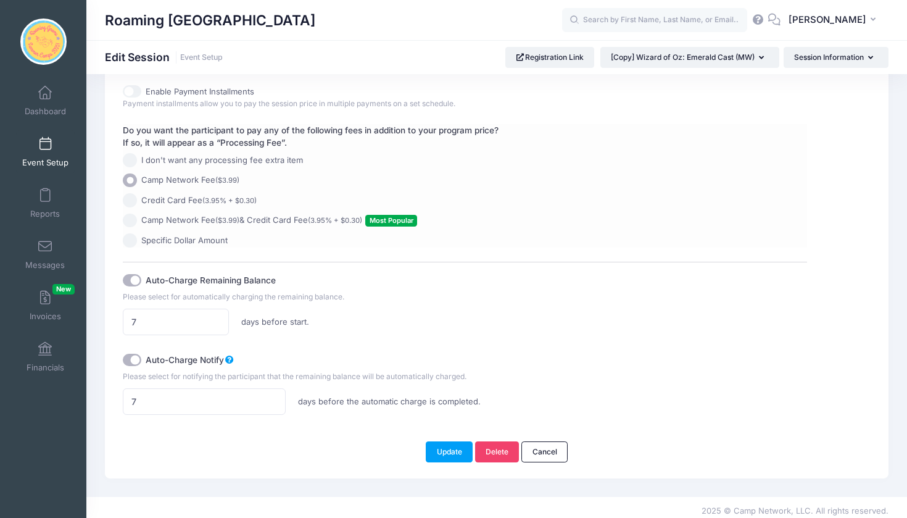
scroll to position [763, 0]
click at [448, 445] on button "Update" at bounding box center [449, 452] width 47 height 21
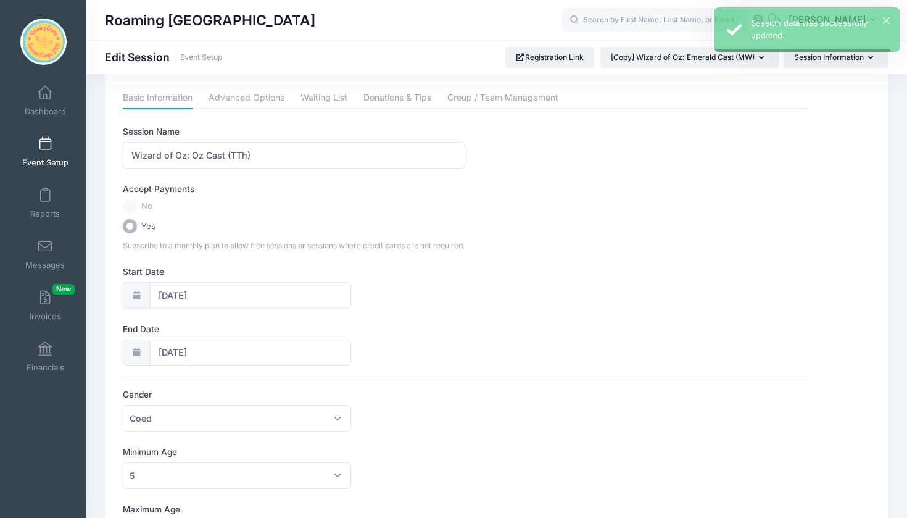
scroll to position [0, 0]
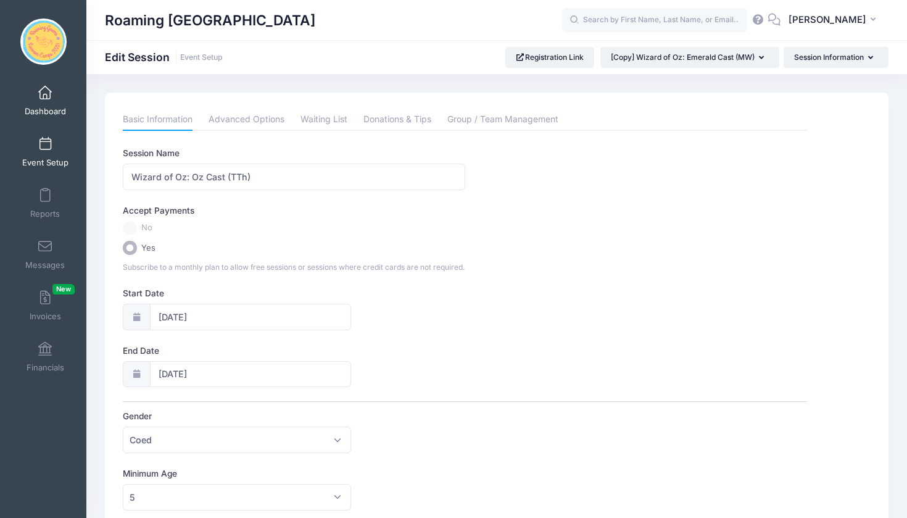
click at [45, 96] on span at bounding box center [45, 93] width 0 height 14
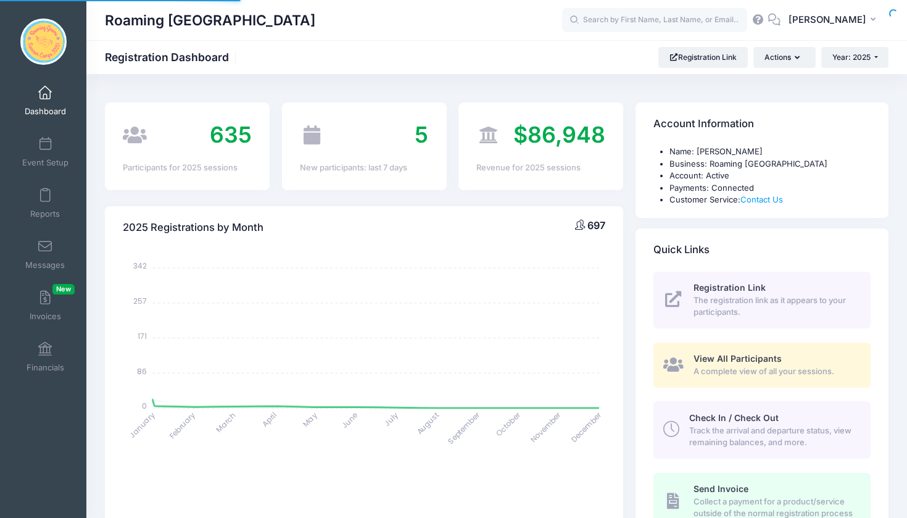
select select
